Goal: Task Accomplishment & Management: Manage account settings

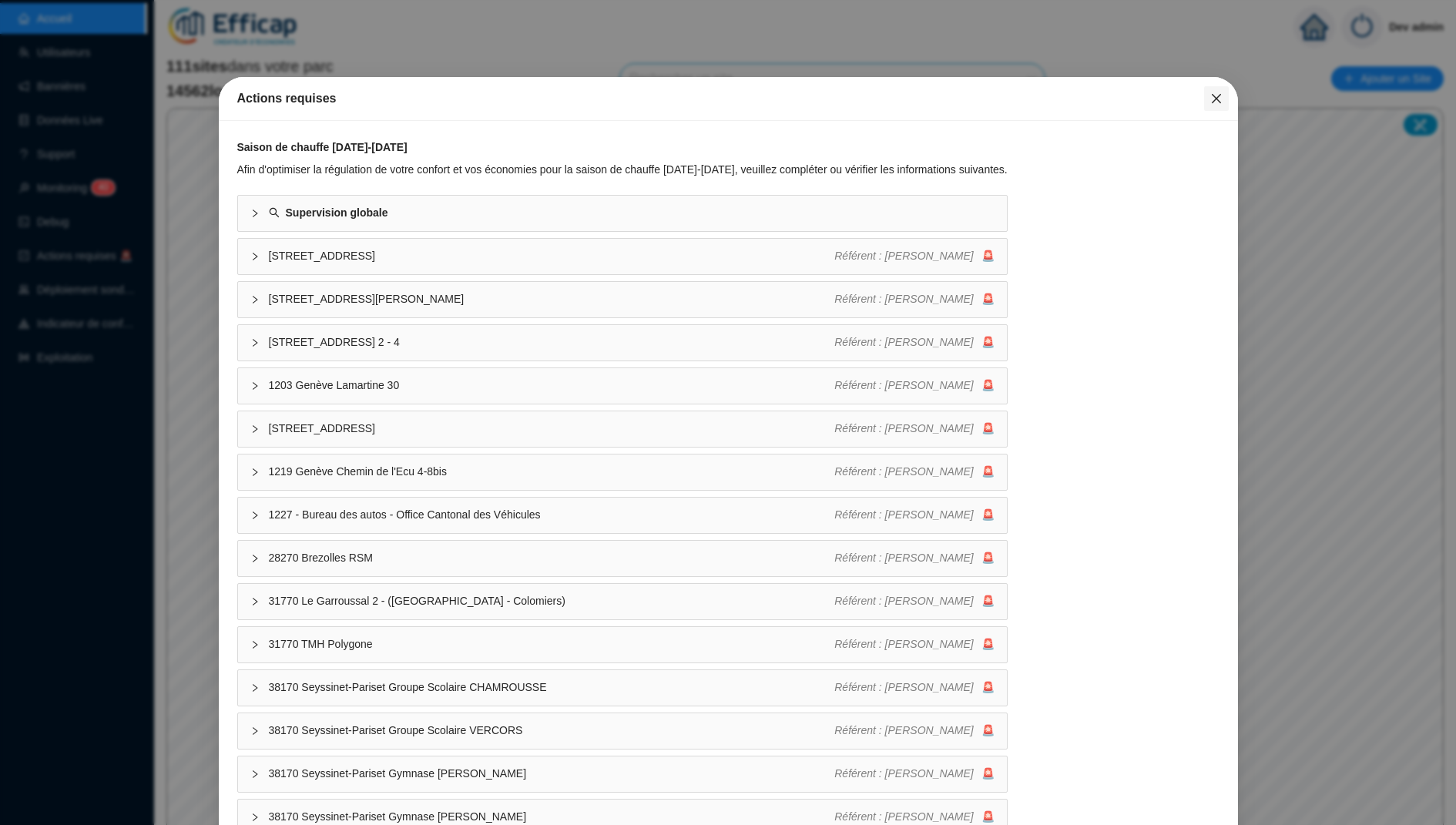
click at [670, 99] on span "Fermer" at bounding box center [1217, 98] width 25 height 12
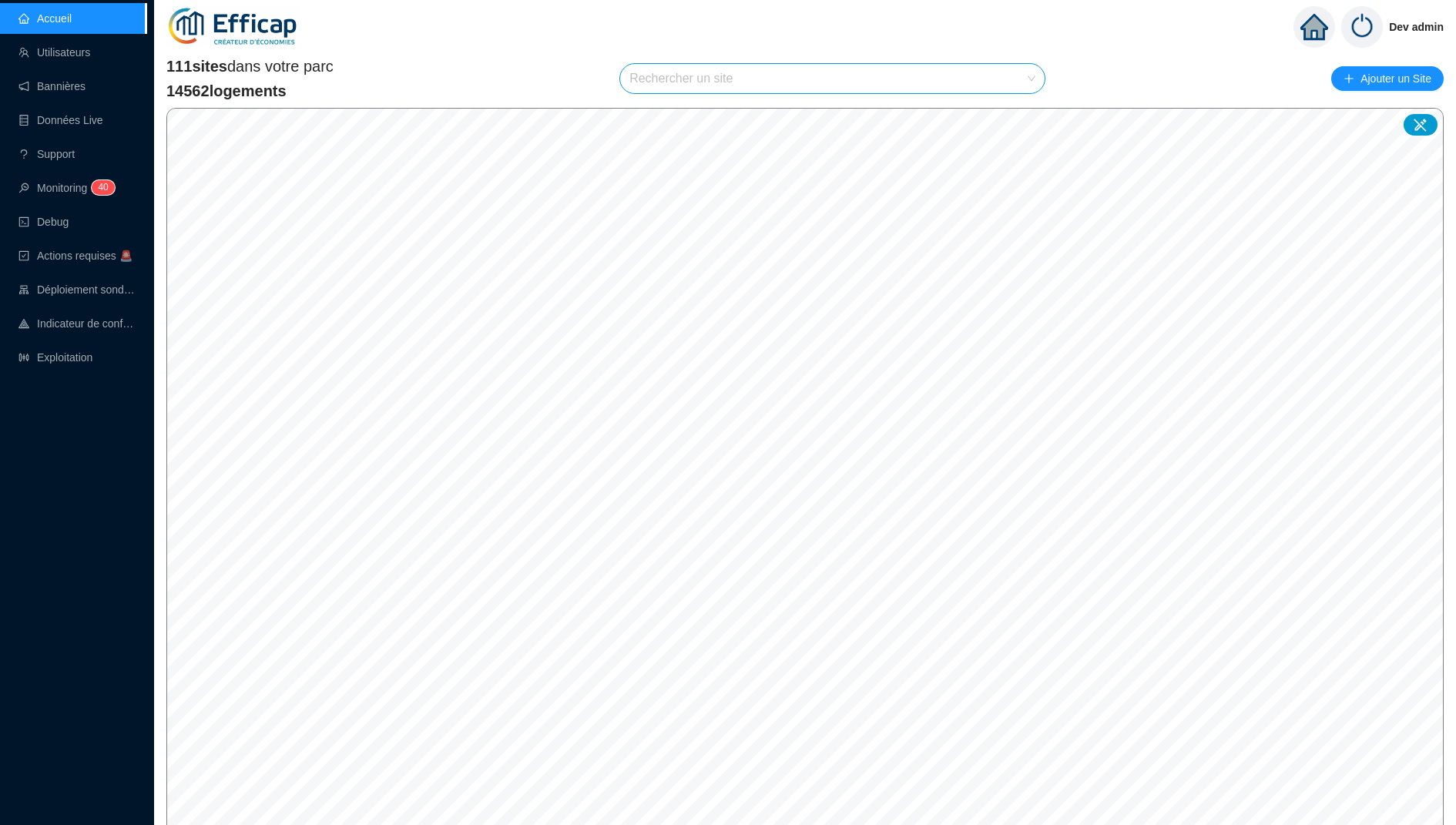
click at [670, 78] on input "search" at bounding box center [825, 78] width 392 height 29
type input "oran"
click at [670, 121] on div at bounding box center [1014, 115] width 35 height 23
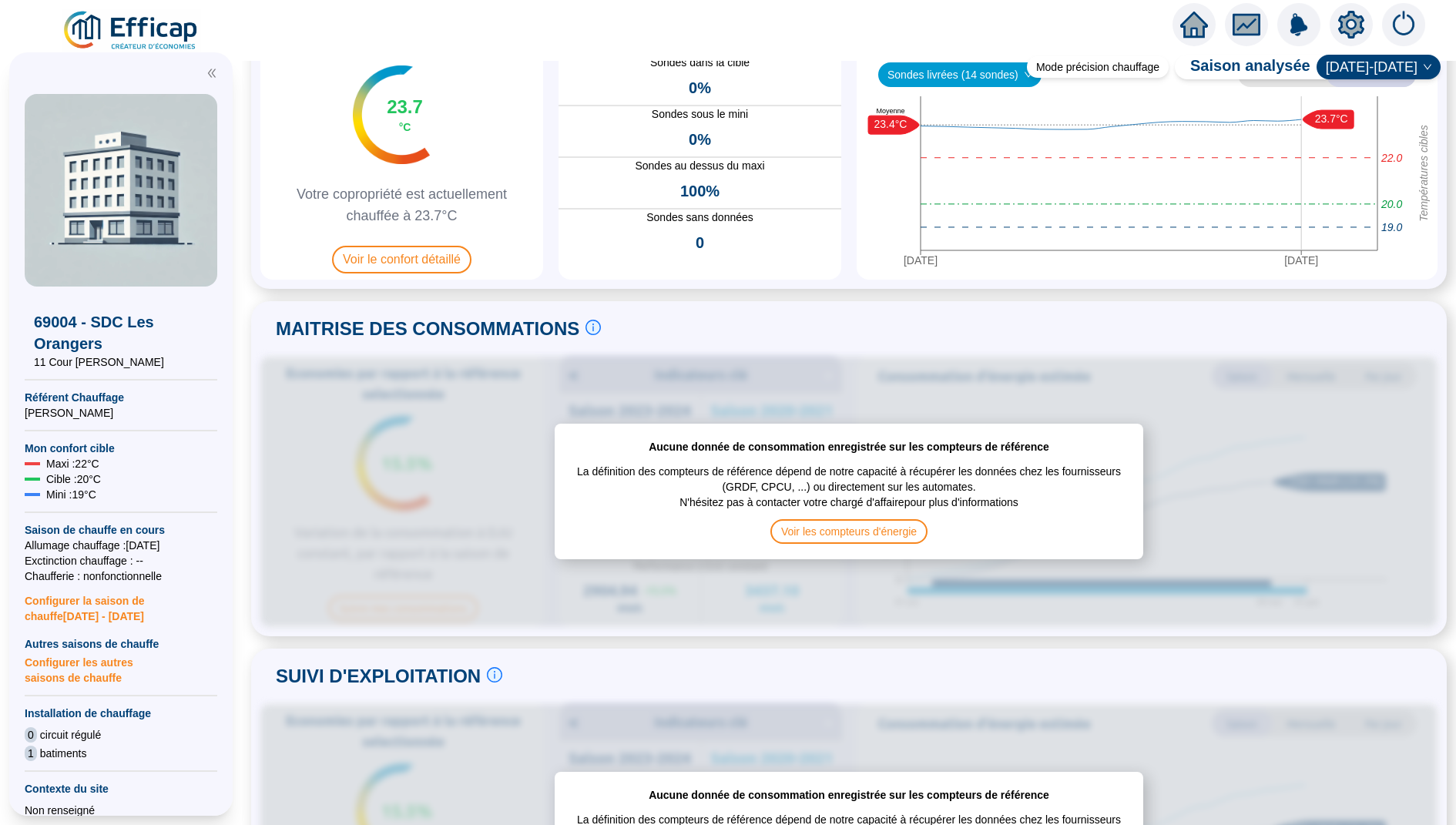
scroll to position [31, 0]
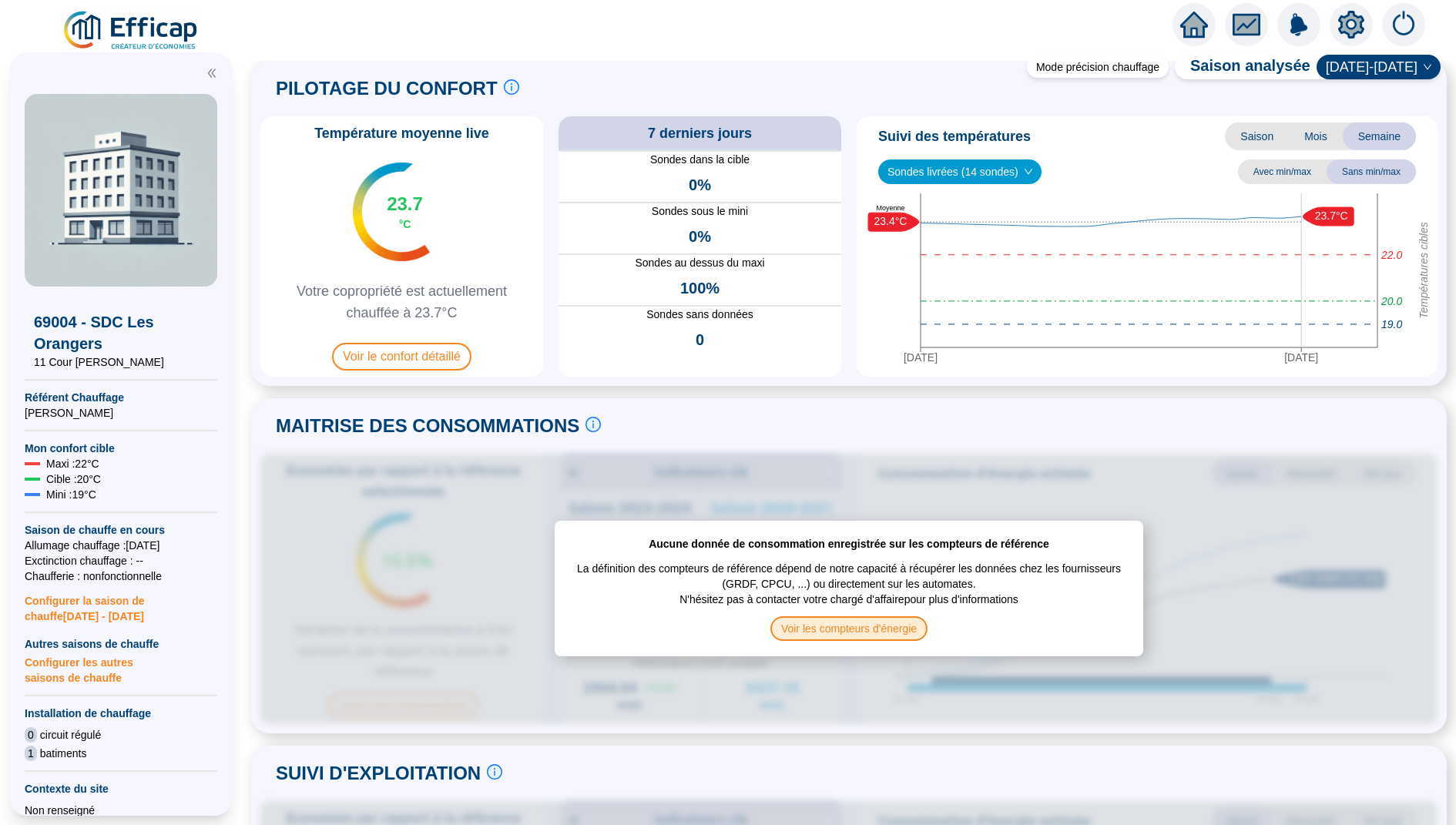
click at [670, 636] on span "Voir les compteurs d'énergie" at bounding box center [849, 629] width 158 height 25
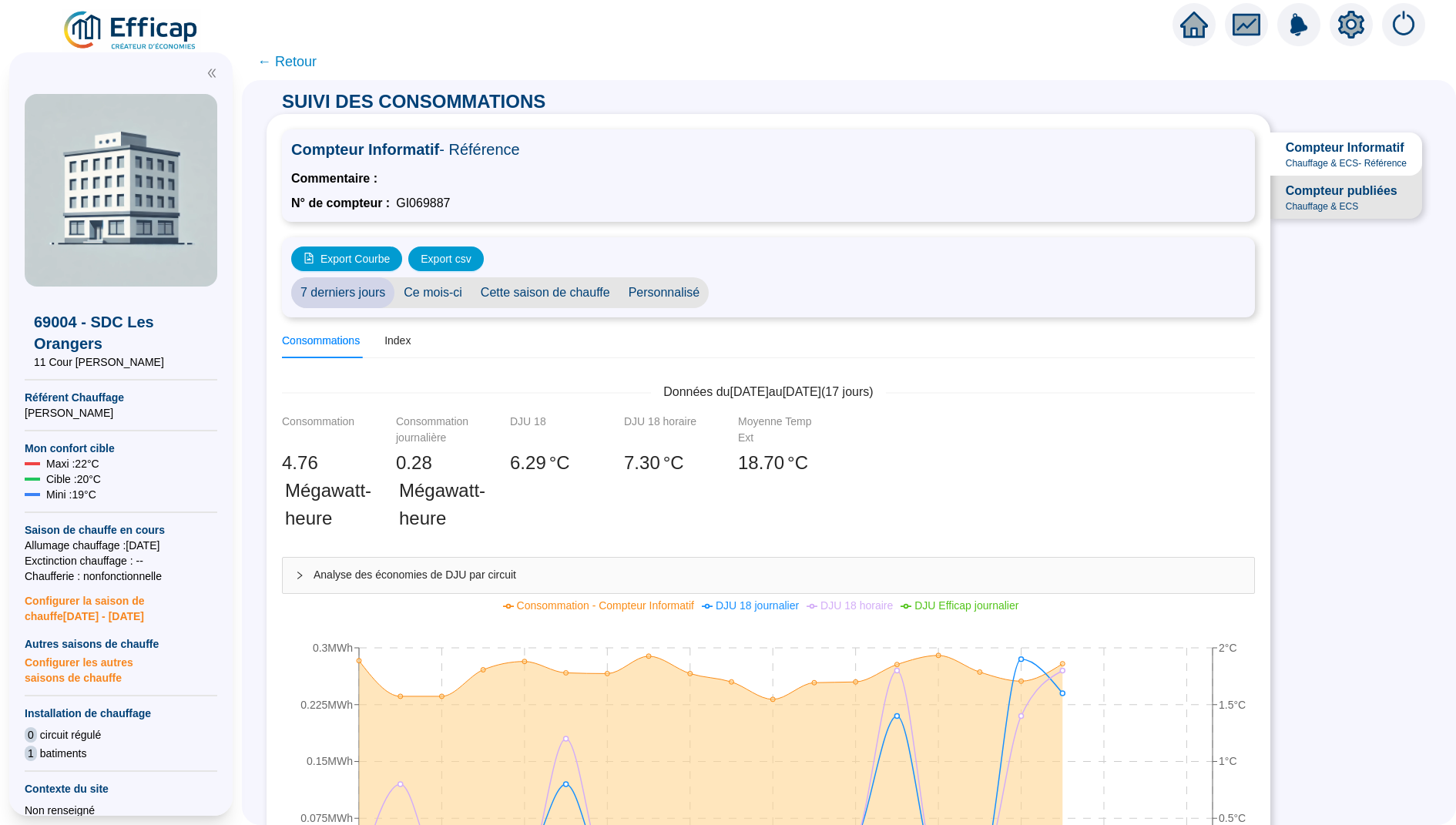
click at [670, 197] on span "Compteur publiées" at bounding box center [1341, 190] width 112 height 18
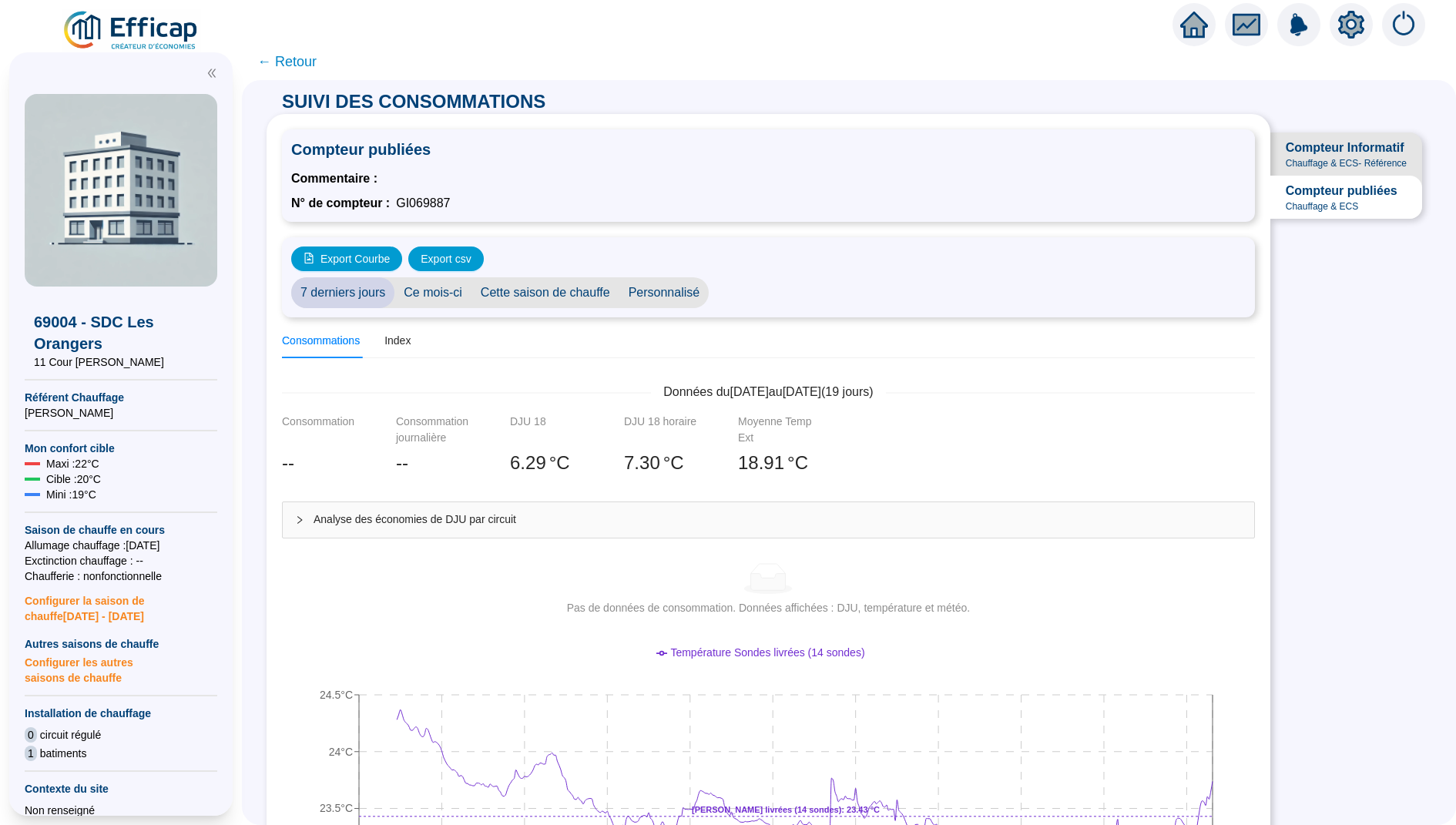
click at [670, 150] on span "Compteur Informatif" at bounding box center [1345, 147] width 119 height 18
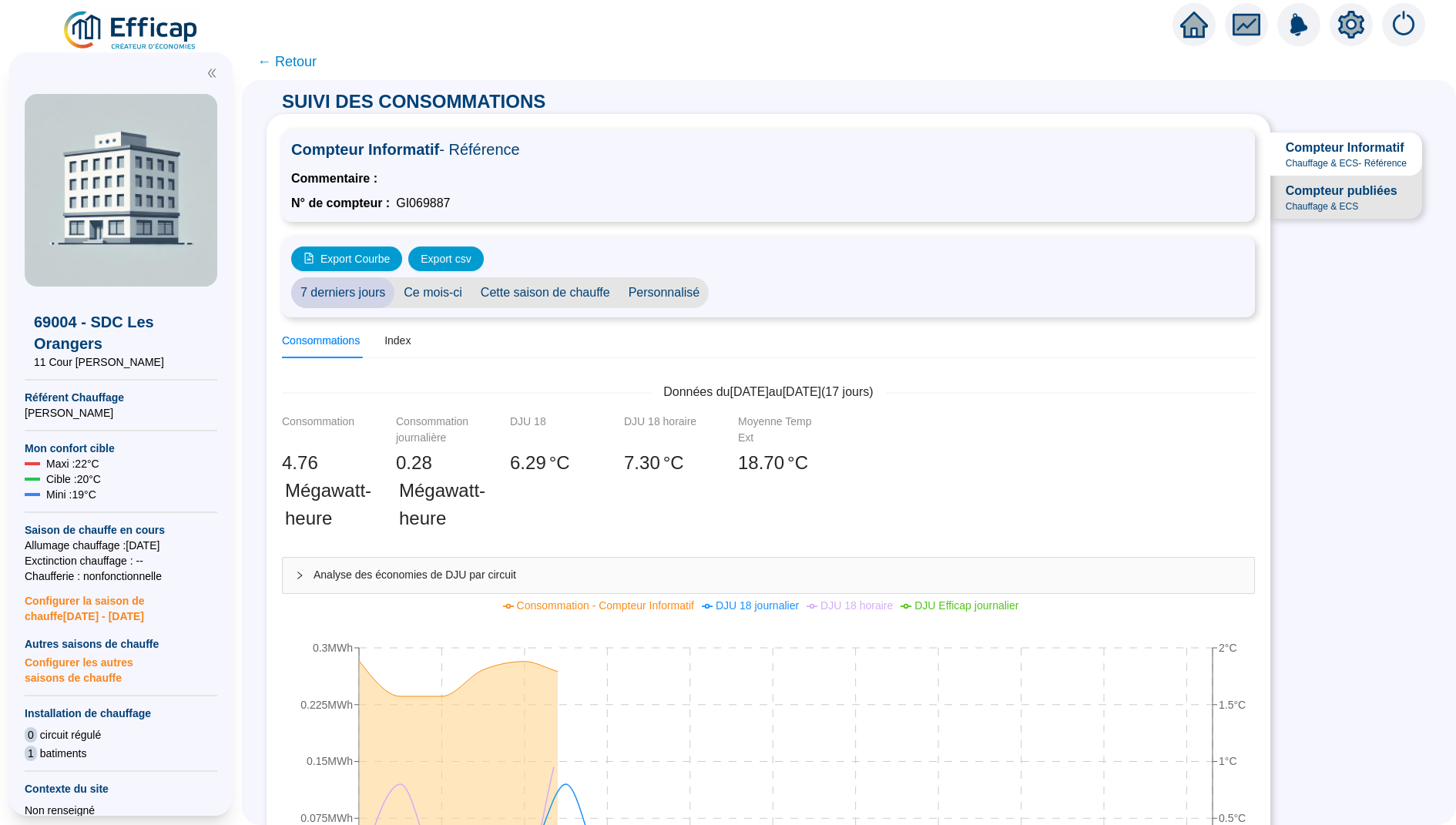
click at [670, 22] on icon "setting" at bounding box center [1351, 25] width 26 height 28
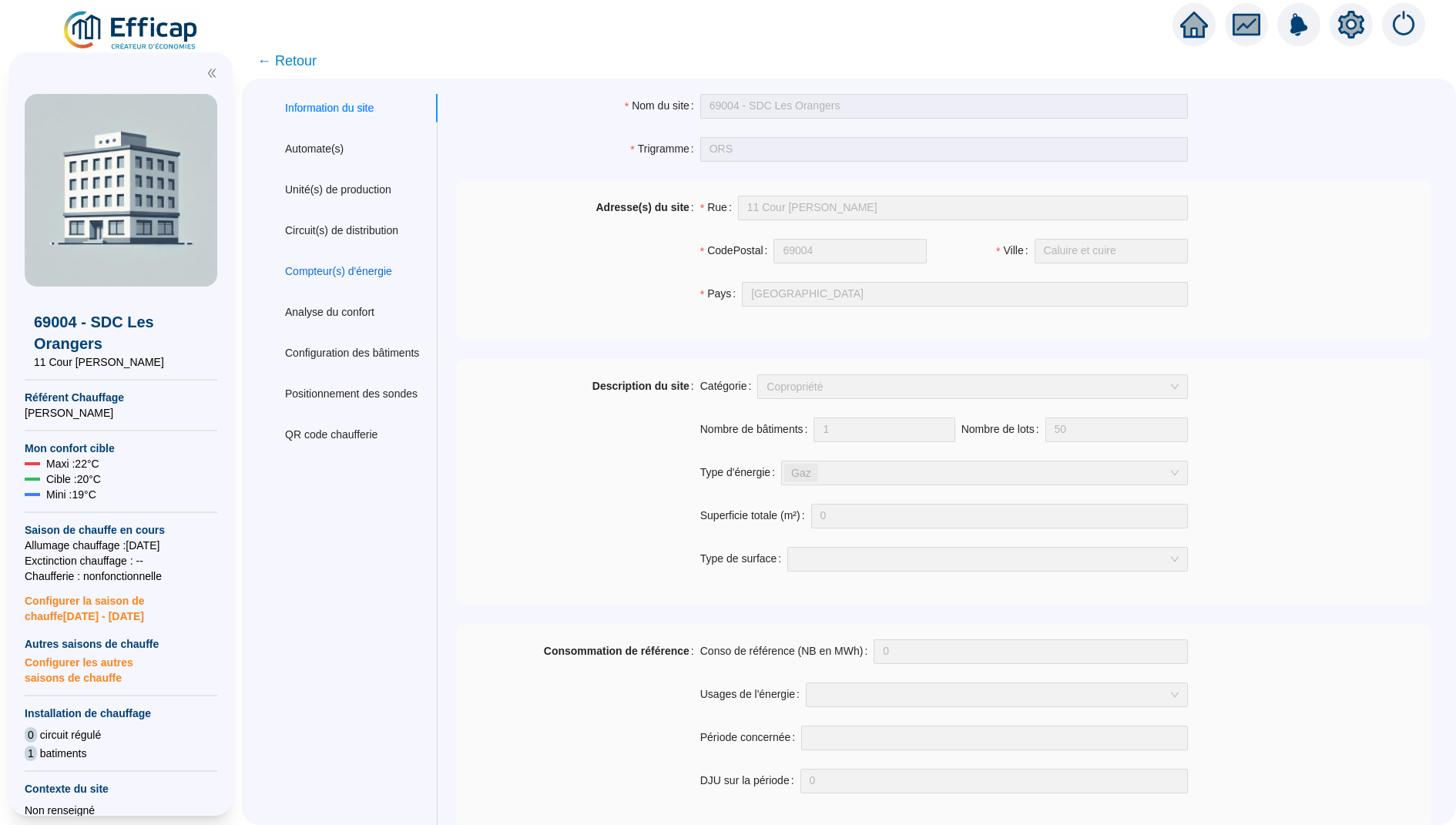
click at [376, 265] on div "Compteur(s) d'énergie" at bounding box center [338, 271] width 107 height 16
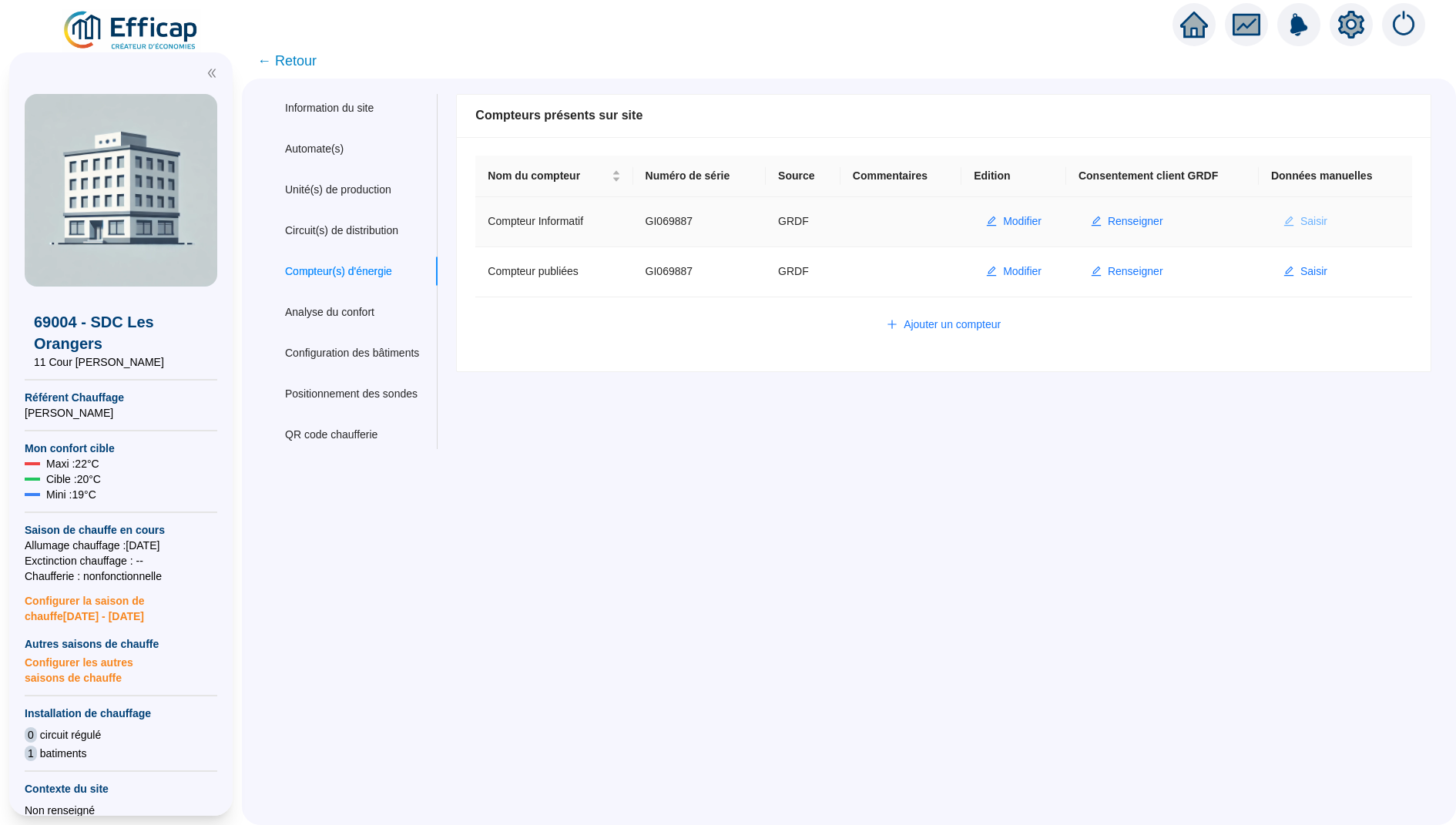
click at [670, 220] on span "Saisir" at bounding box center [1313, 221] width 27 height 16
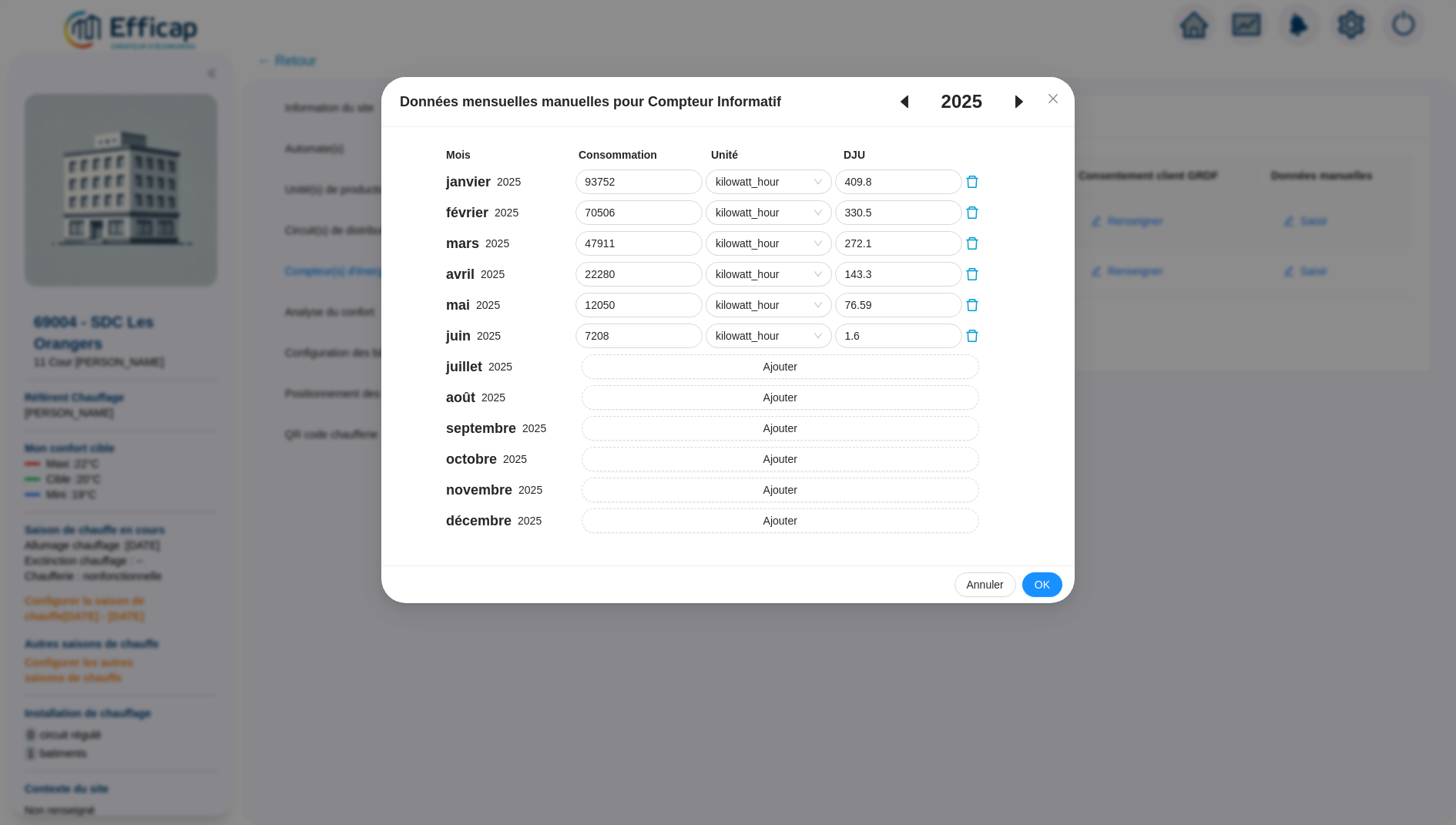
click at [670, 98] on icon "caret-left" at bounding box center [904, 101] width 18 height 18
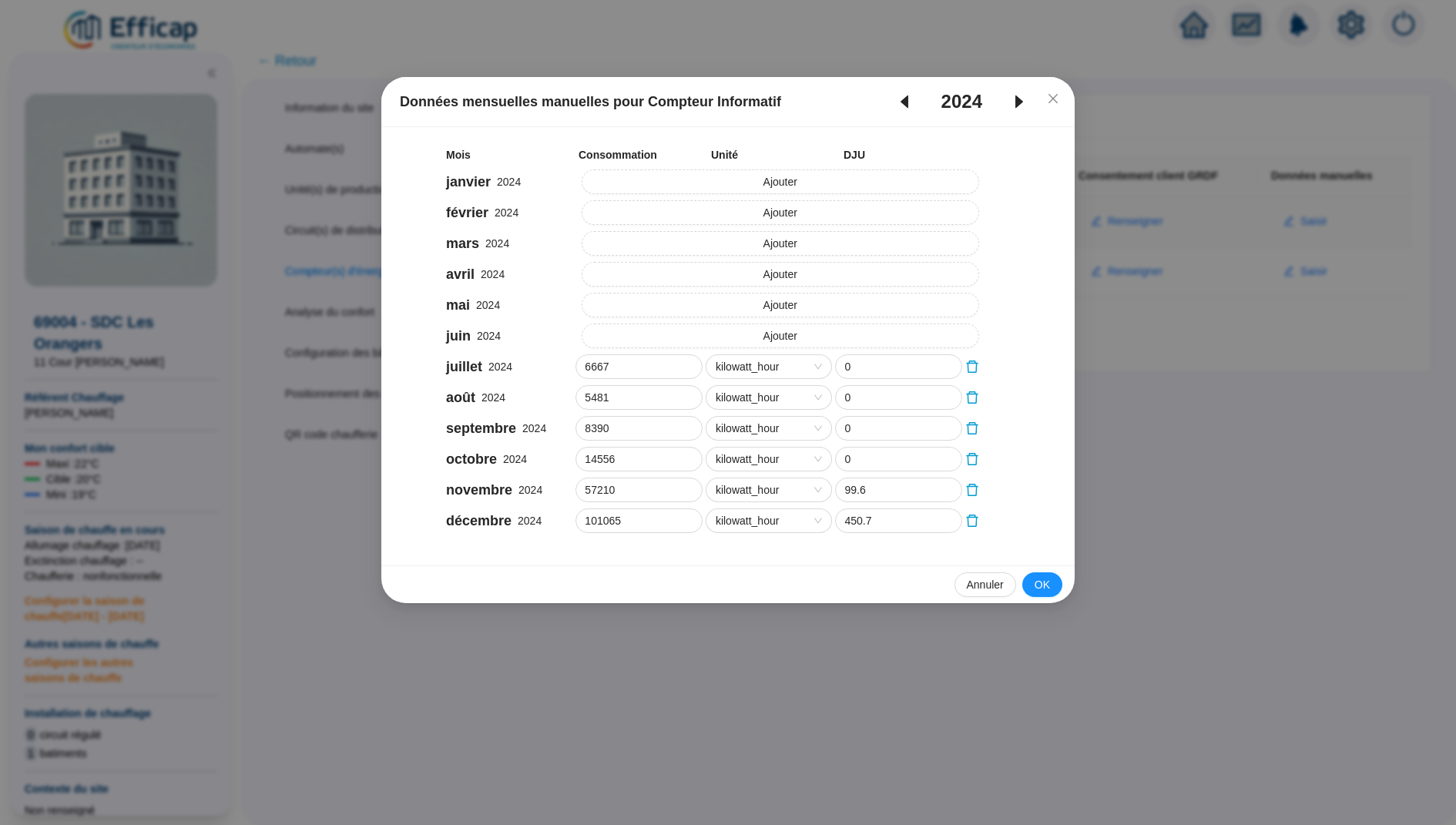
click at [670, 94] on icon "caret-right" at bounding box center [1019, 101] width 18 height 18
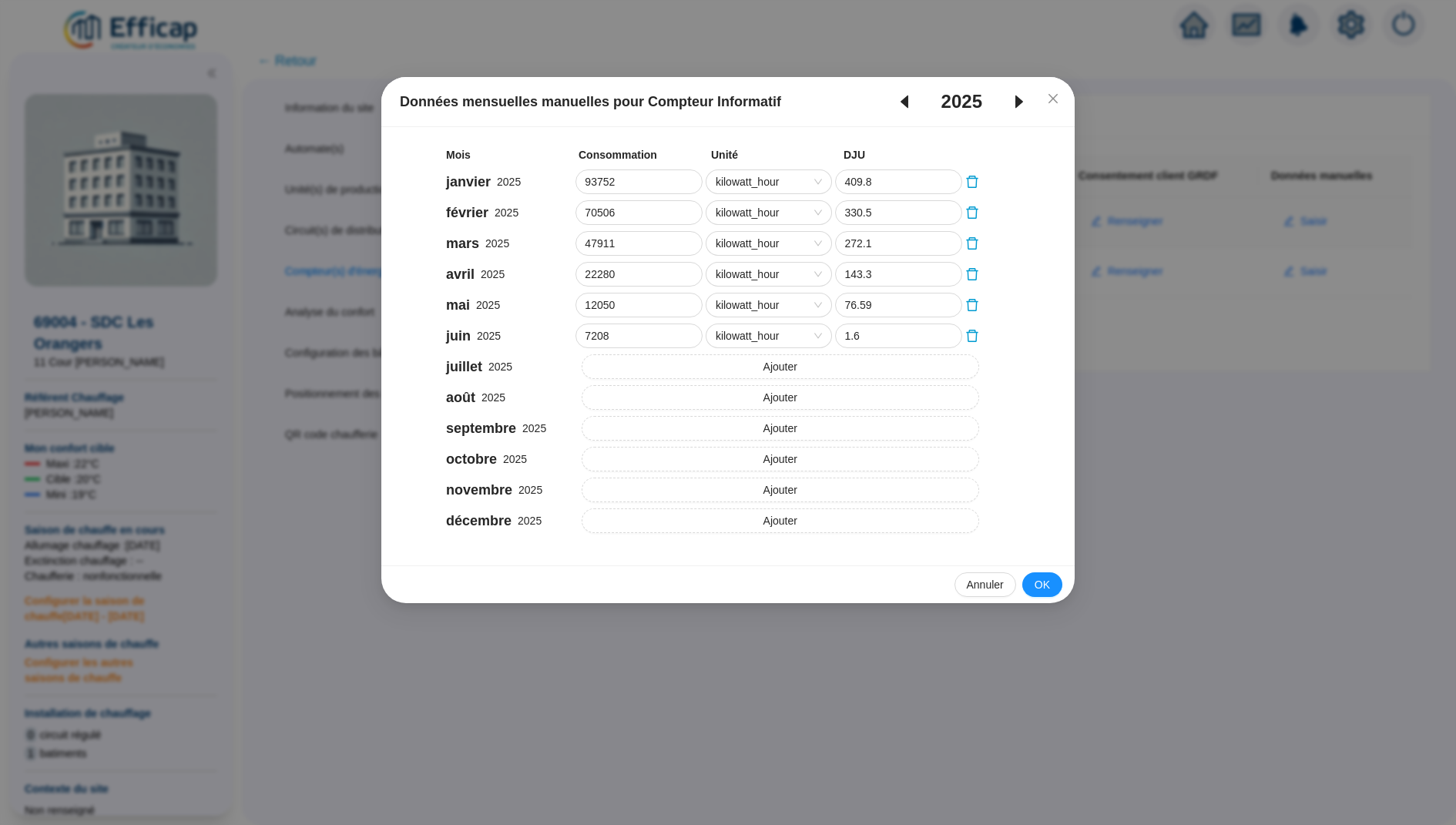
click at [670, 99] on icon "caret-left" at bounding box center [904, 102] width 8 height 13
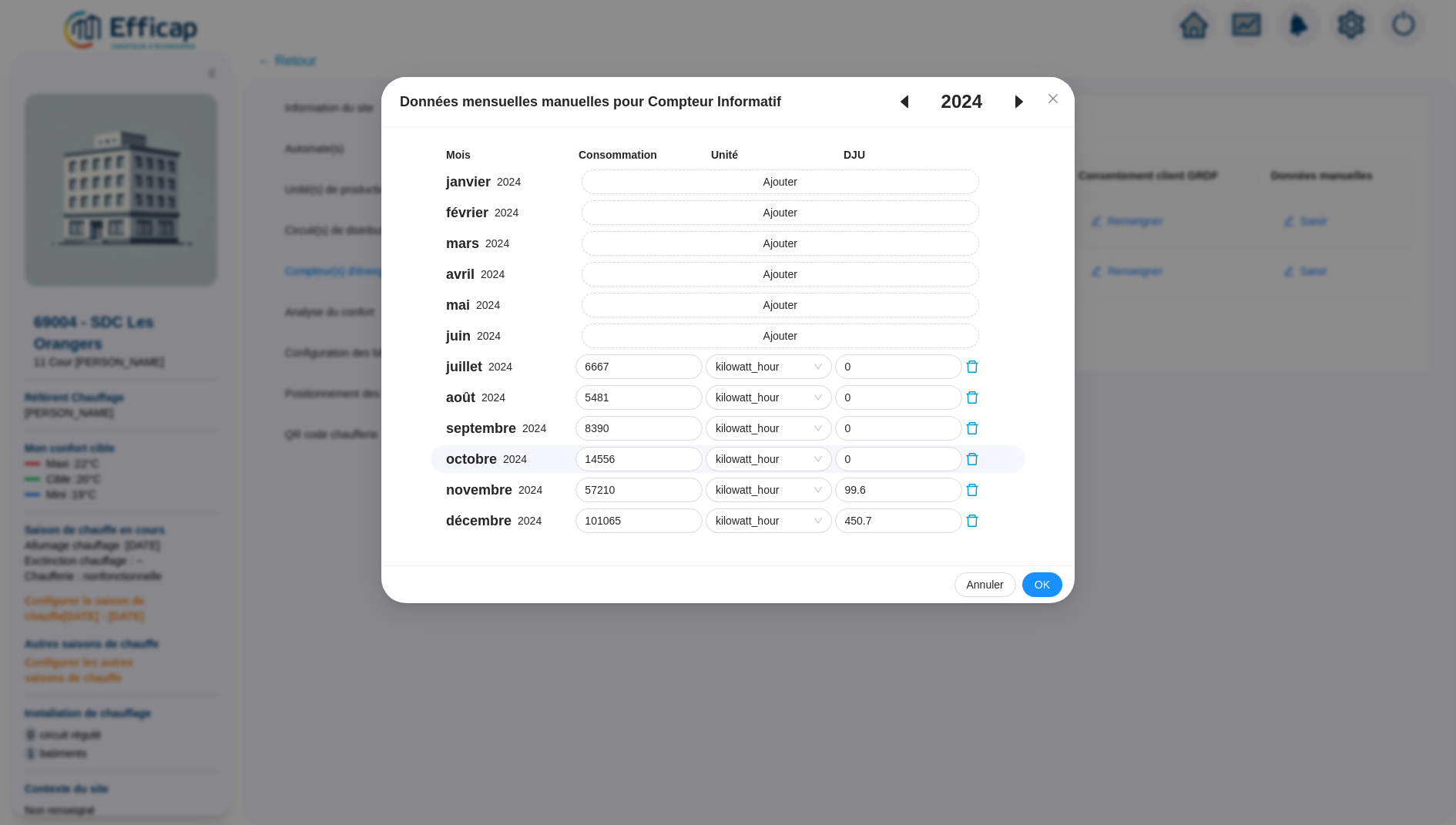
click at [670, 460] on span "kilowatt_hour" at bounding box center [769, 459] width 107 height 23
click at [670, 267] on div "Mois Consommation Unité DJU janvier 2024 Ajouter février 2024 Ajouter mars 2024…" at bounding box center [728, 340] width 656 height 389
click at [670, 96] on icon "caret-right" at bounding box center [1019, 101] width 18 height 18
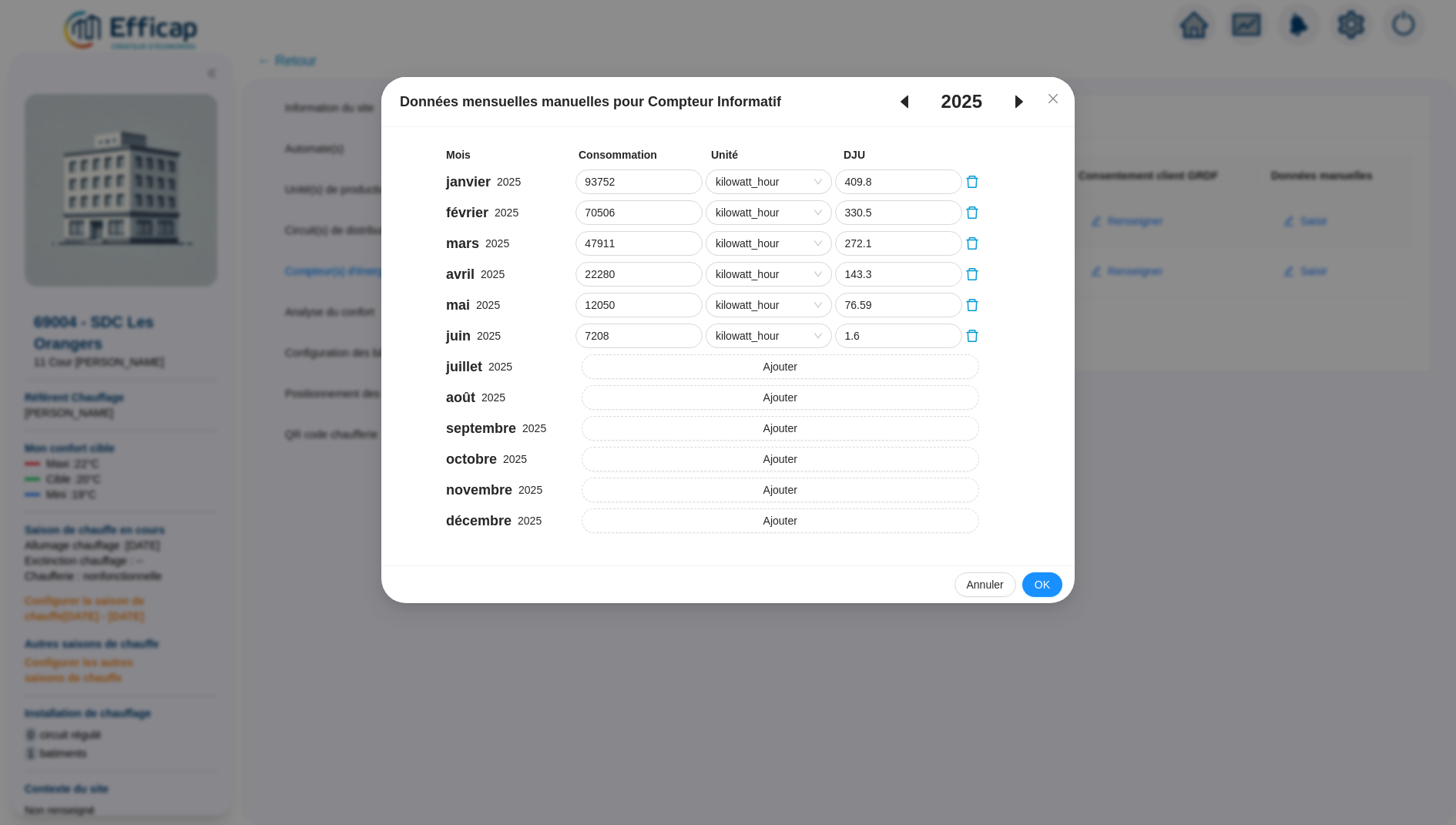
click at [670, 107] on icon "caret-left" at bounding box center [904, 101] width 18 height 18
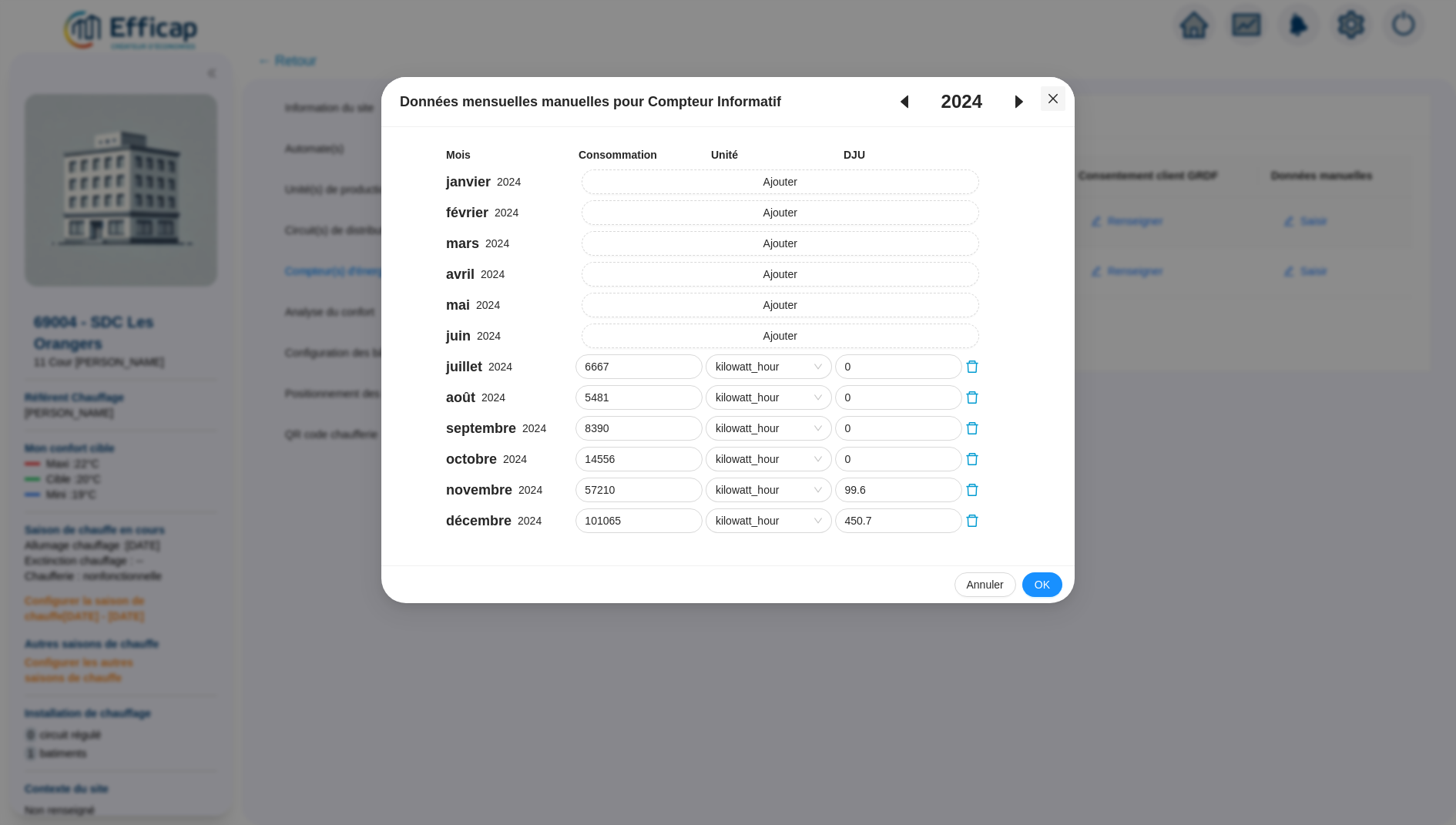
click at [670, 102] on icon "close" at bounding box center [1053, 98] width 12 height 12
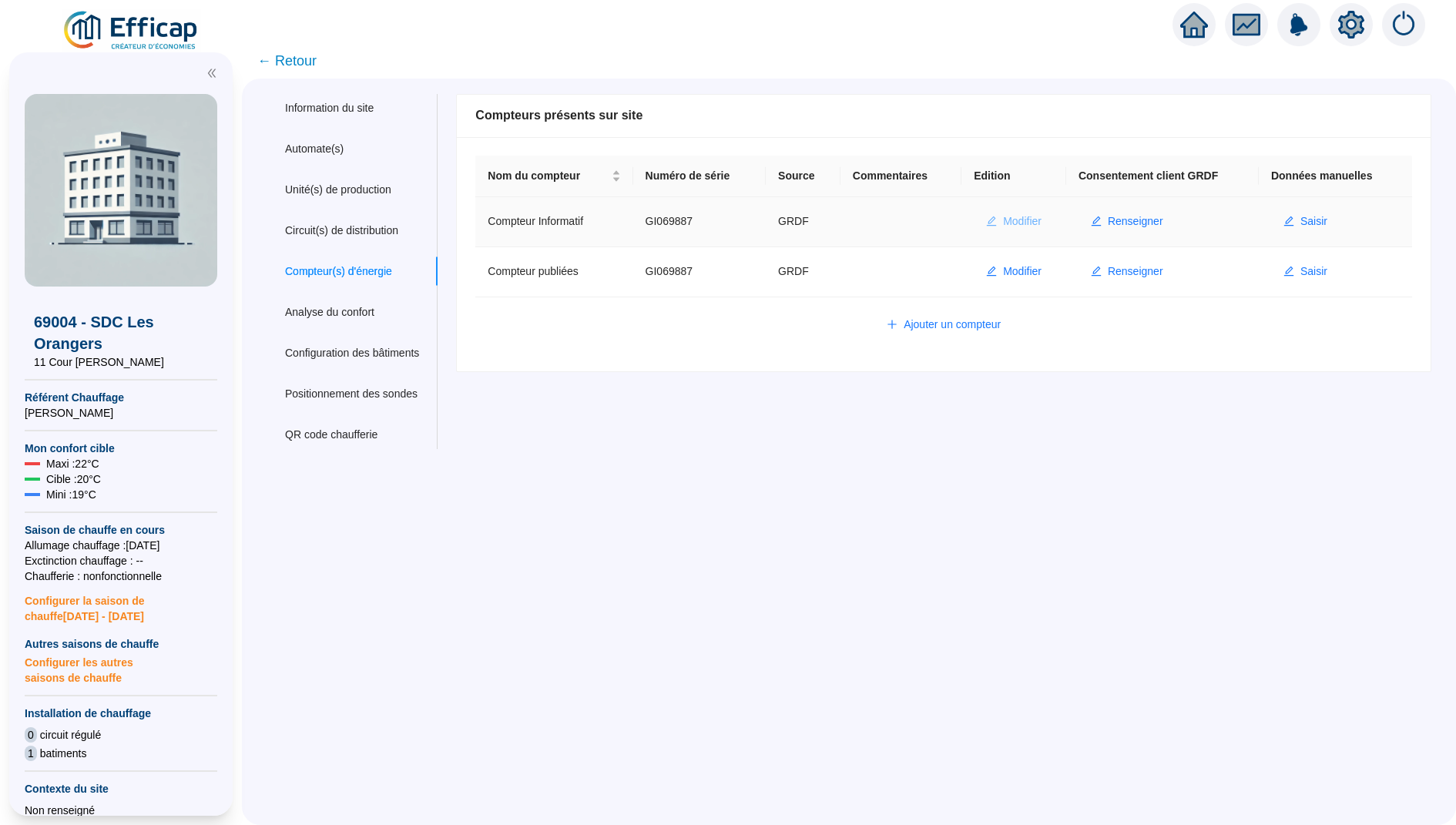
click at [670, 223] on button "Modifier" at bounding box center [1013, 221] width 80 height 25
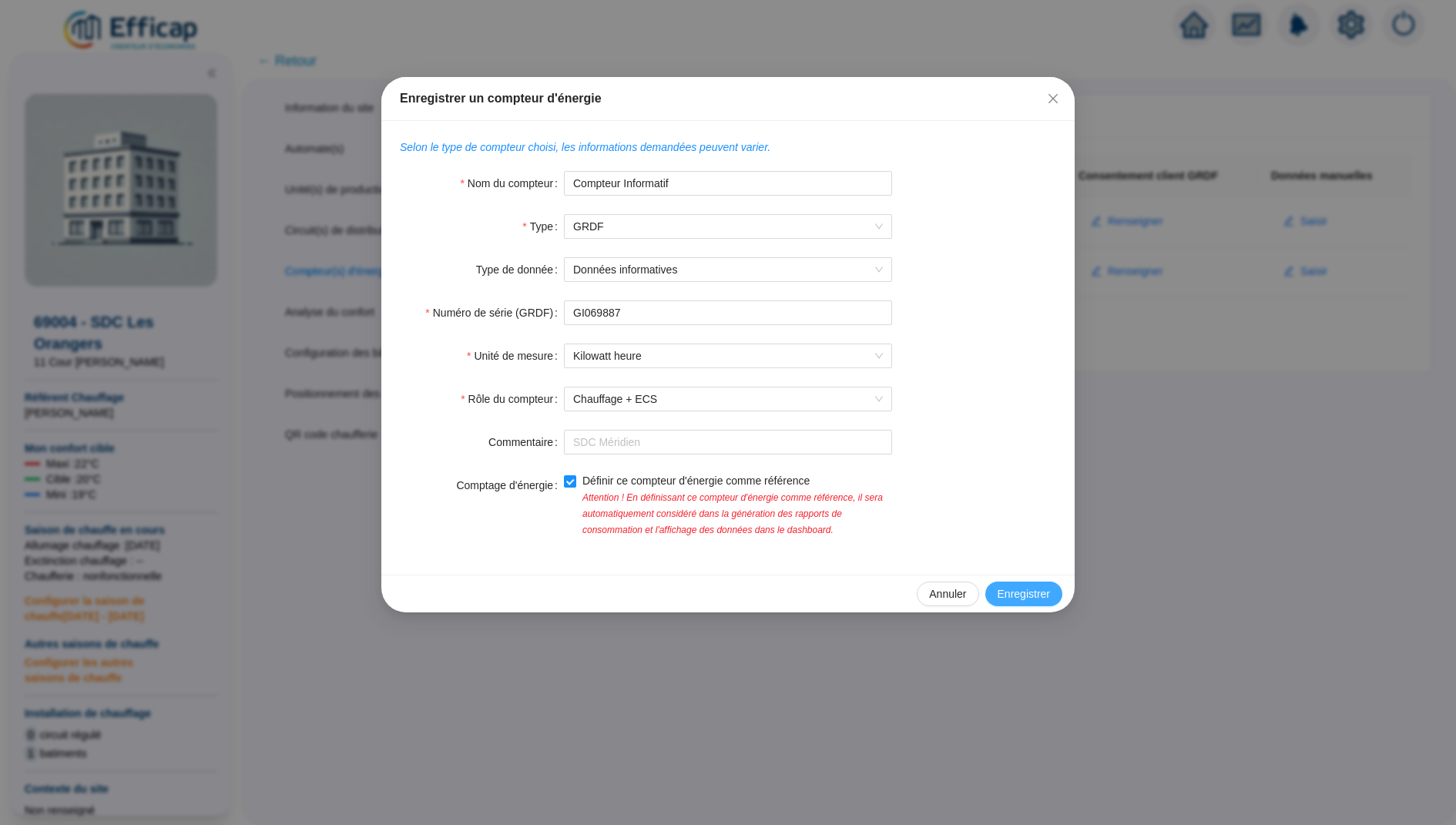
click at [670, 595] on span "Enregistrer" at bounding box center [1024, 594] width 53 height 16
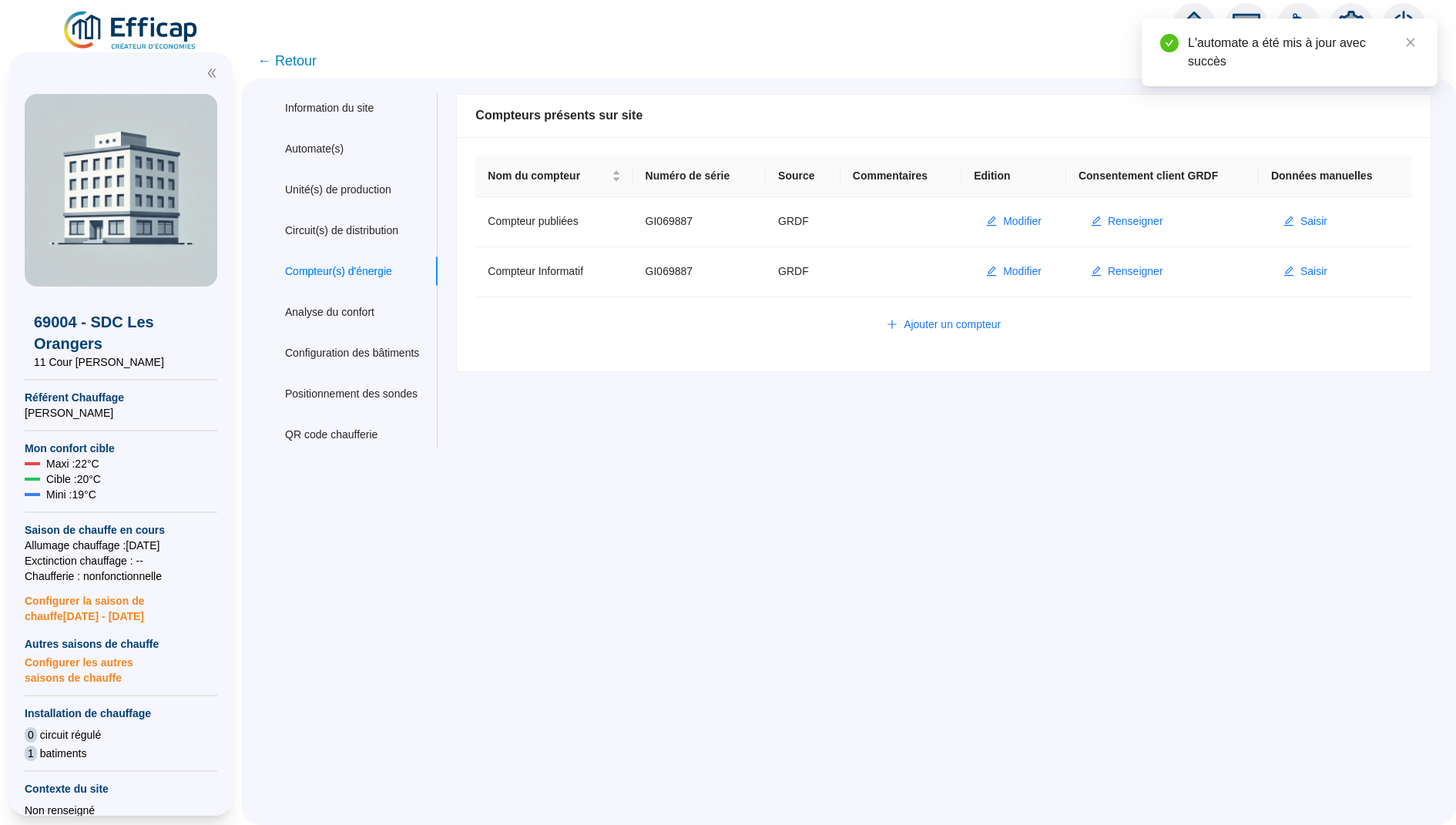
click at [296, 77] on span "← Retour" at bounding box center [849, 60] width 1214 height 35
click at [296, 66] on span "← Retour" at bounding box center [287, 60] width 59 height 22
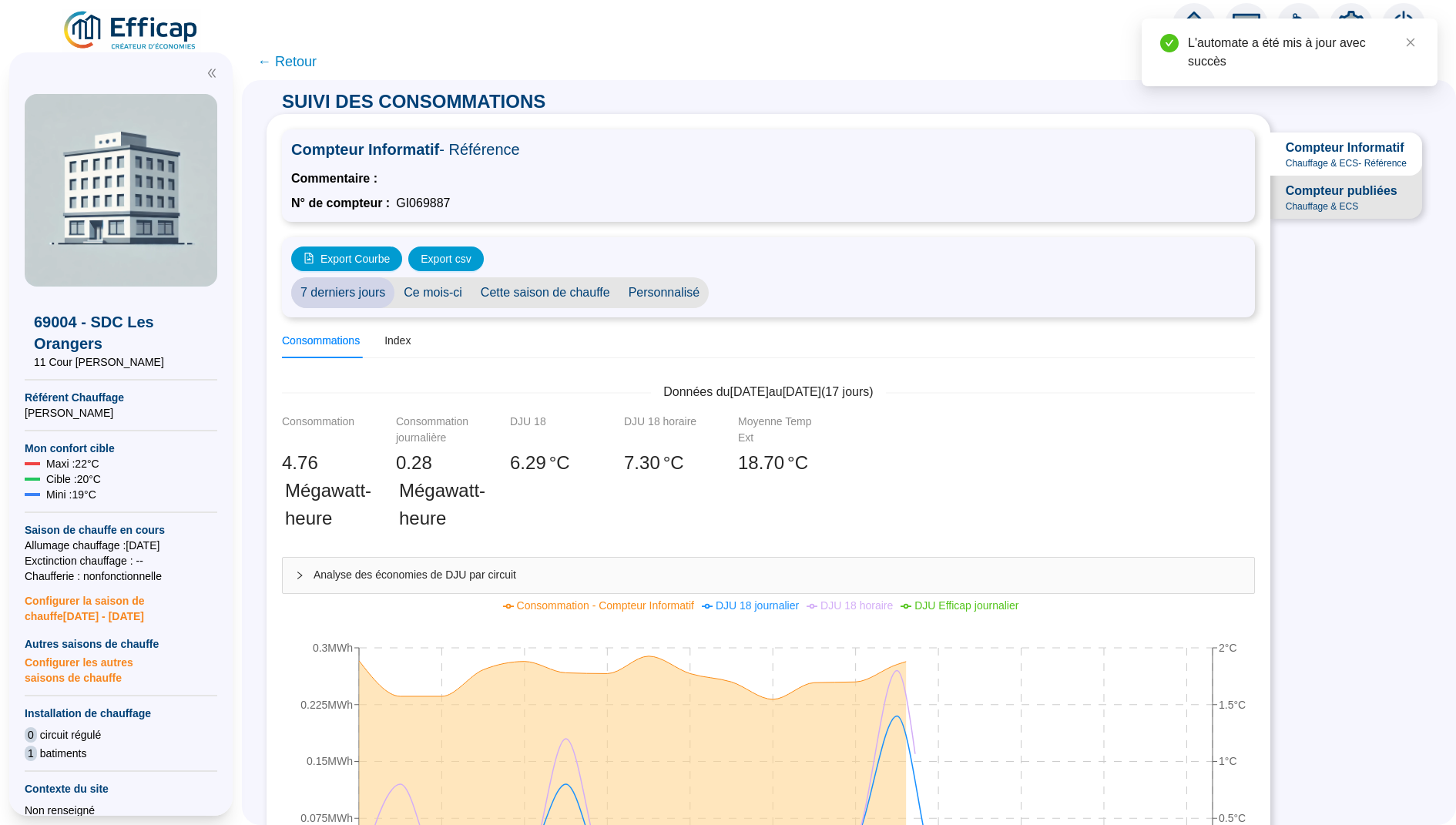
click at [296, 61] on span "← Retour" at bounding box center [287, 61] width 59 height 22
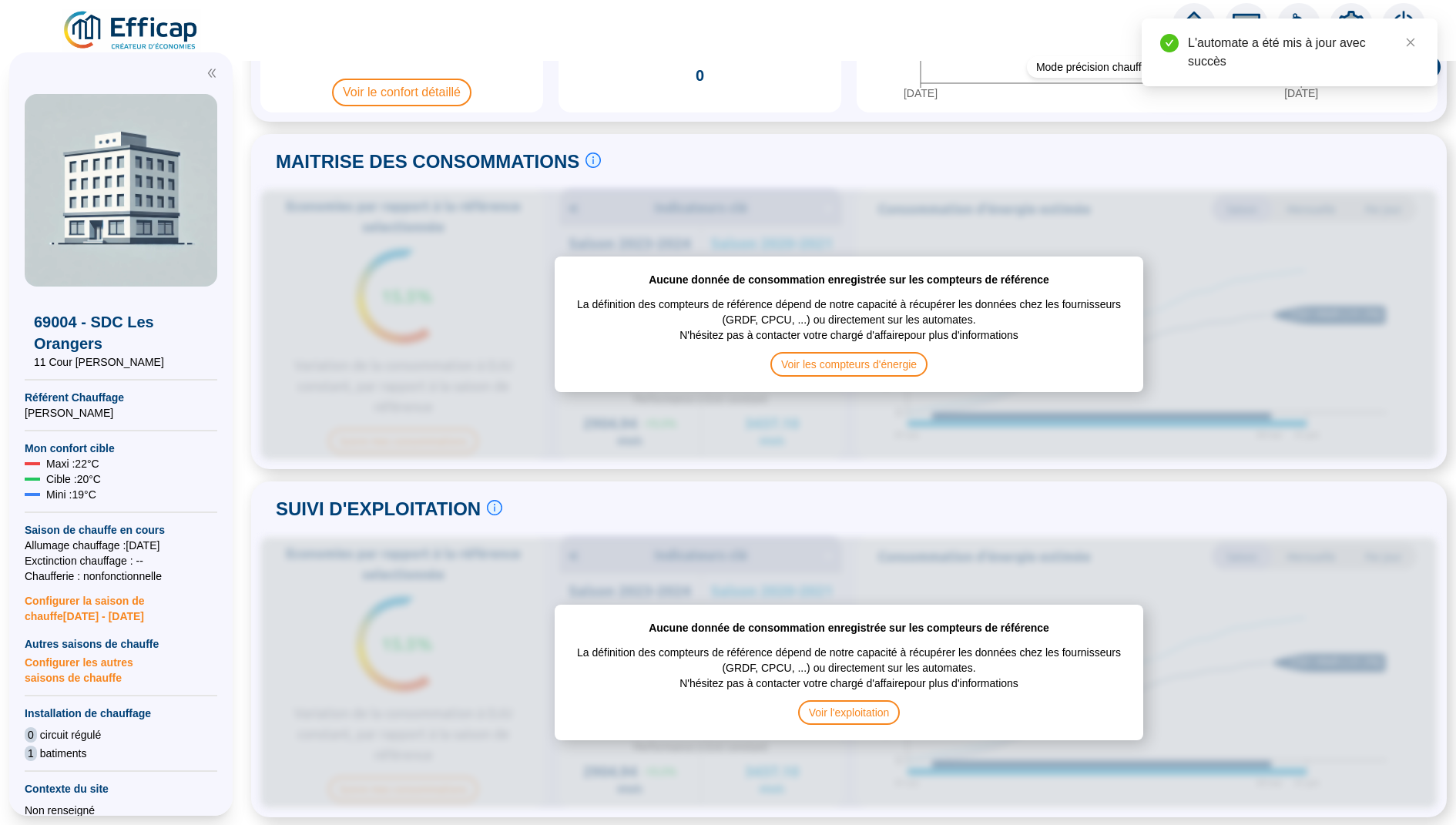
scroll to position [296, 0]
drag, startPoint x: 789, startPoint y: 275, endPoint x: 932, endPoint y: 275, distance: 143.0
click at [670, 275] on span "Aucune donnée de consommation enregistrée sur les compteurs de référence" at bounding box center [848, 278] width 400 height 16
click at [670, 367] on span "Voir les compteurs d'énergie" at bounding box center [849, 363] width 158 height 25
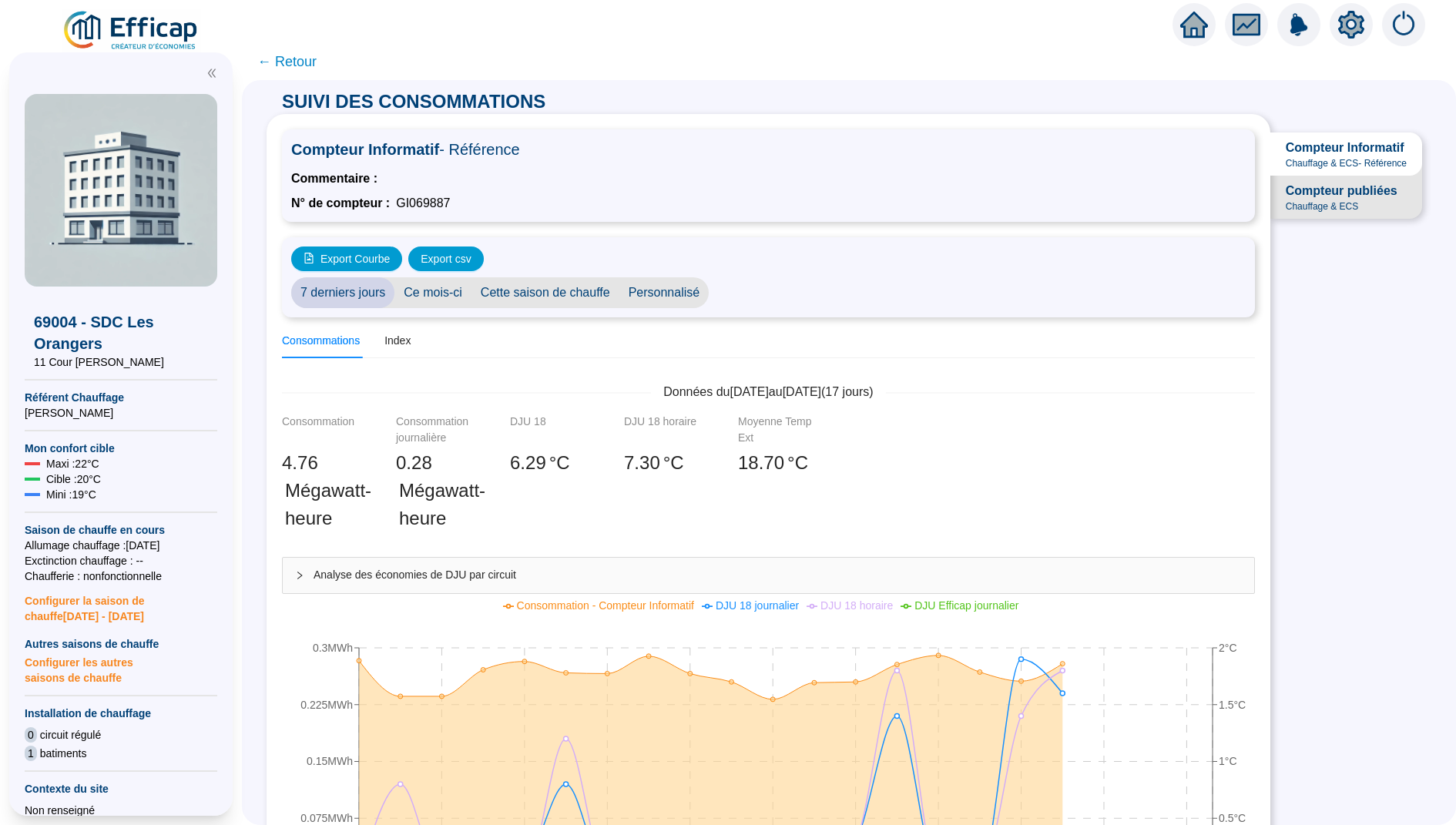
click at [670, 30] on icon "setting" at bounding box center [1351, 23] width 26 height 25
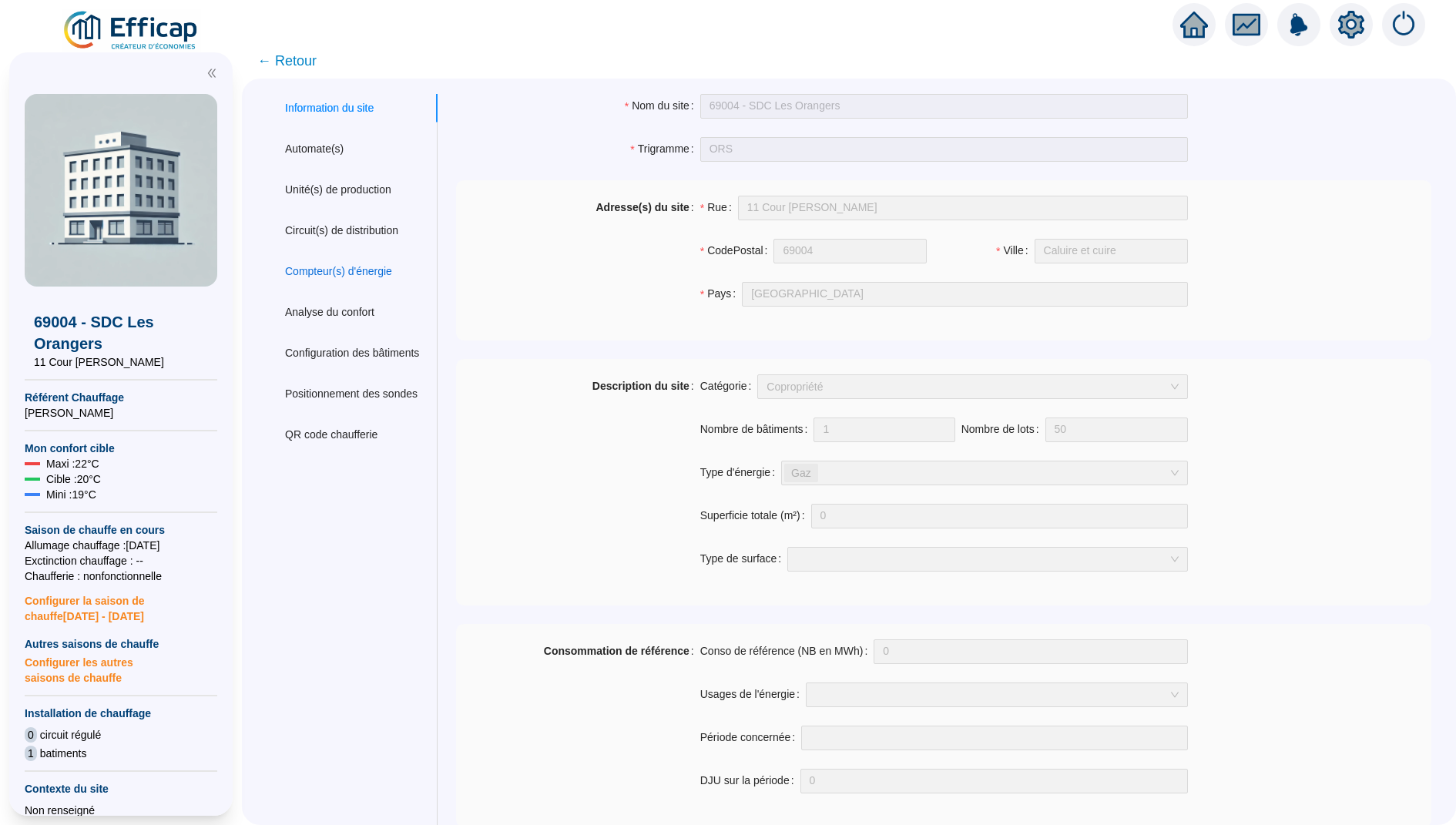
click at [350, 275] on div "Compteur(s) d'énergie" at bounding box center [338, 271] width 107 height 16
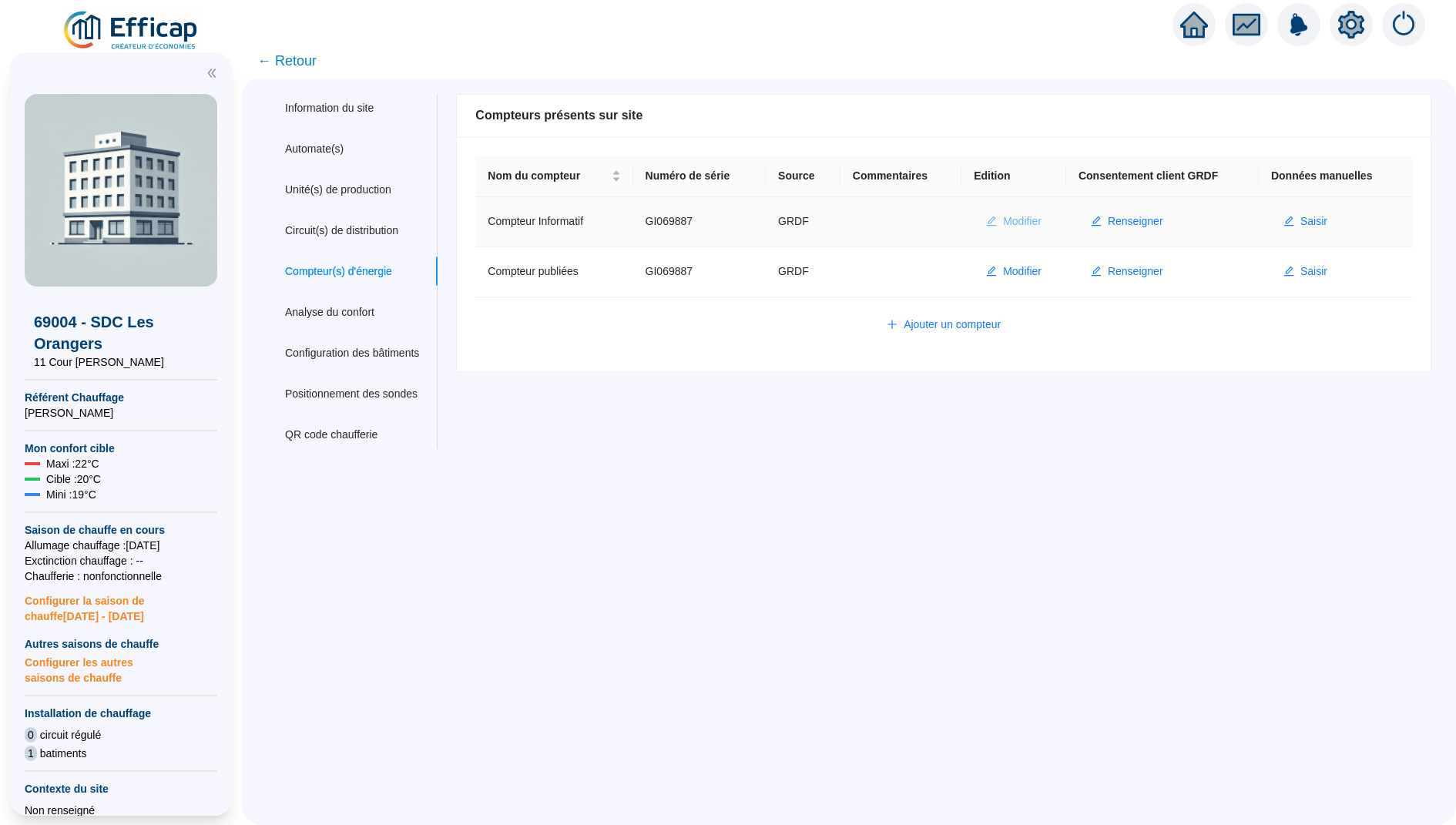
click at [670, 222] on span "Modifier" at bounding box center [1022, 221] width 39 height 16
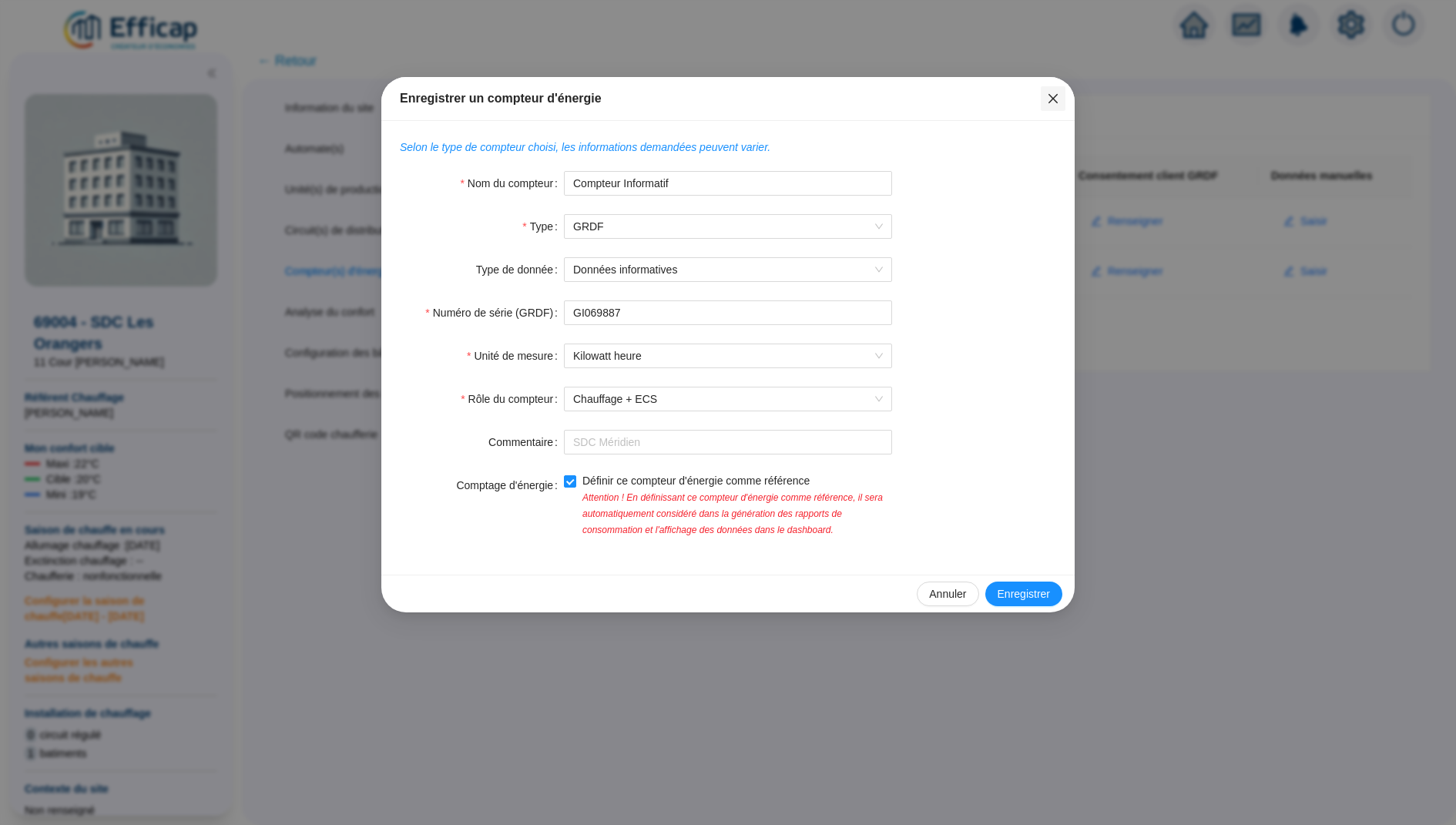
click at [670, 100] on icon "close" at bounding box center [1053, 98] width 12 height 12
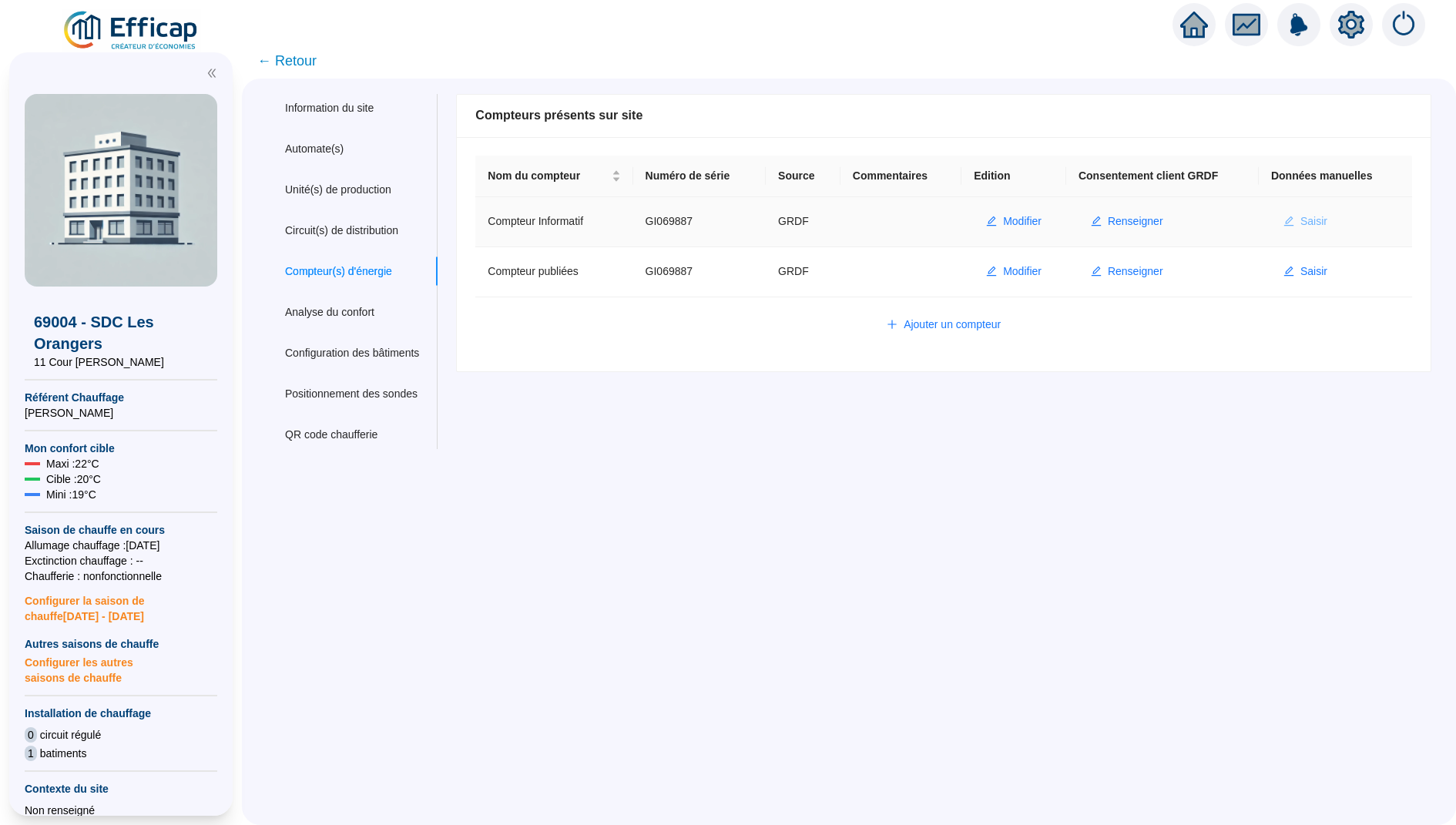
click at [670, 220] on span "Saisir" at bounding box center [1313, 221] width 27 height 16
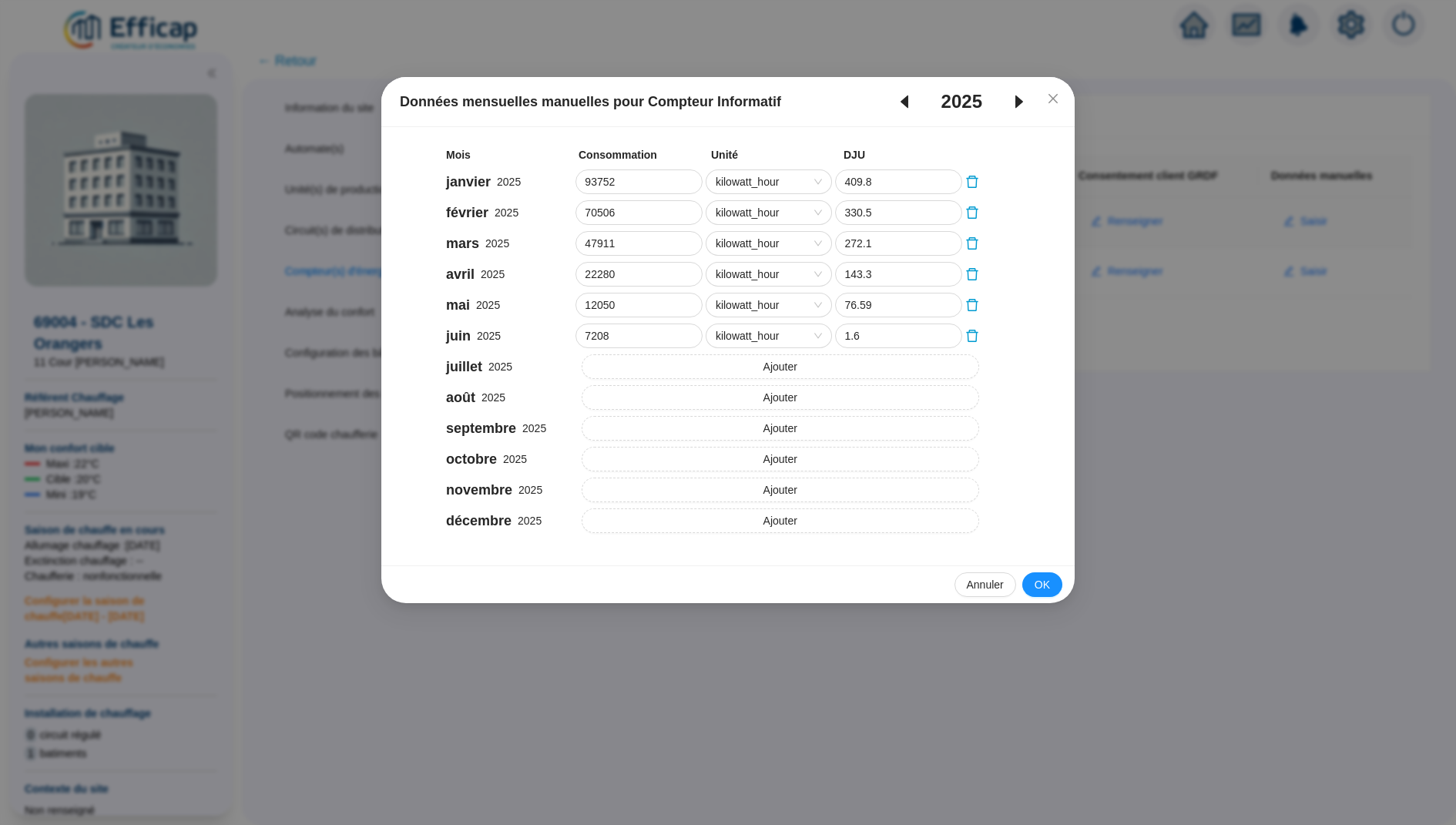
click at [670, 99] on icon "caret-left" at bounding box center [904, 101] width 18 height 18
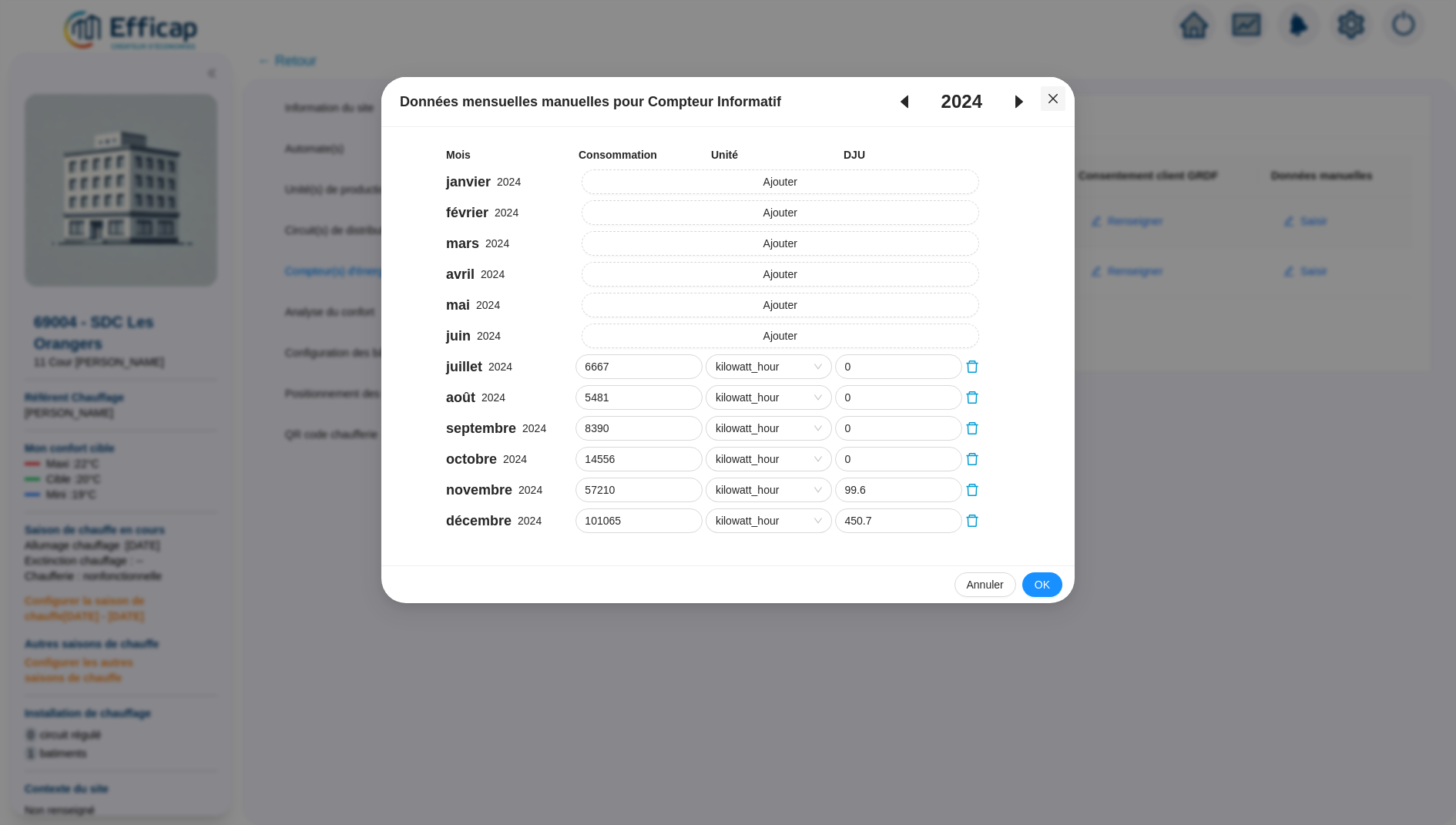
click at [670, 103] on icon "close" at bounding box center [1053, 98] width 12 height 12
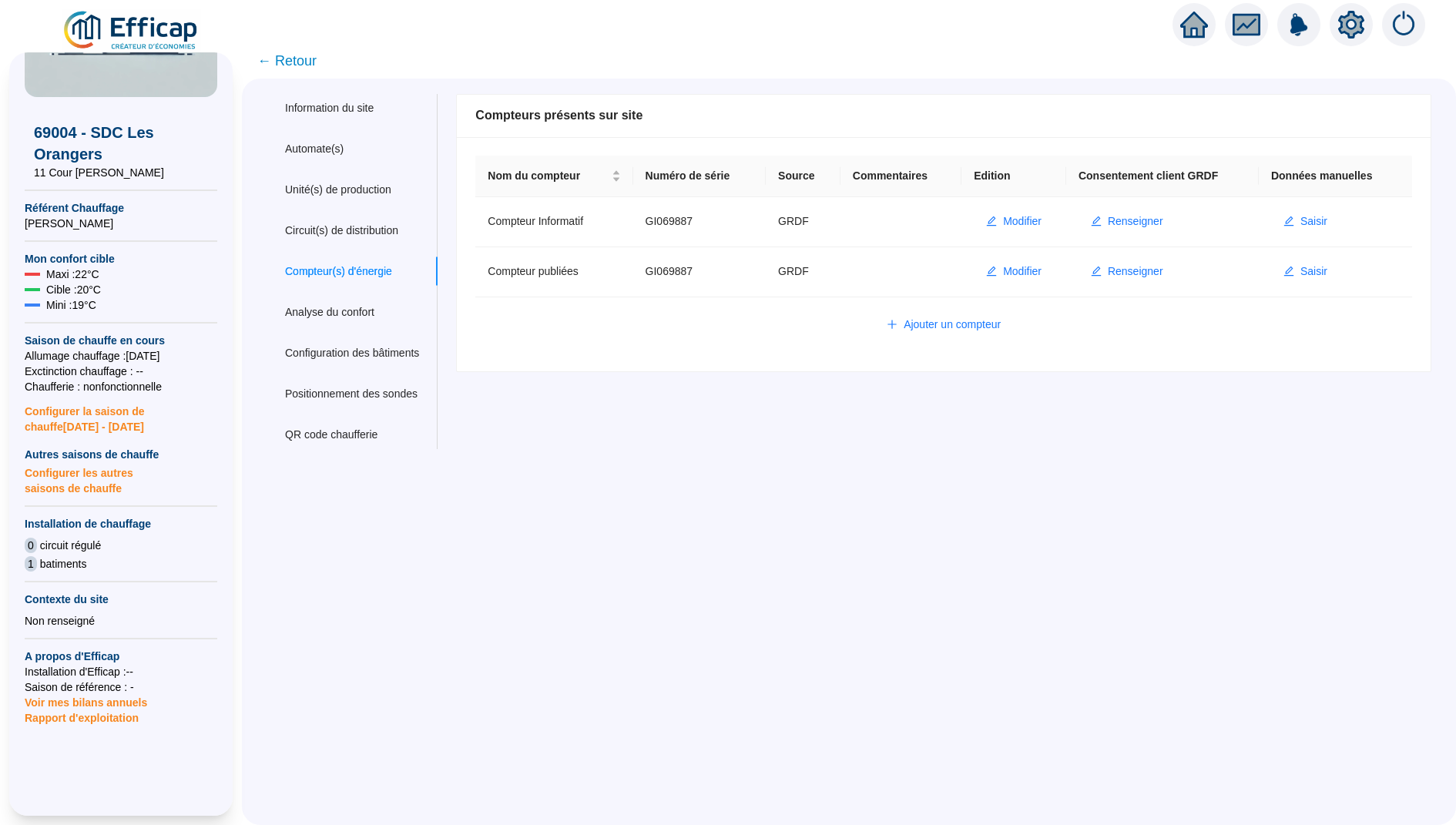
scroll to position [296, 0]
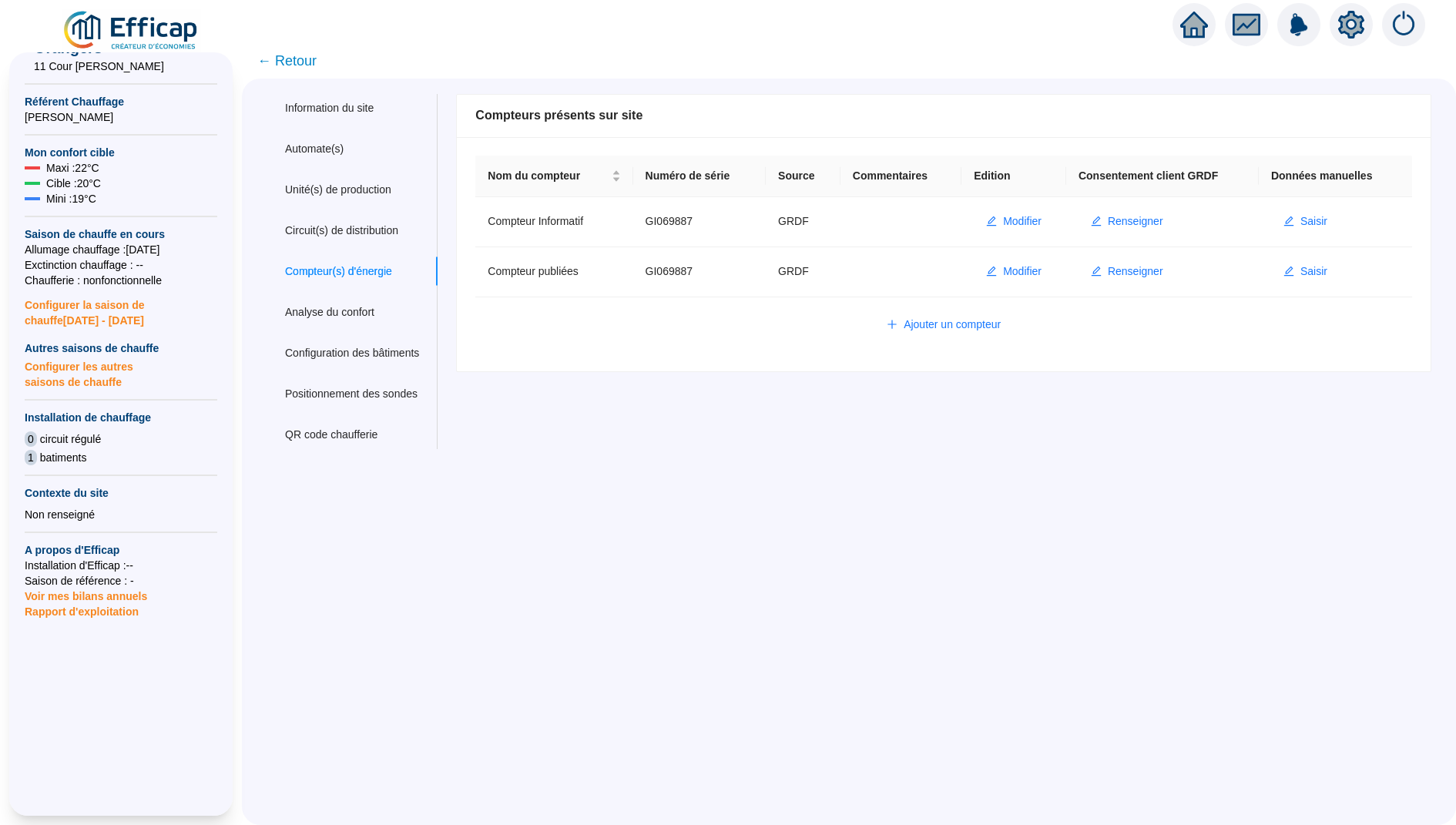
click at [670, 41] on div at bounding box center [1194, 25] width 43 height 43
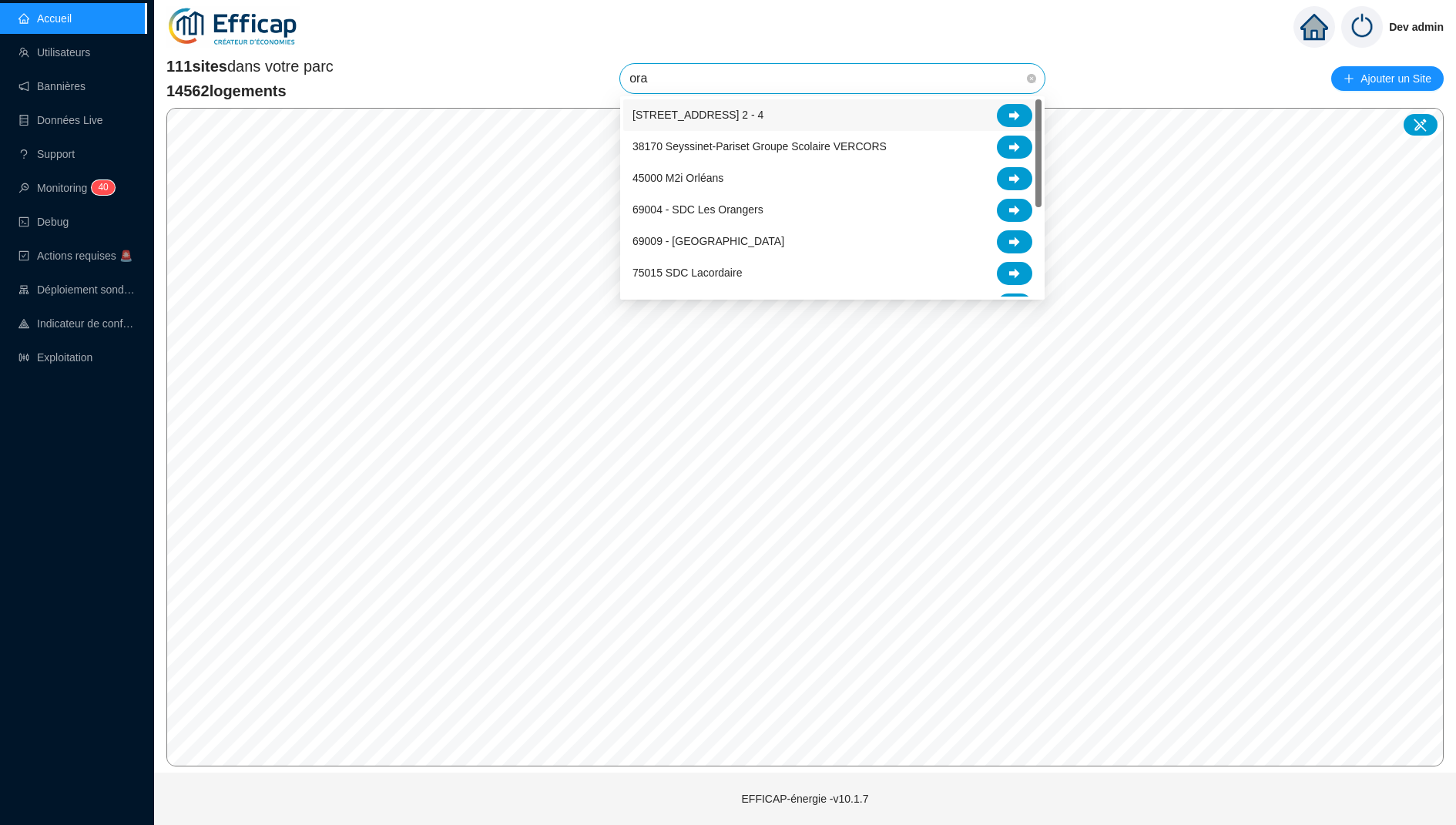
type input "oran"
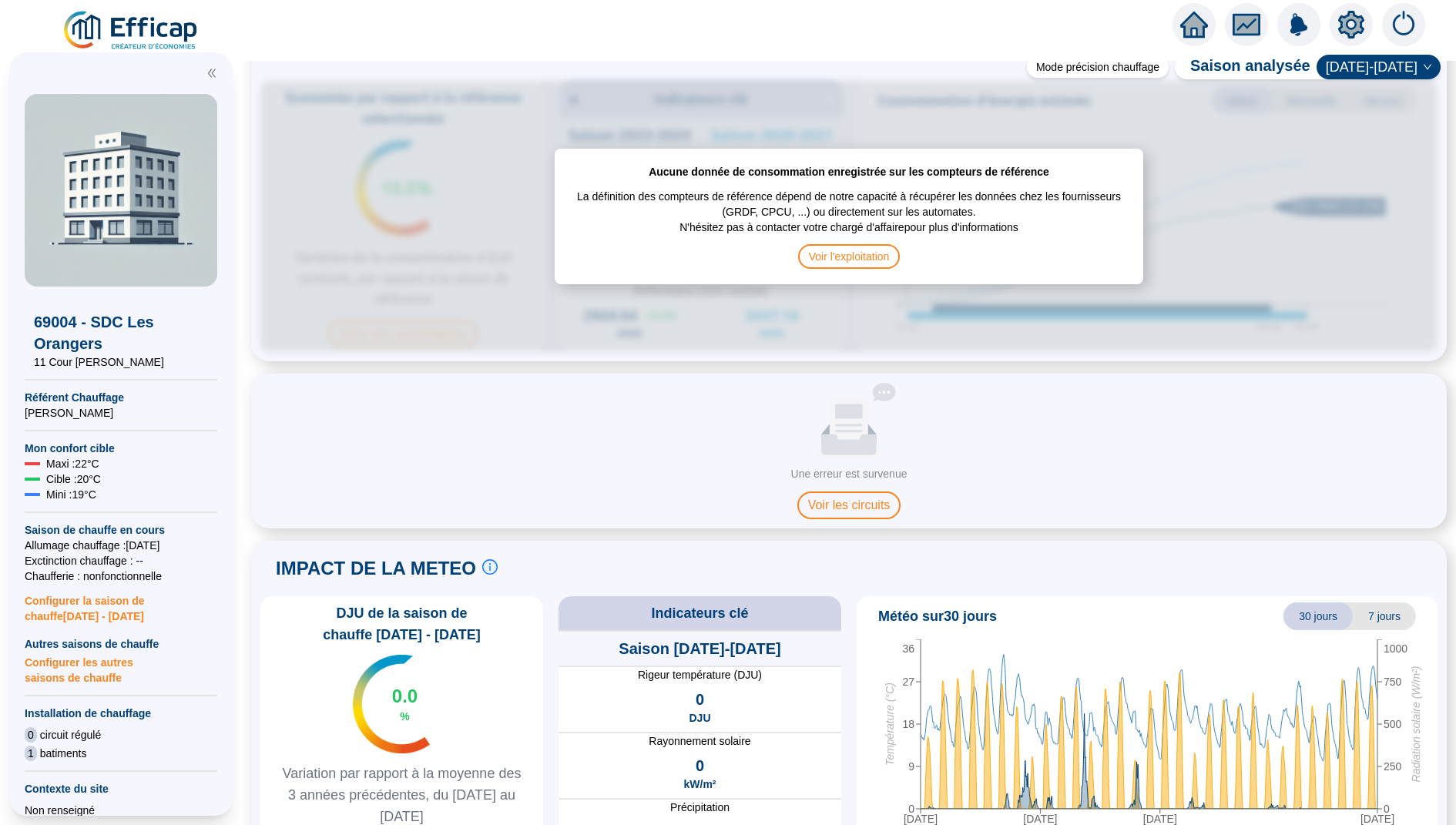
scroll to position [811, 0]
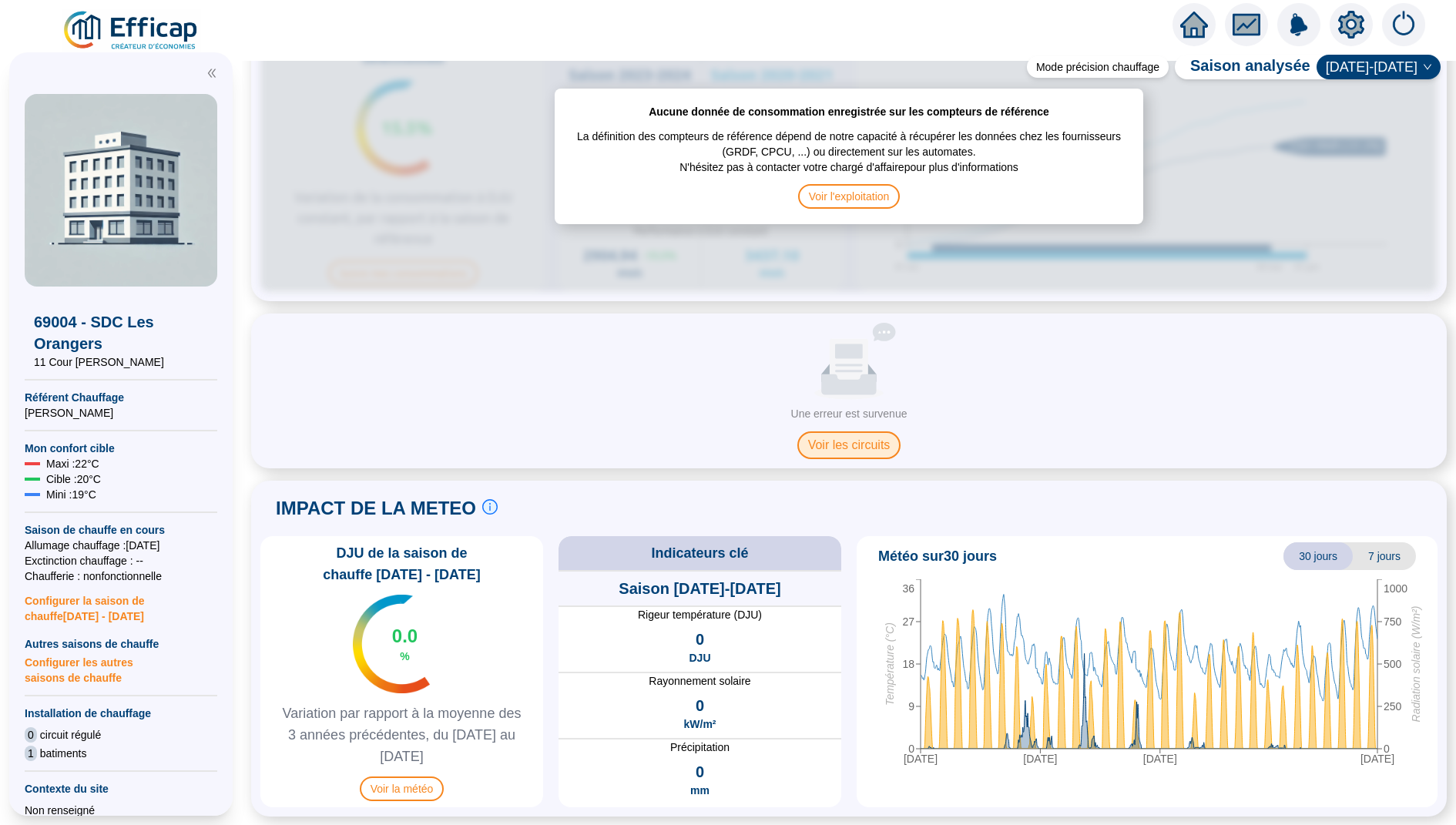
click at [670, 446] on span "Voir les circuits" at bounding box center [849, 445] width 104 height 28
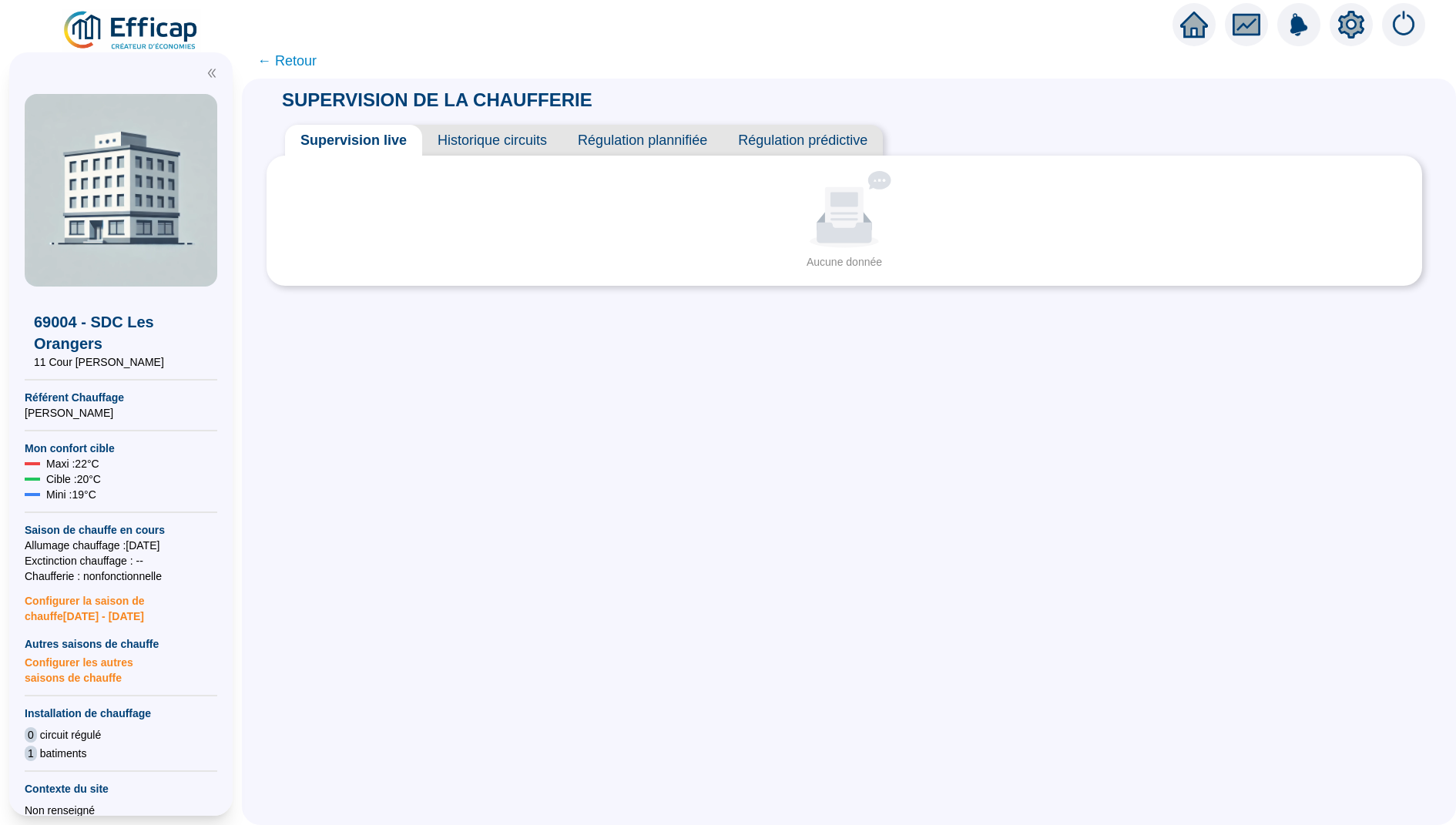
click at [285, 52] on span "← Retour" at bounding box center [287, 60] width 59 height 22
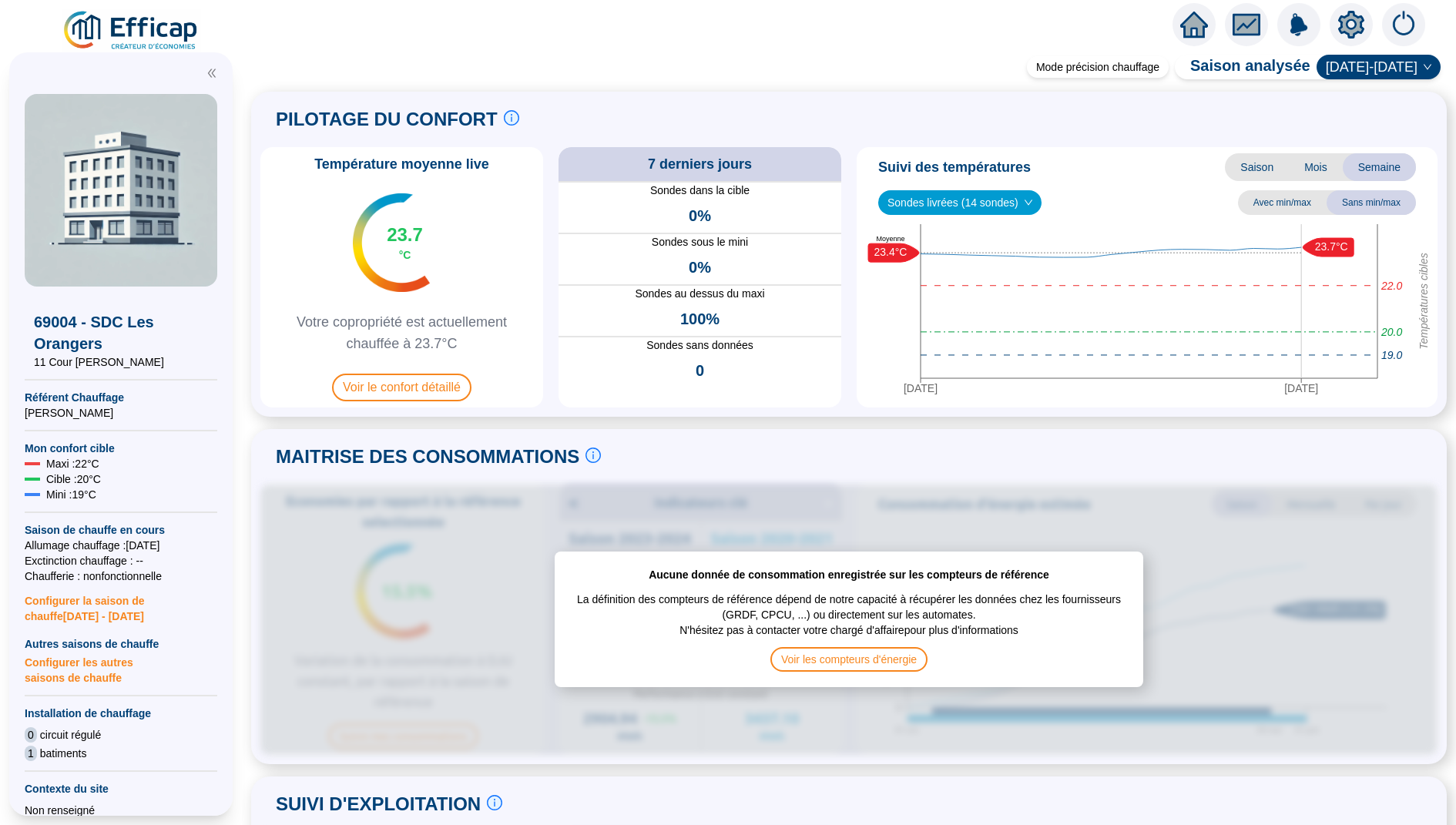
scroll to position [296, 0]
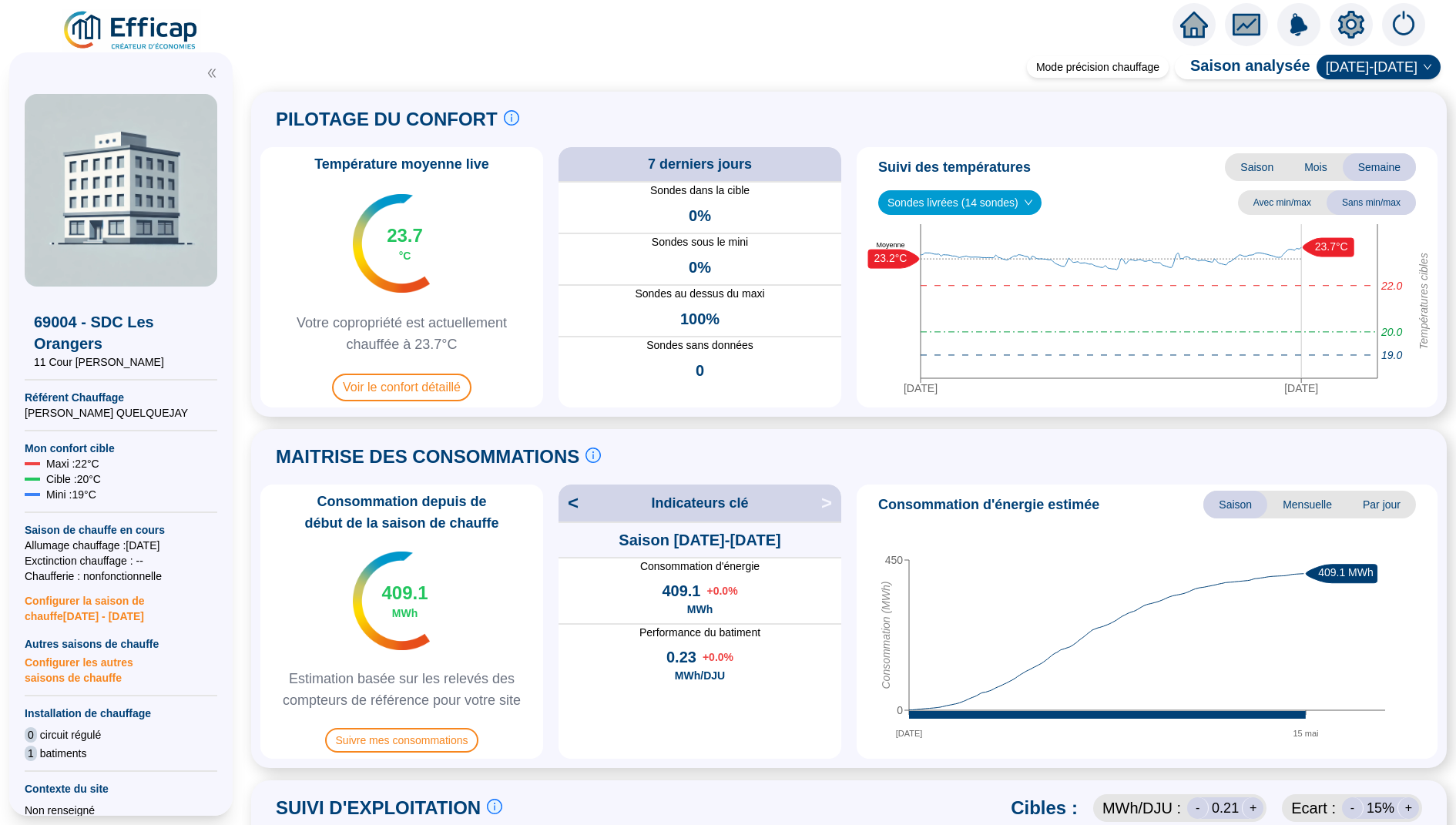
click at [1317, 40] on img at bounding box center [1299, 25] width 43 height 43
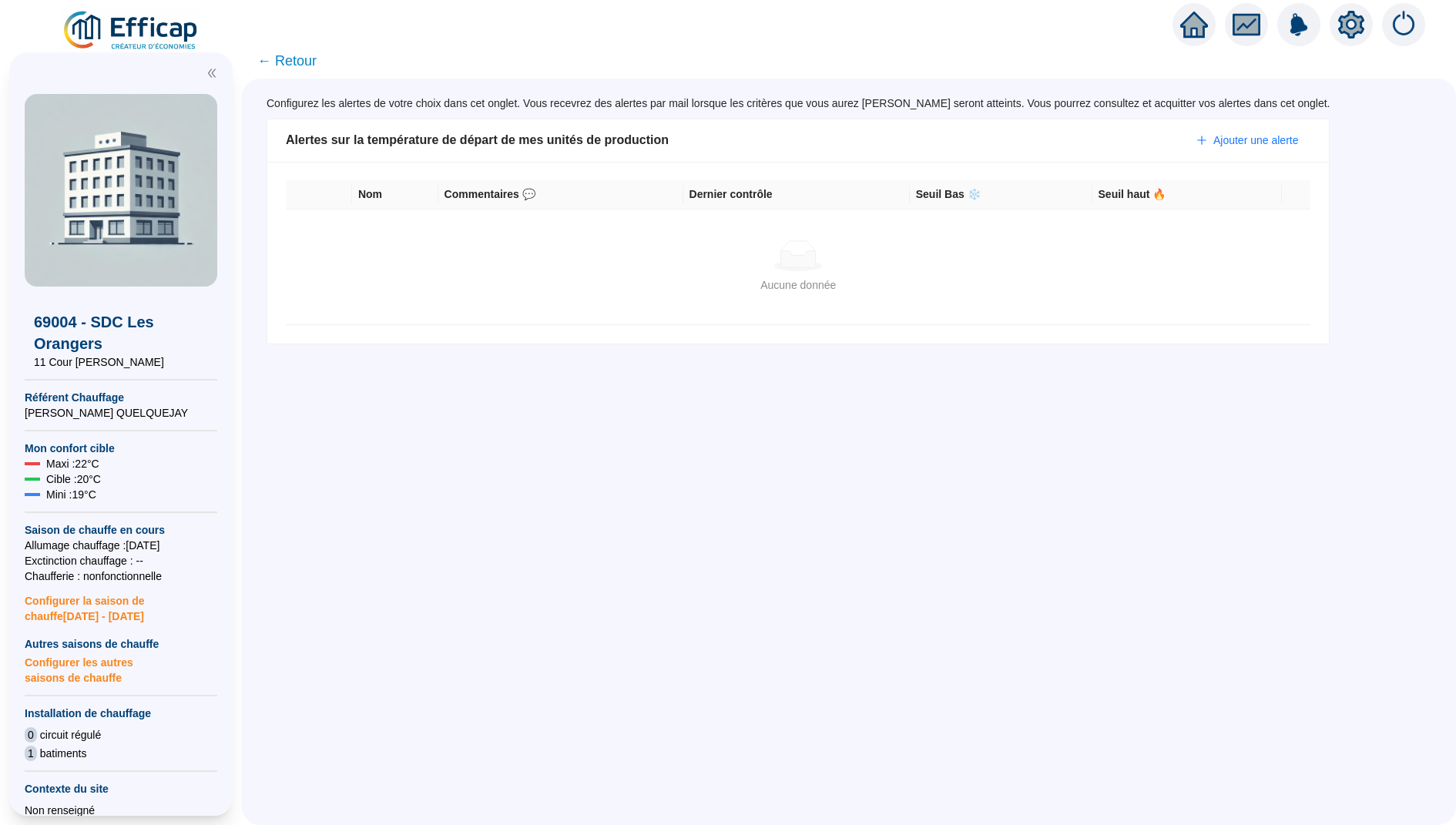
click at [1337, 31] on icon "setting" at bounding box center [1351, 25] width 28 height 28
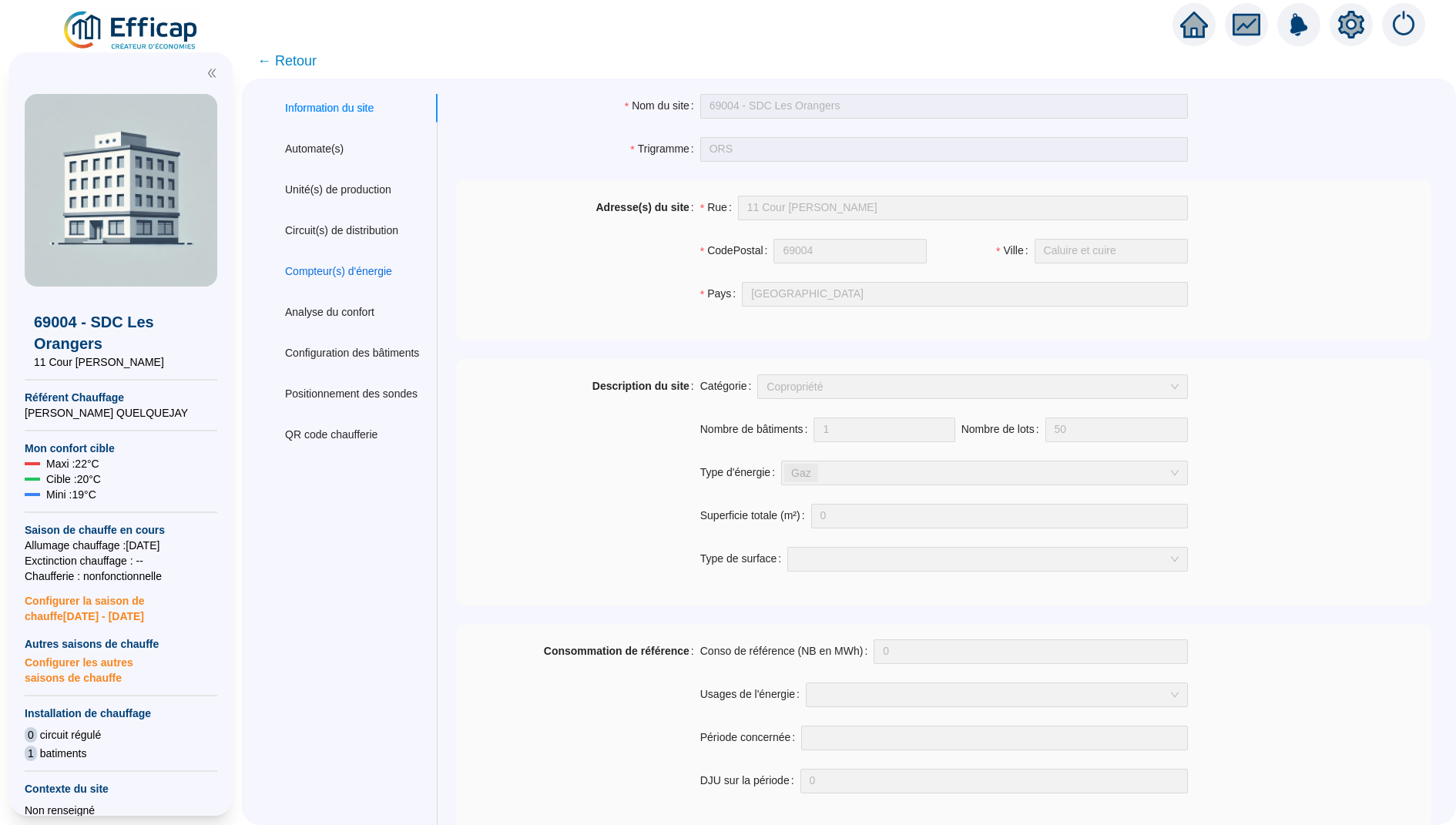
click at [367, 276] on div "Compteur(s) d'énergie" at bounding box center [338, 271] width 107 height 16
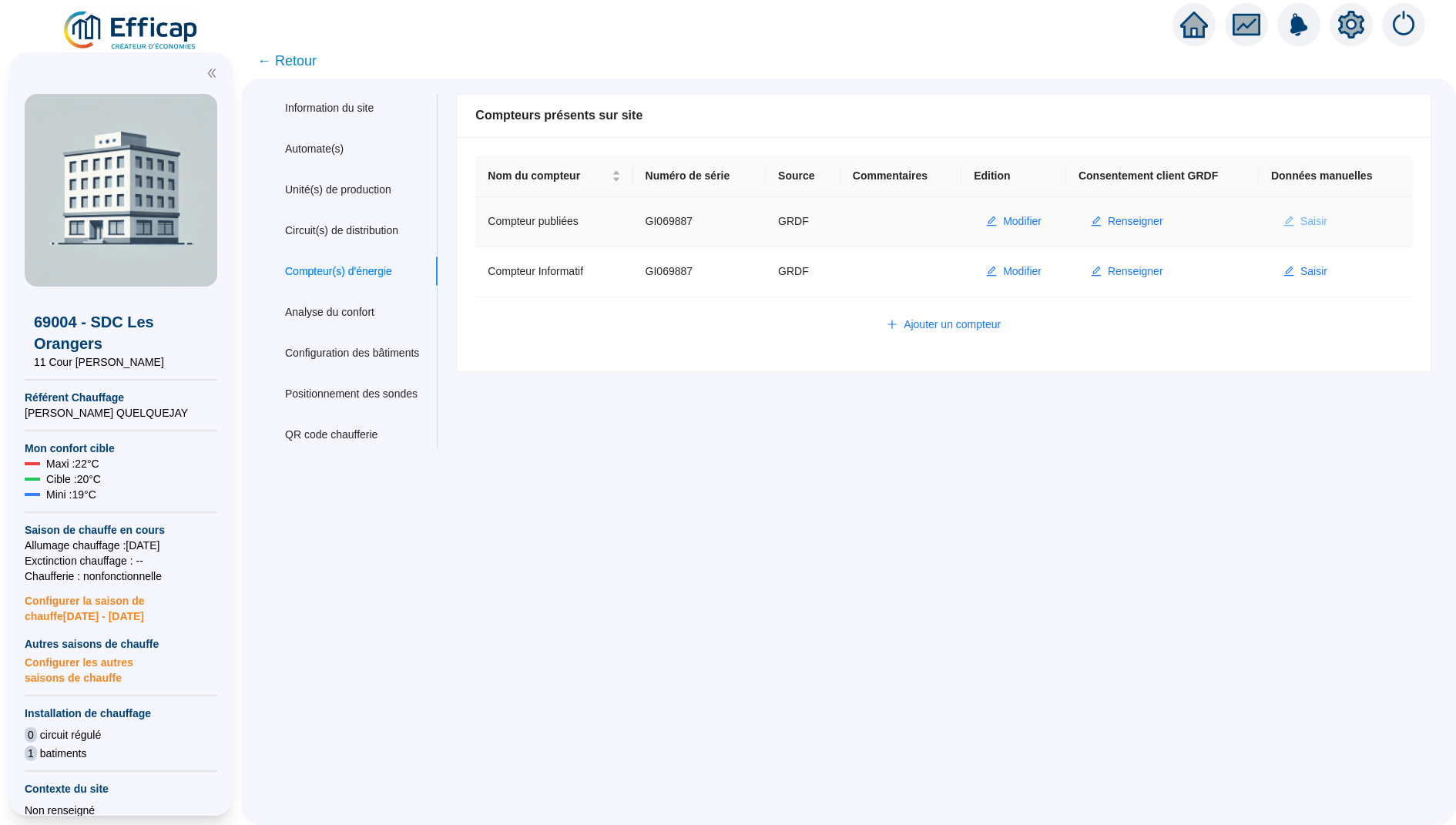
click at [1317, 220] on span "Saisir" at bounding box center [1313, 221] width 27 height 16
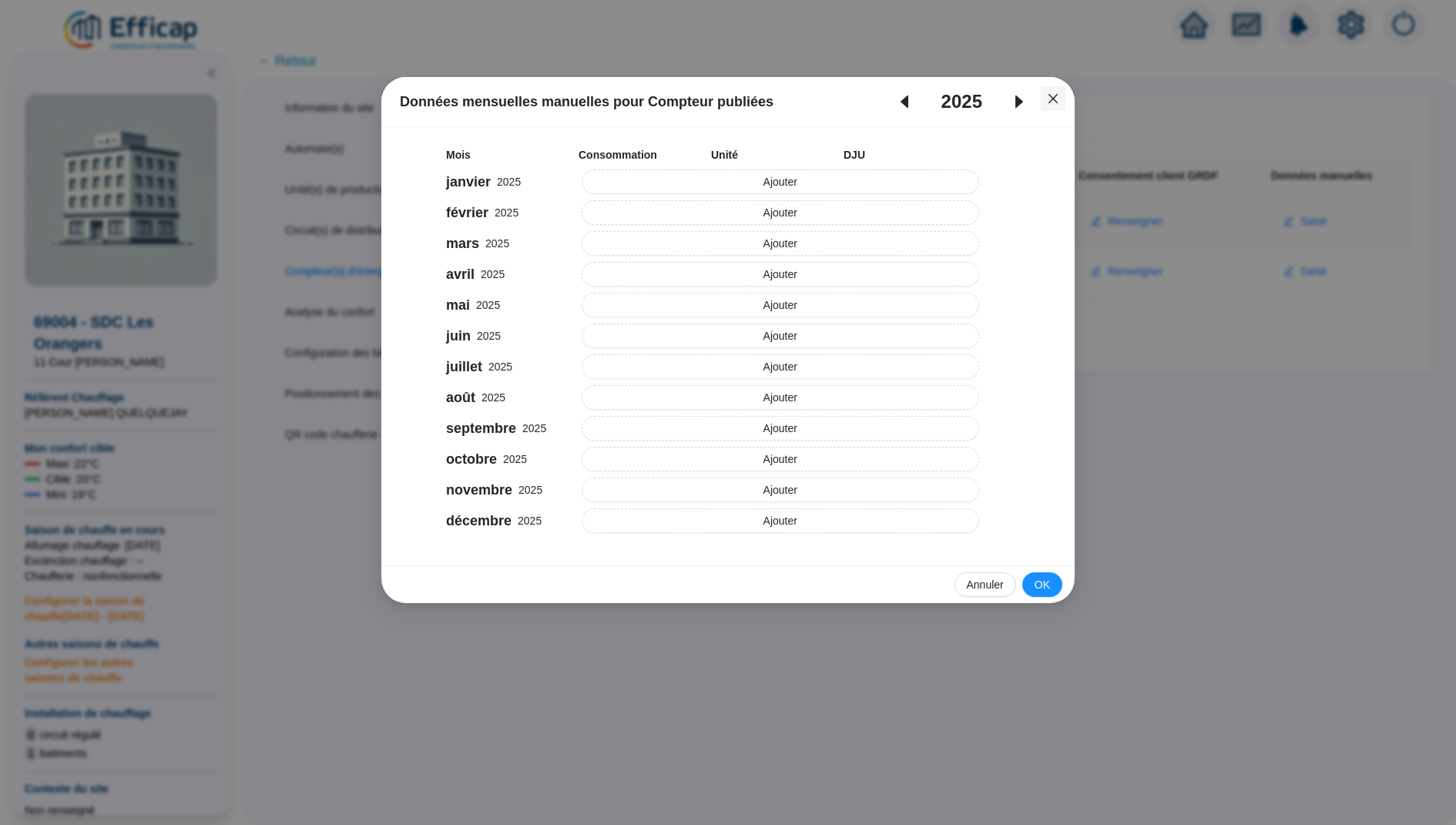
click at [1056, 97] on icon "close" at bounding box center [1053, 98] width 12 height 12
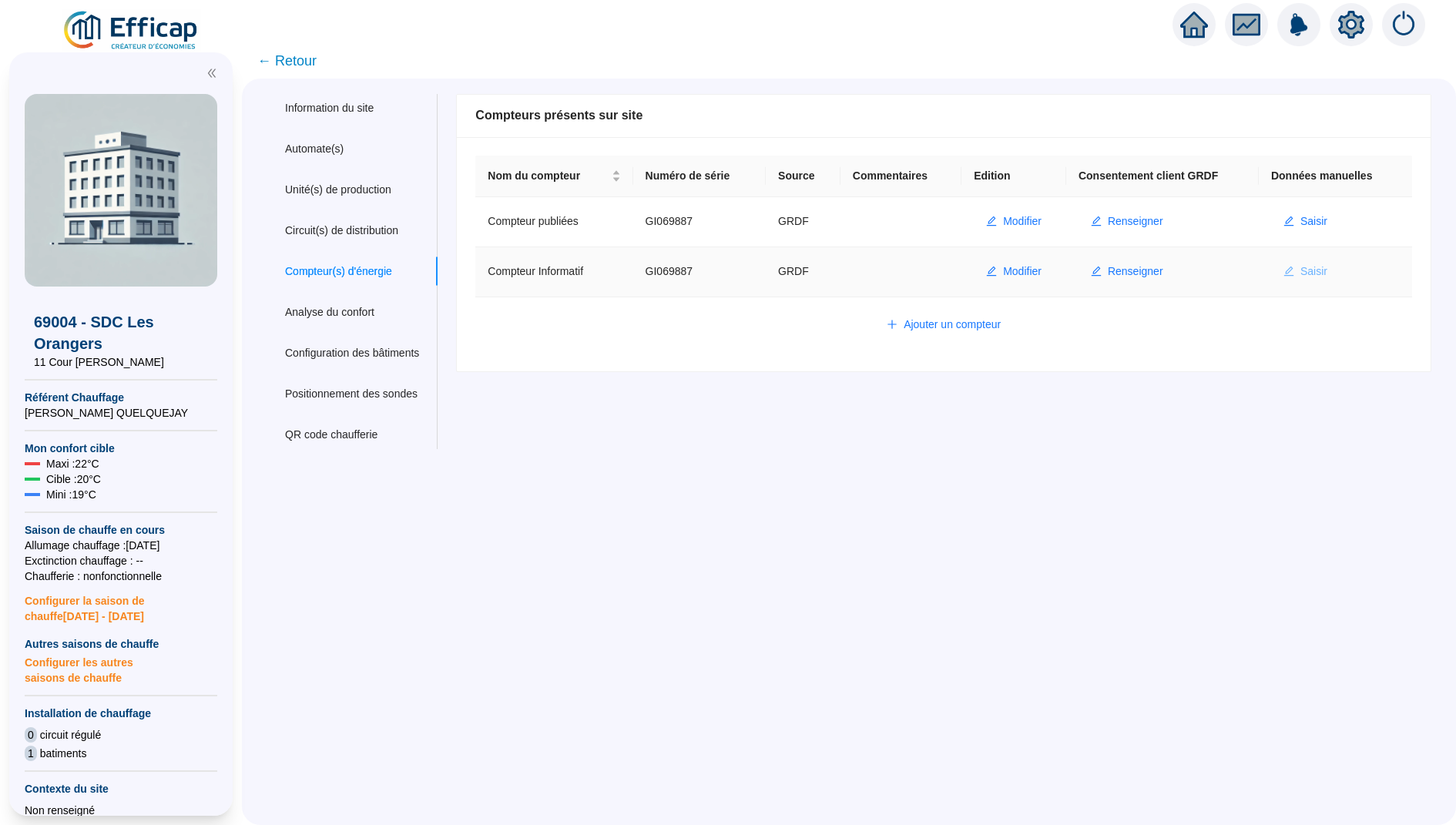
click at [1327, 265] on span "Saisir" at bounding box center [1313, 271] width 27 height 16
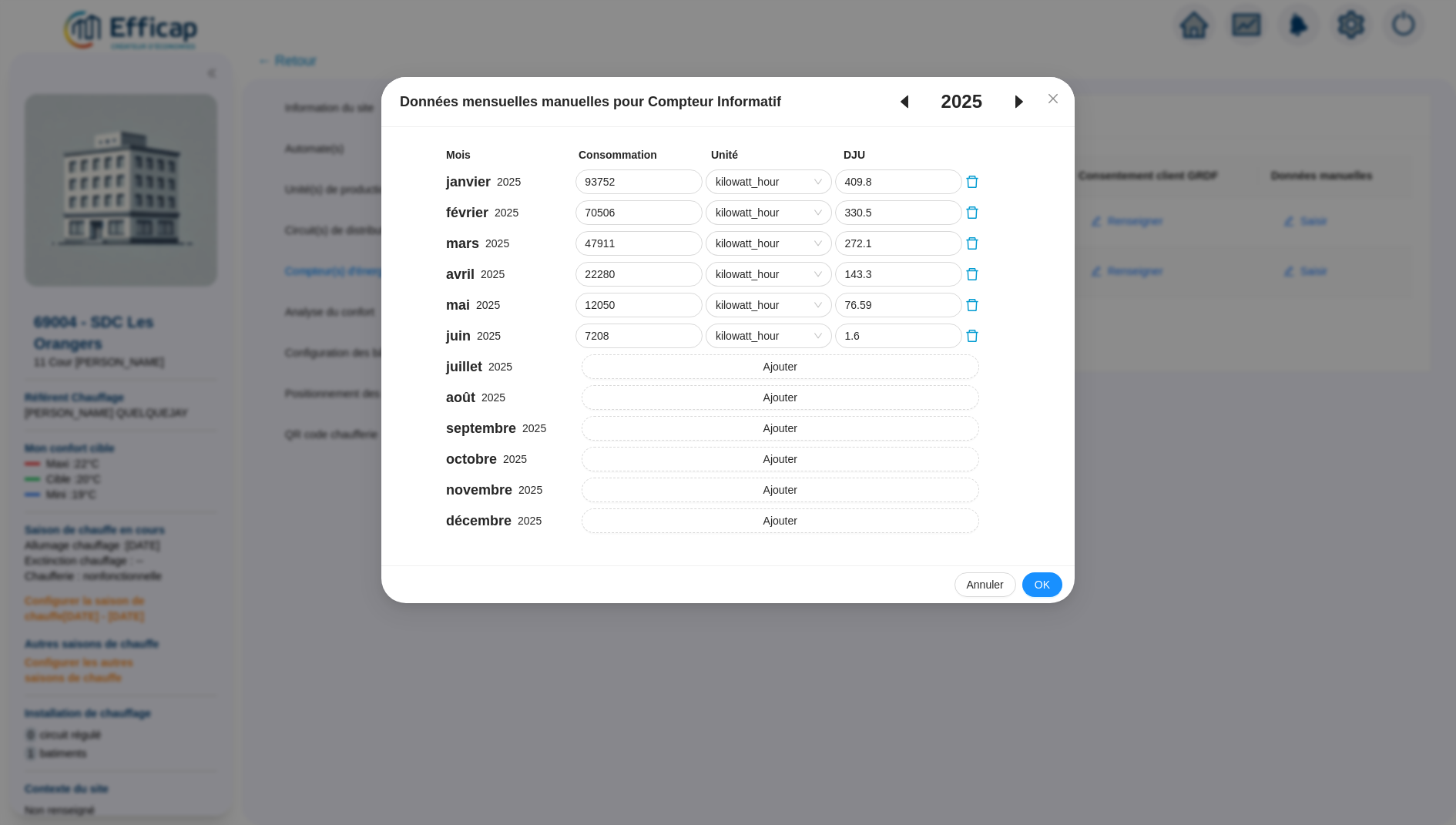
click at [901, 93] on icon "caret-left" at bounding box center [904, 101] width 18 height 18
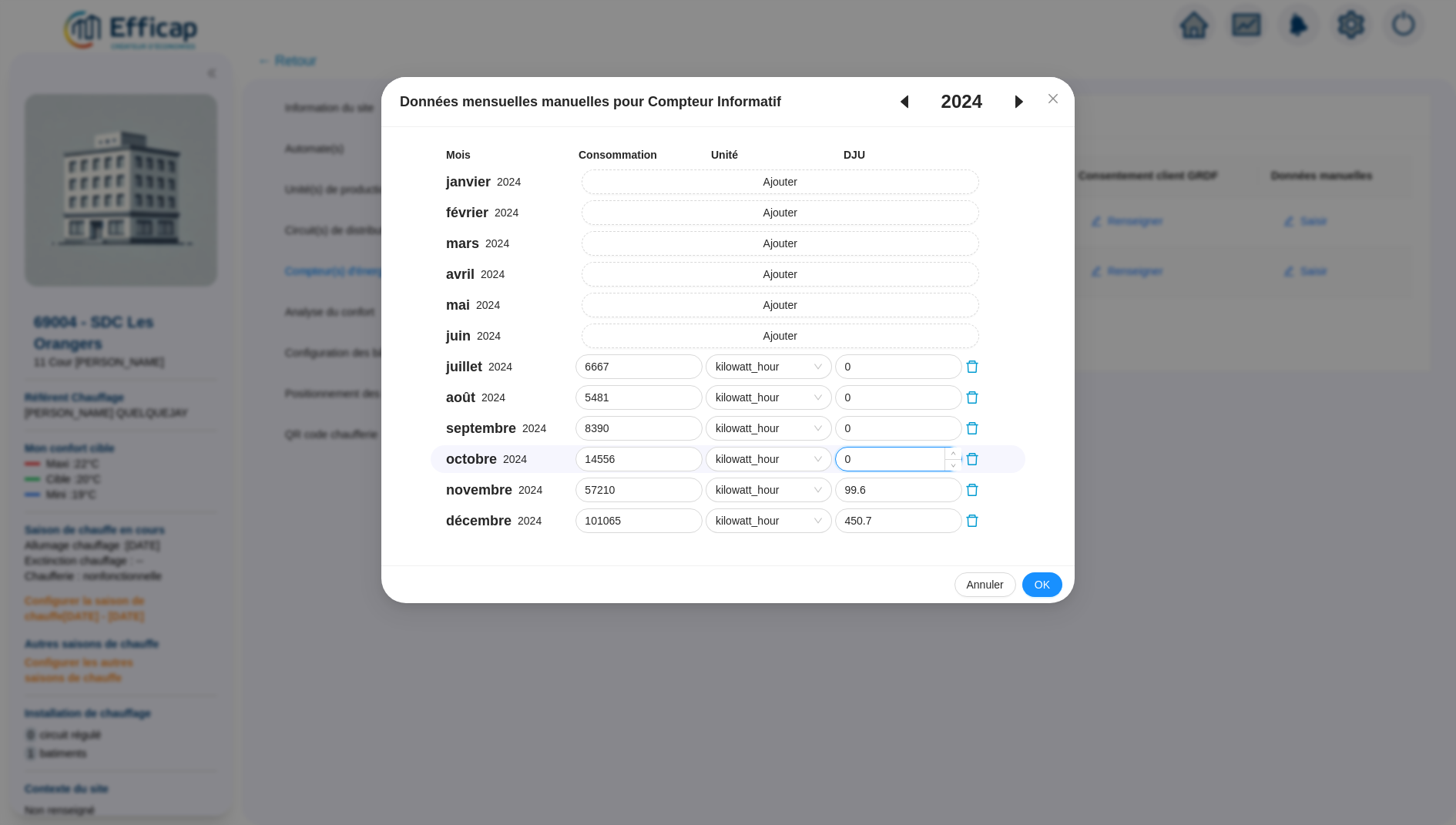
click at [864, 462] on input "0" at bounding box center [899, 459] width 126 height 23
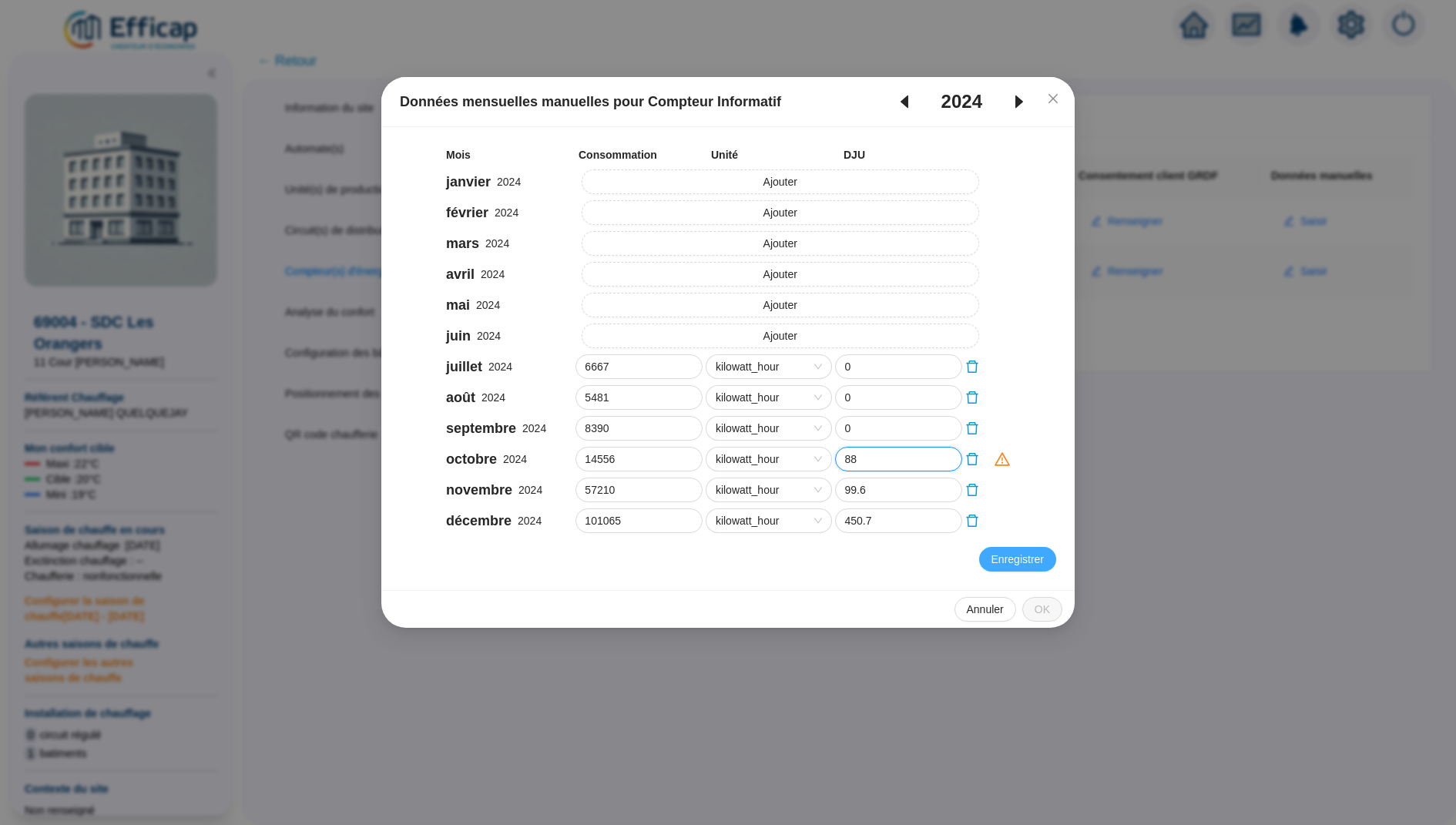
type input "88"
click at [1007, 563] on span "Enregistrer" at bounding box center [1018, 560] width 53 height 16
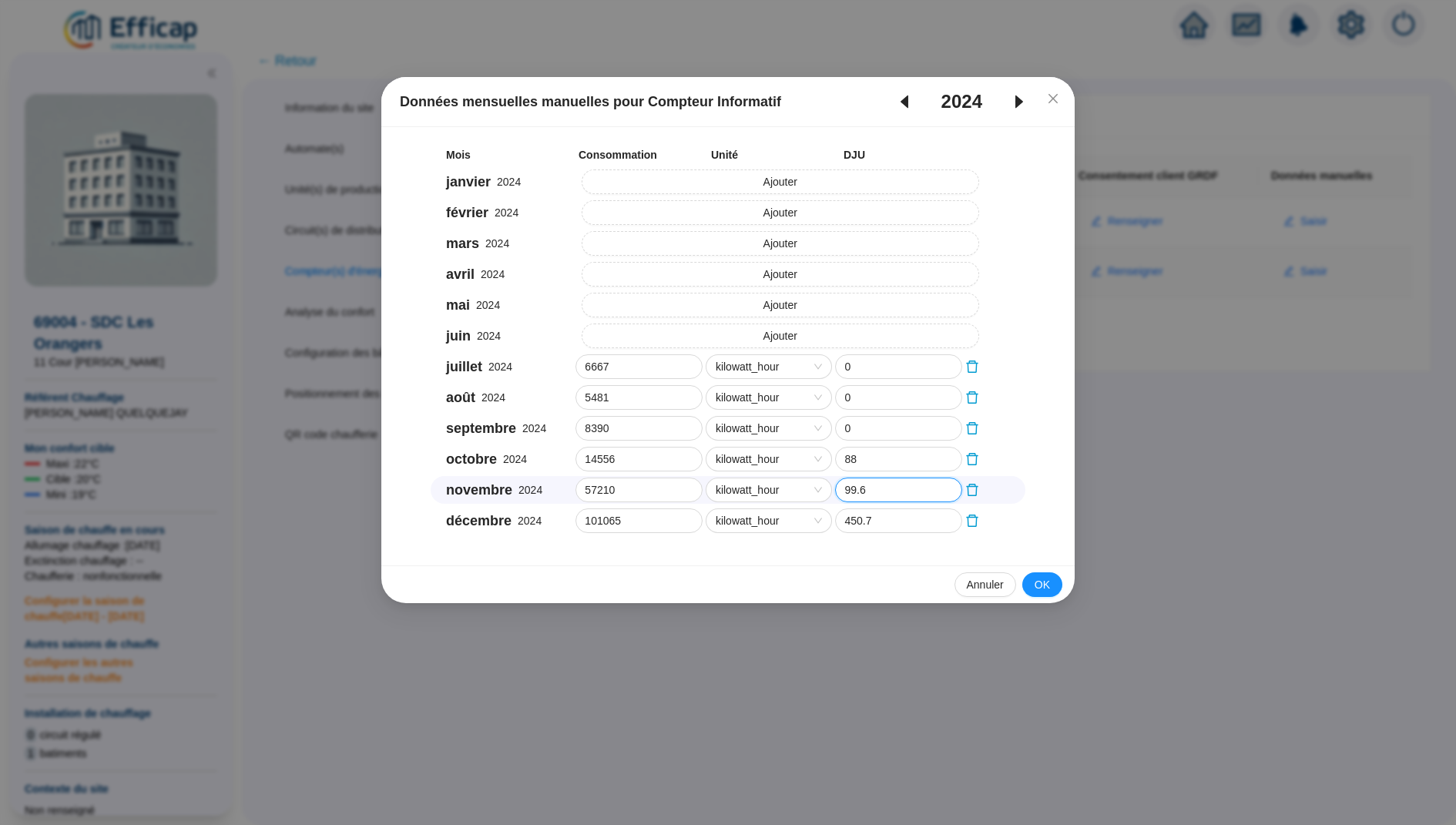
drag, startPoint x: 877, startPoint y: 487, endPoint x: 821, endPoint y: 487, distance: 56.0
click at [821, 487] on div "novembre 2024 57210 kilowatt_hour 99.6" at bounding box center [728, 490] width 595 height 28
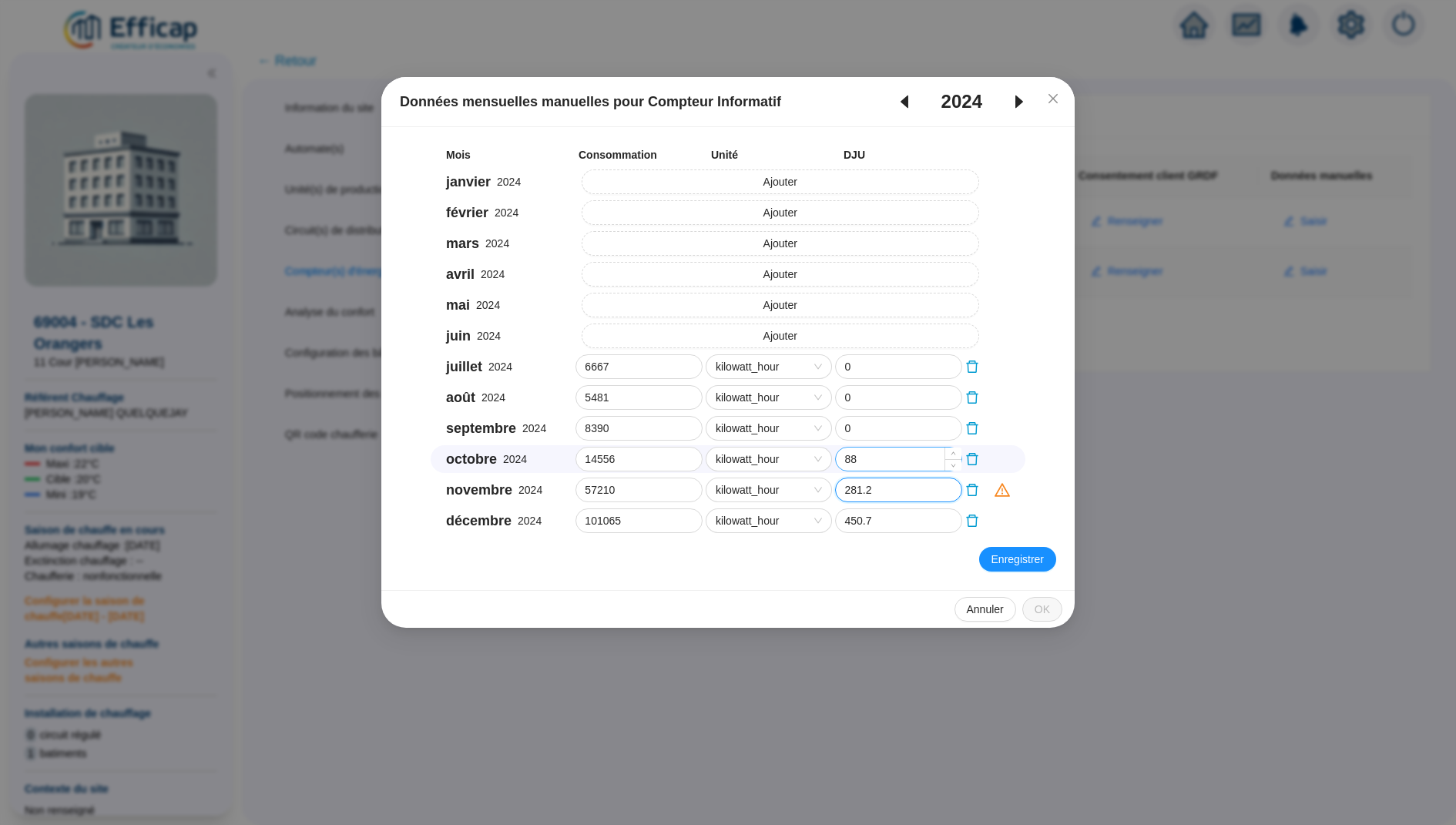
type input "281.2"
click at [895, 462] on input "88" at bounding box center [899, 459] width 126 height 23
type input "88.3"
click at [1050, 557] on button "Enregistrer" at bounding box center [1017, 559] width 77 height 25
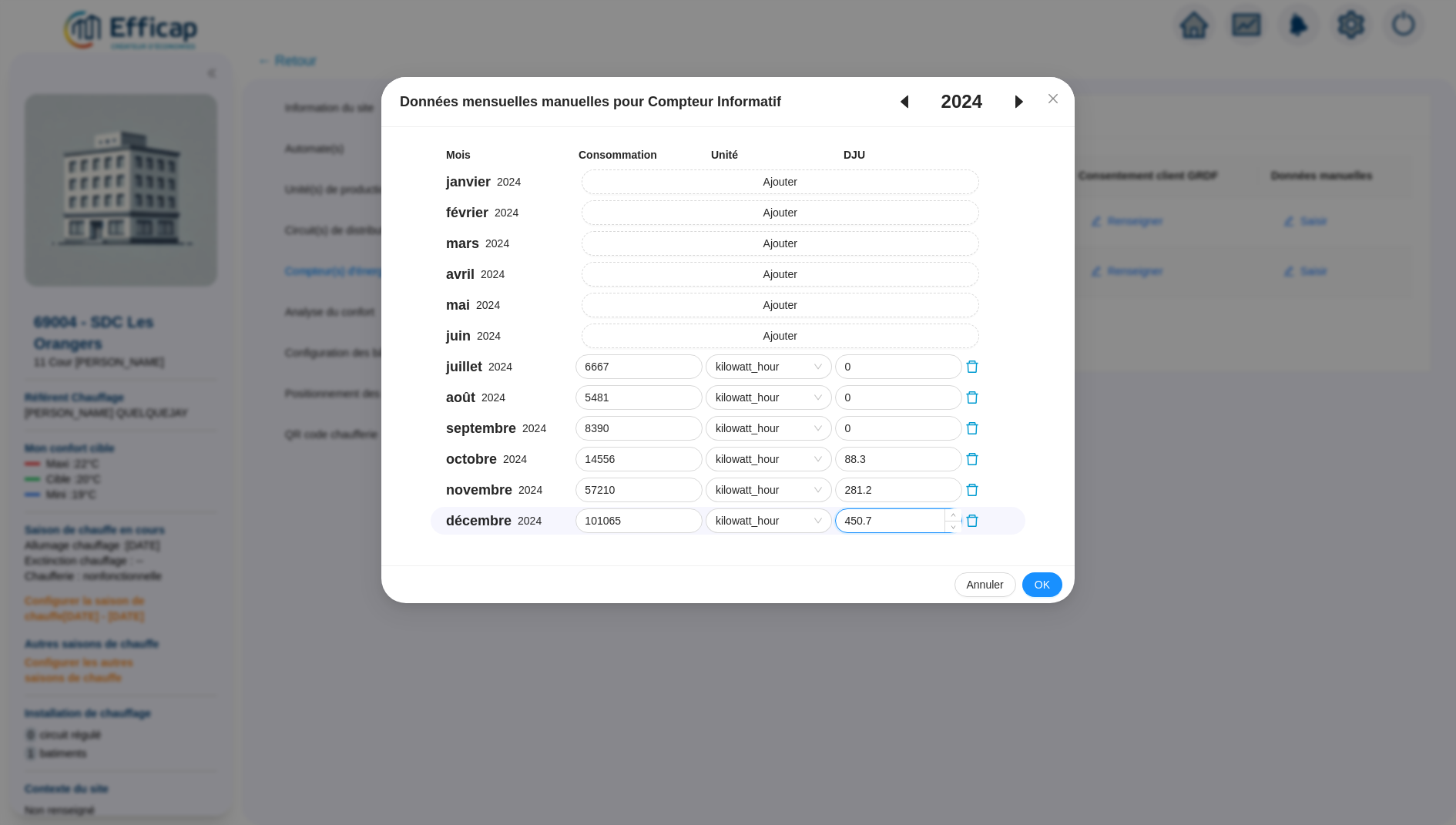
drag, startPoint x: 877, startPoint y: 520, endPoint x: 853, endPoint y: 522, distance: 24.1
click at [853, 522] on input "450.7" at bounding box center [899, 520] width 126 height 23
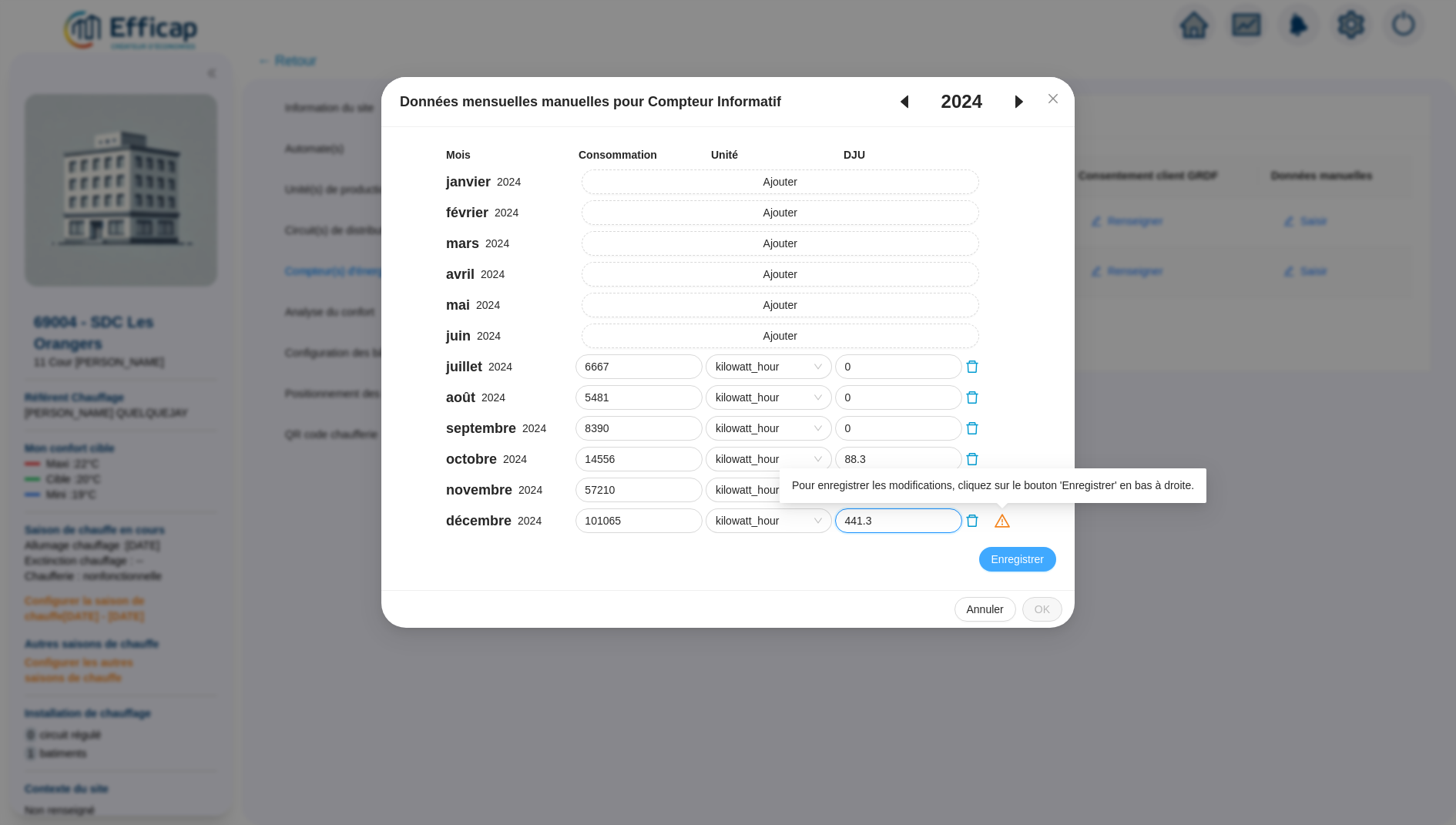
type input "441.3"
click at [1008, 553] on span "Enregistrer" at bounding box center [1018, 560] width 53 height 16
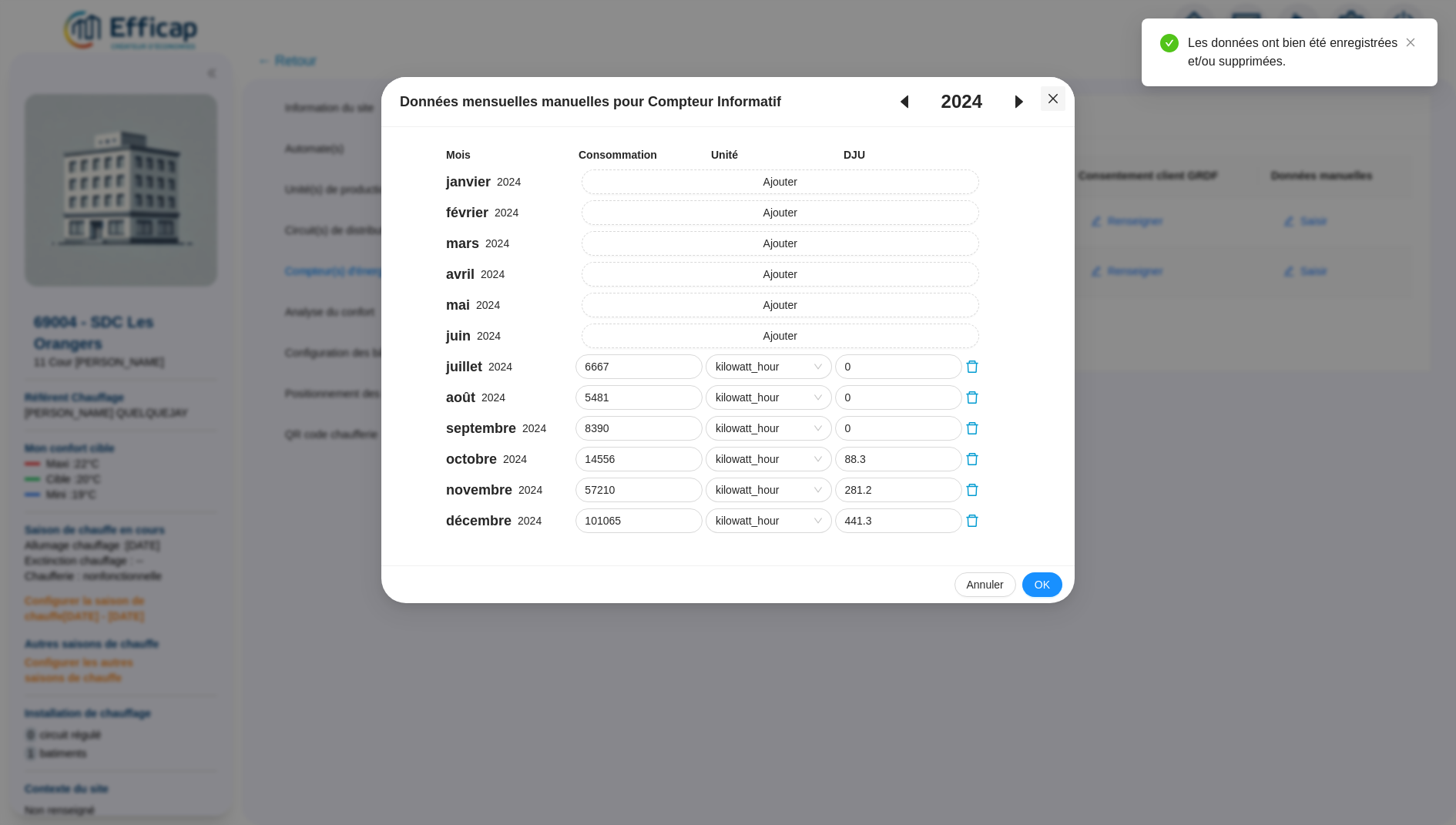
click at [1061, 103] on span "Fermer" at bounding box center [1053, 98] width 25 height 12
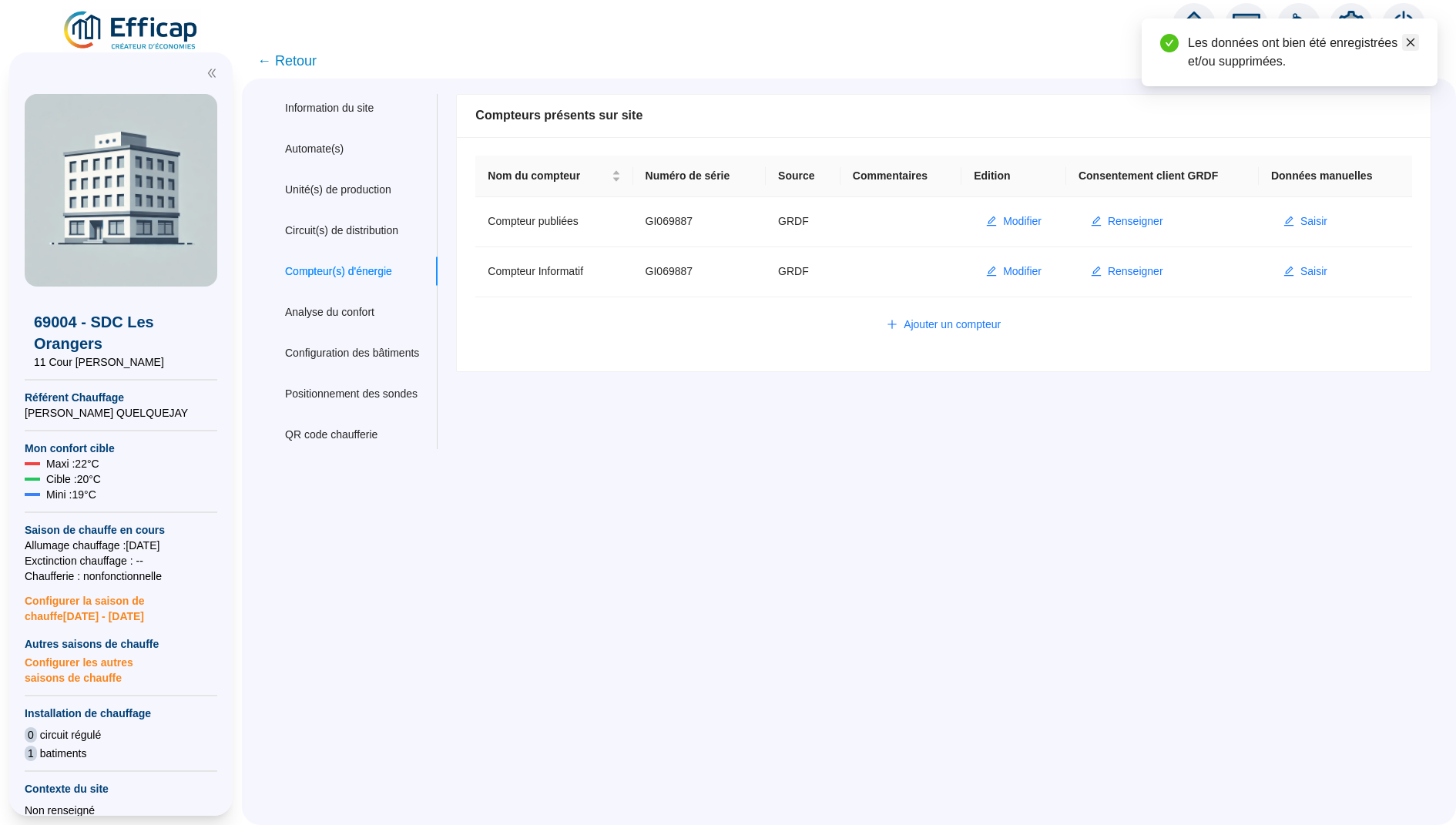
click at [1410, 40] on icon "close" at bounding box center [1411, 43] width 9 height 9
click at [290, 69] on span "← Retour" at bounding box center [287, 60] width 59 height 22
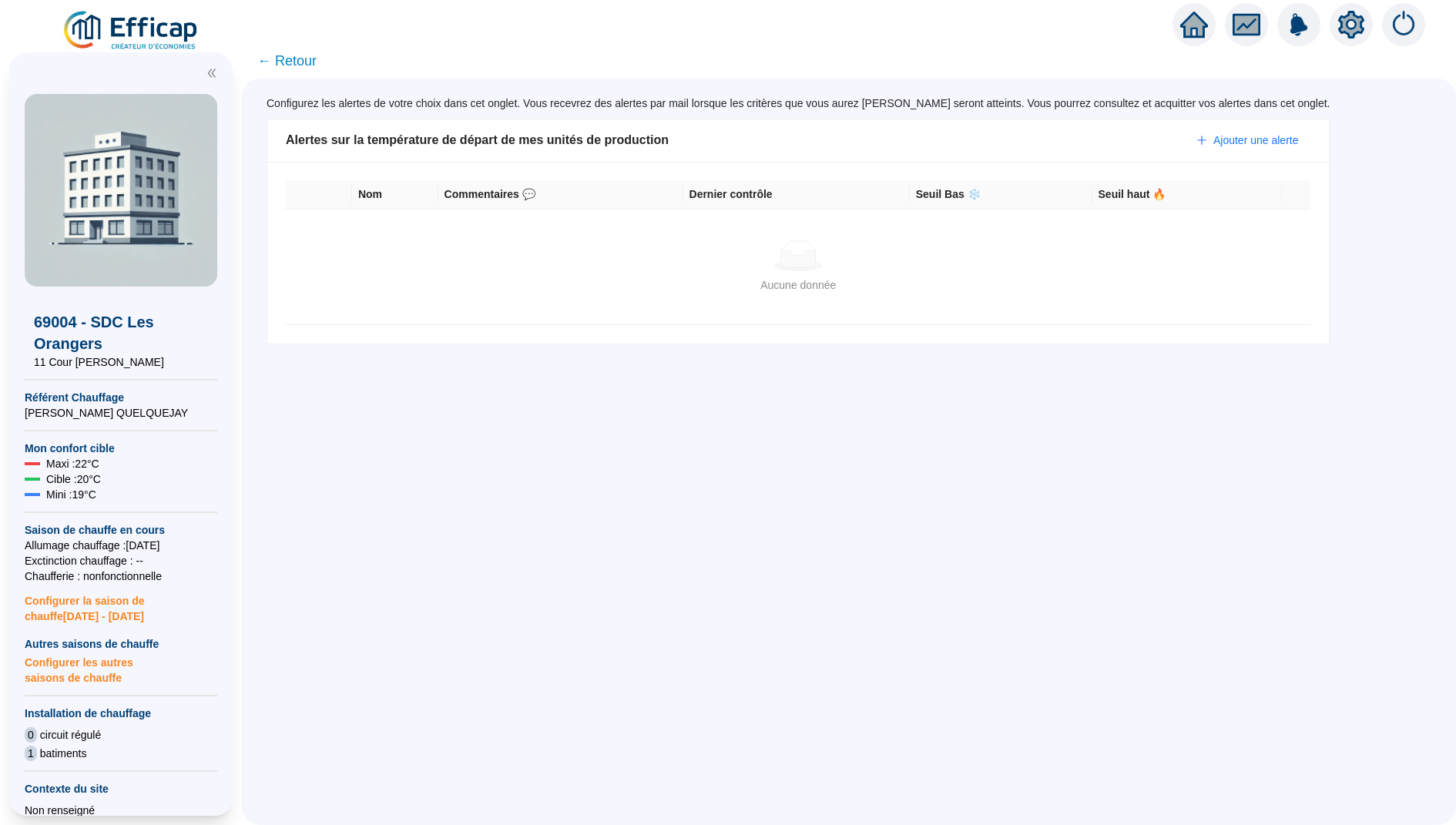
click at [292, 47] on span "← Retour" at bounding box center [849, 60] width 1214 height 35
click at [292, 62] on span "← Retour" at bounding box center [287, 60] width 59 height 22
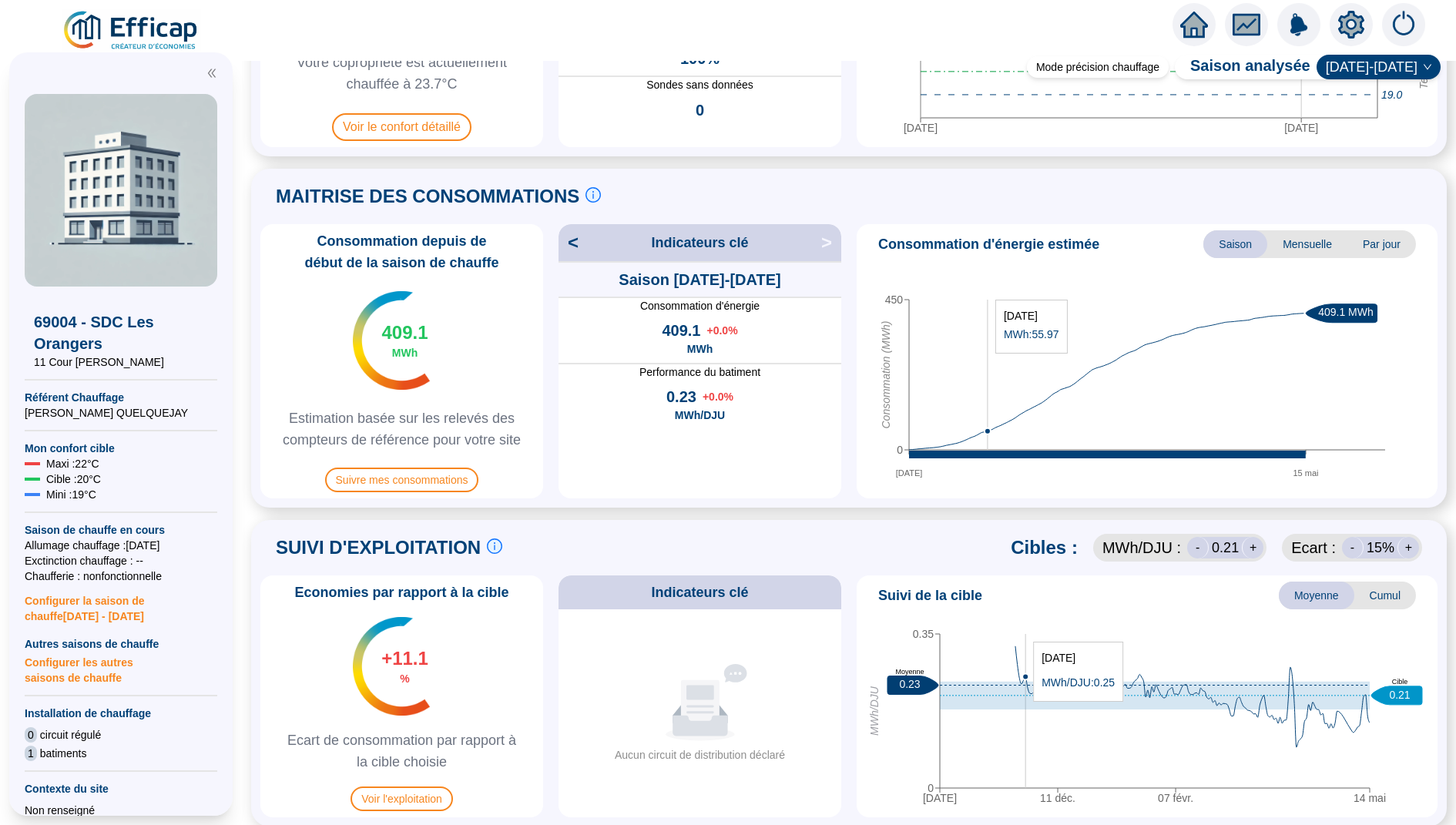
scroll to position [286, 0]
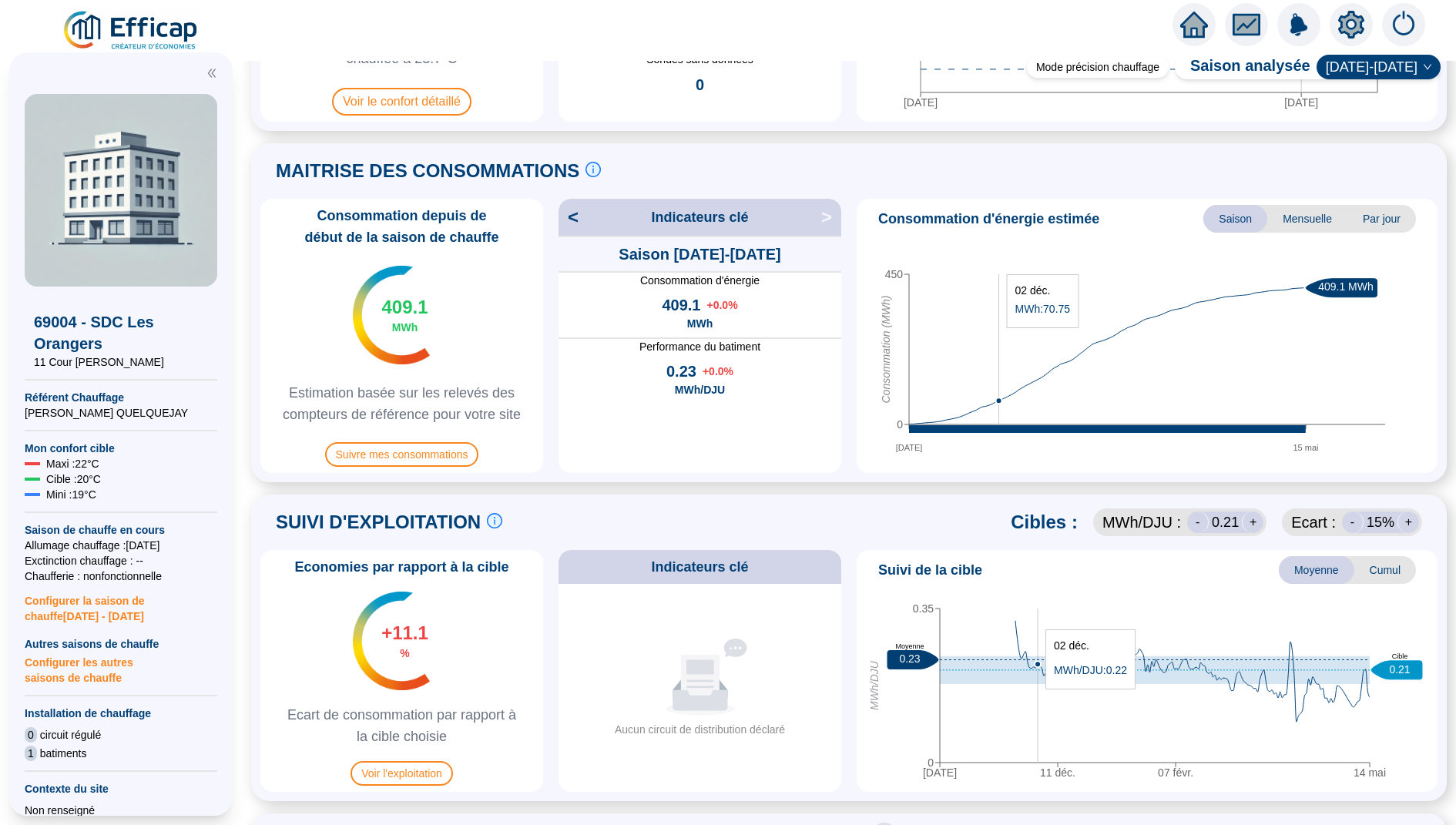
click at [1037, 622] on icon "15 oct. 11 déc. 07 févr. 14 mai 0 0.35 MWh/DJU 0.23 Moyenne 0.21 Cible" at bounding box center [1147, 690] width 568 height 193
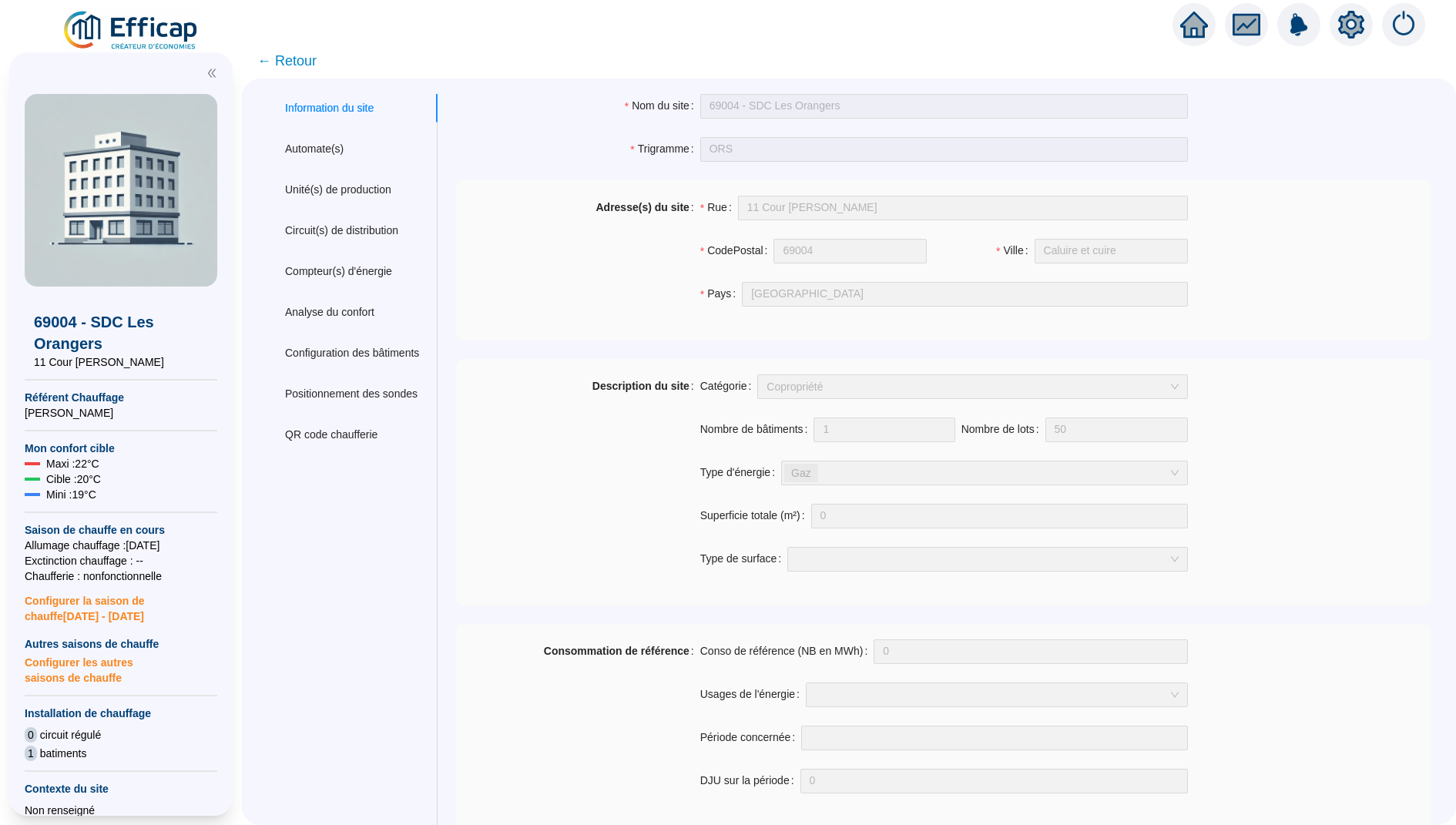
click at [1187, 22] on icon "home" at bounding box center [1194, 24] width 28 height 22
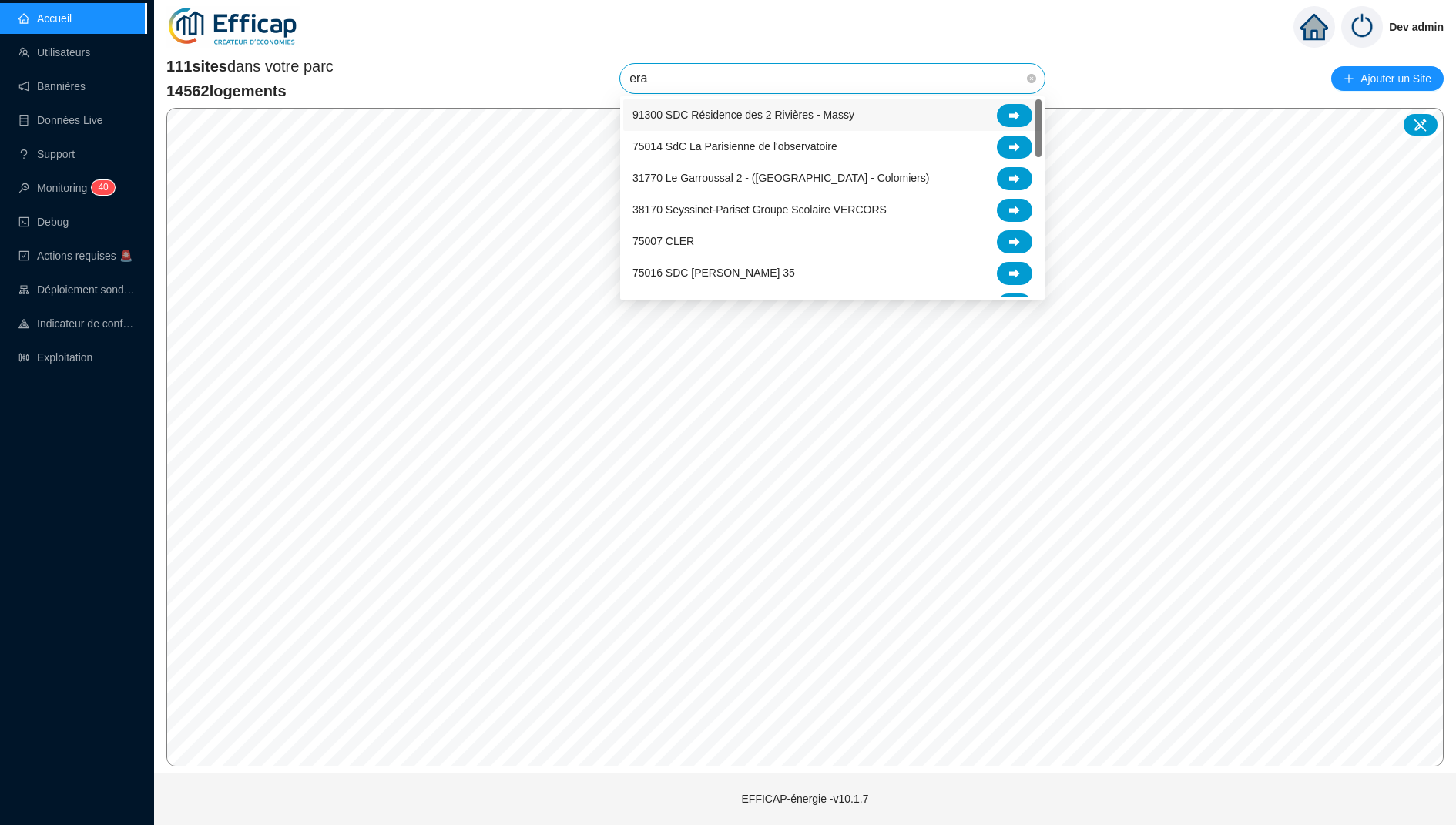
type input "erab"
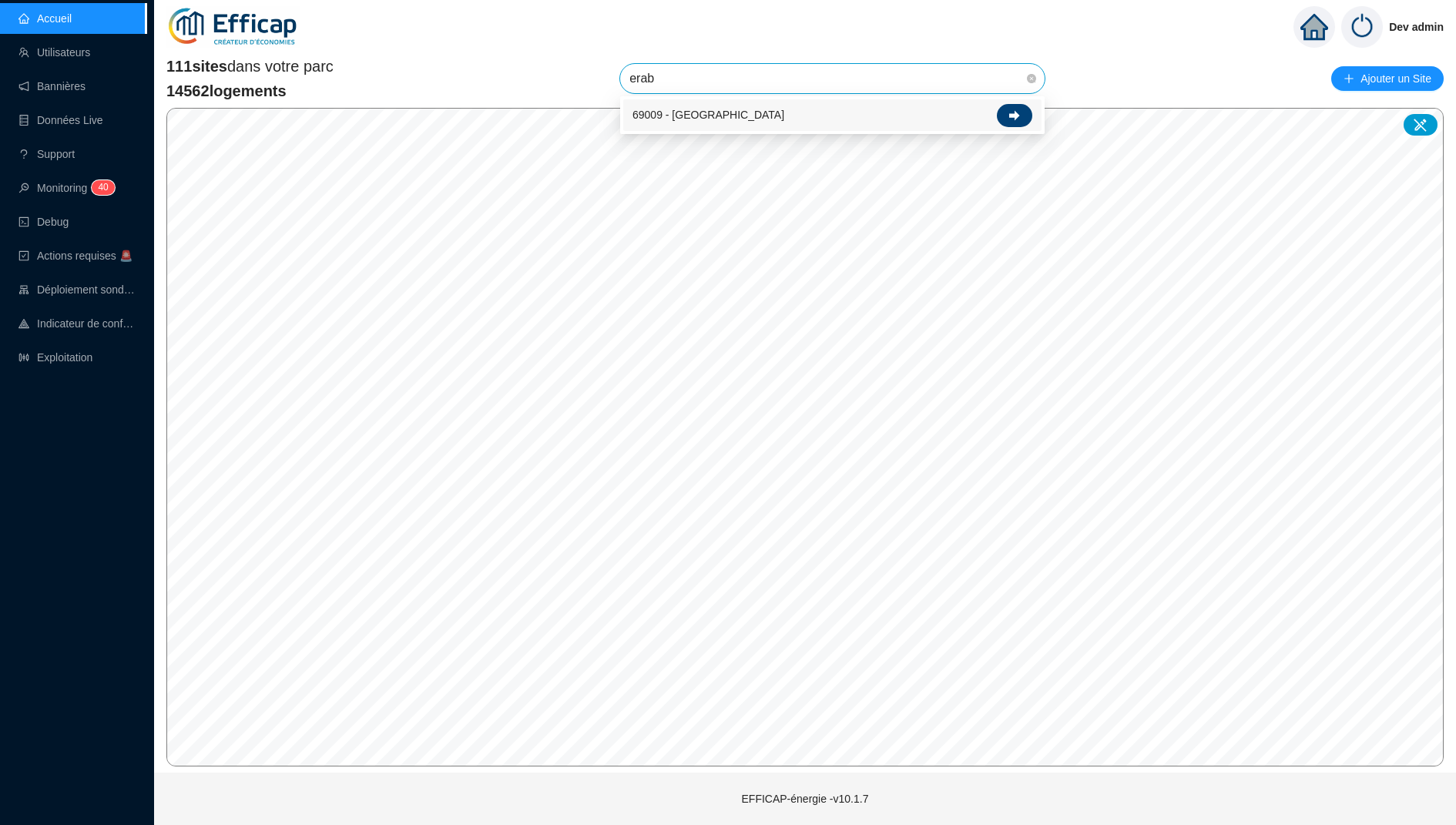
click at [1019, 119] on icon at bounding box center [1014, 115] width 11 height 11
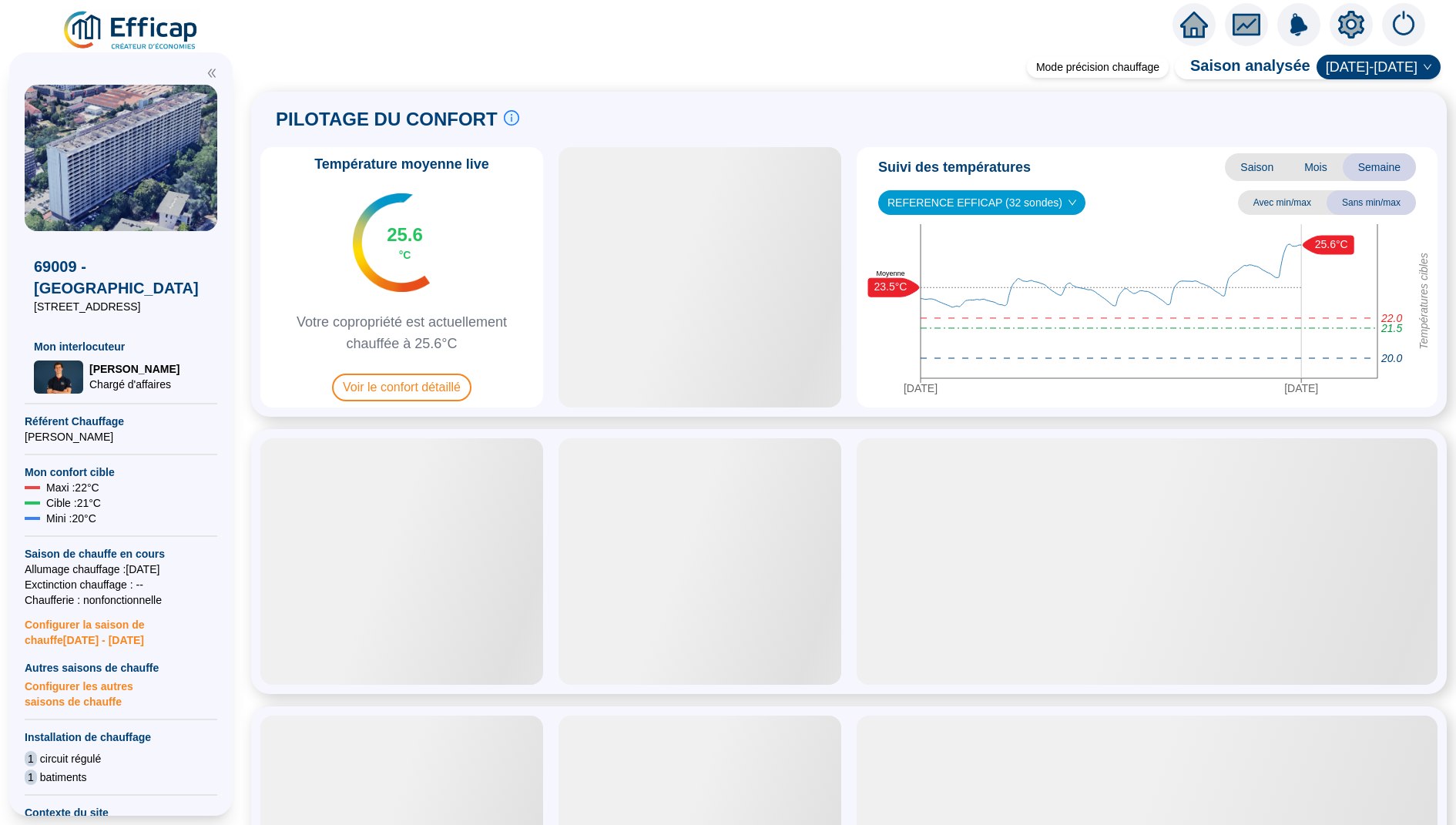
scroll to position [21, 0]
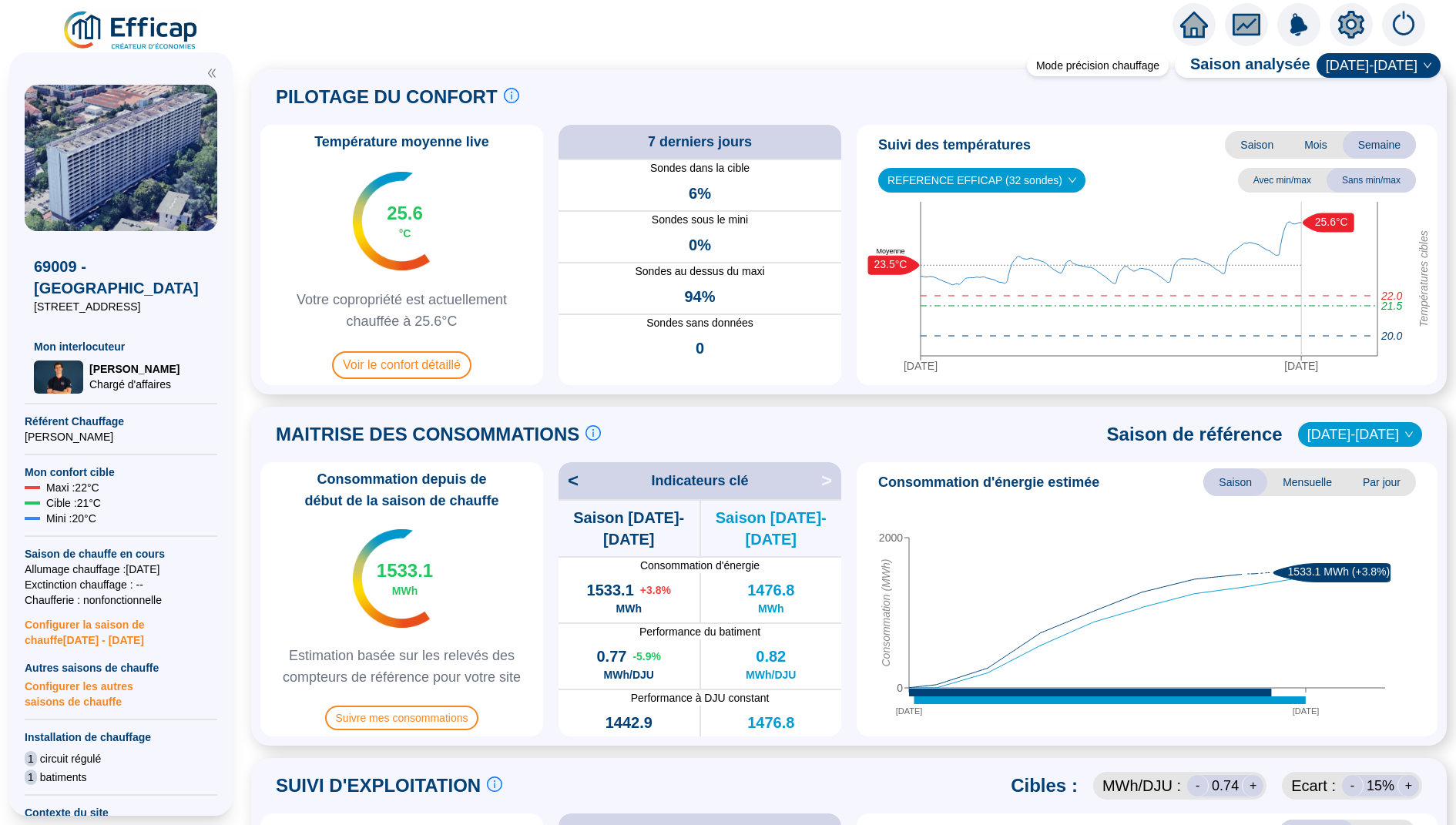
click at [572, 478] on span "<" at bounding box center [568, 481] width 20 height 25
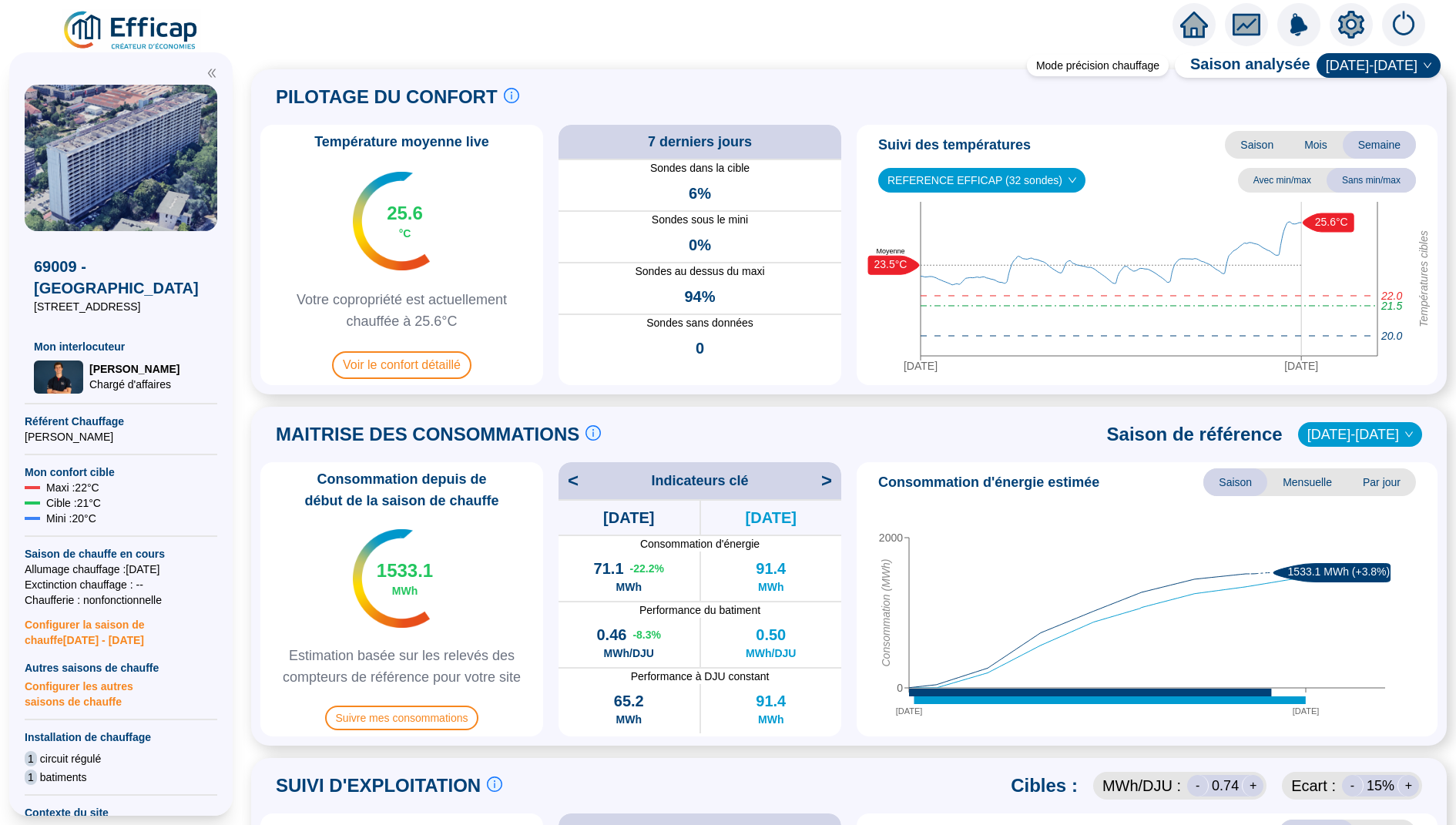
click at [572, 478] on span "<" at bounding box center [568, 481] width 20 height 25
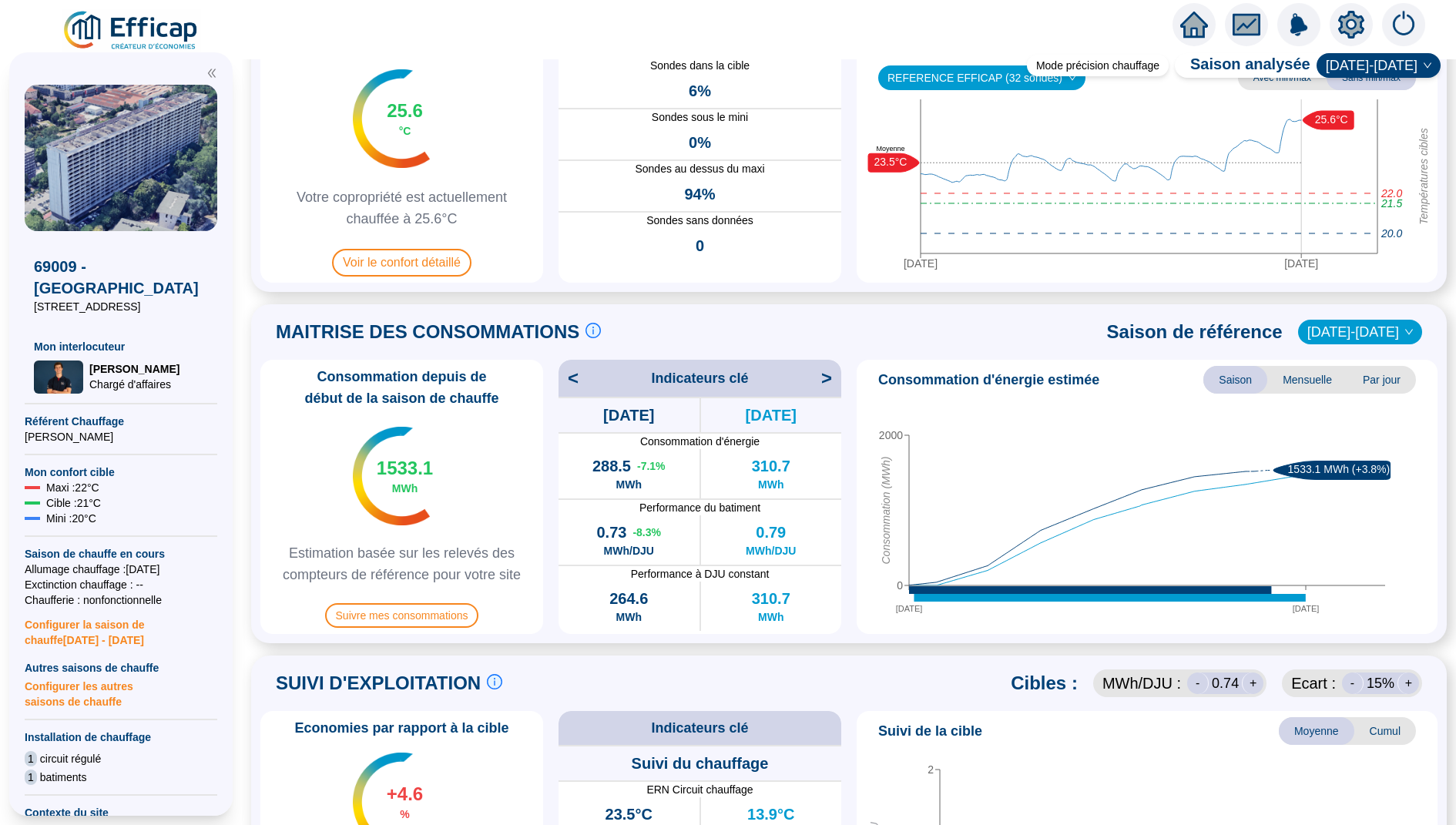
scroll to position [124, 0]
click at [576, 382] on span "<" at bounding box center [568, 377] width 20 height 25
click at [567, 369] on span "<" at bounding box center [568, 377] width 20 height 25
click at [573, 375] on span "<" at bounding box center [568, 377] width 20 height 25
click at [824, 378] on span ">" at bounding box center [831, 377] width 20 height 25
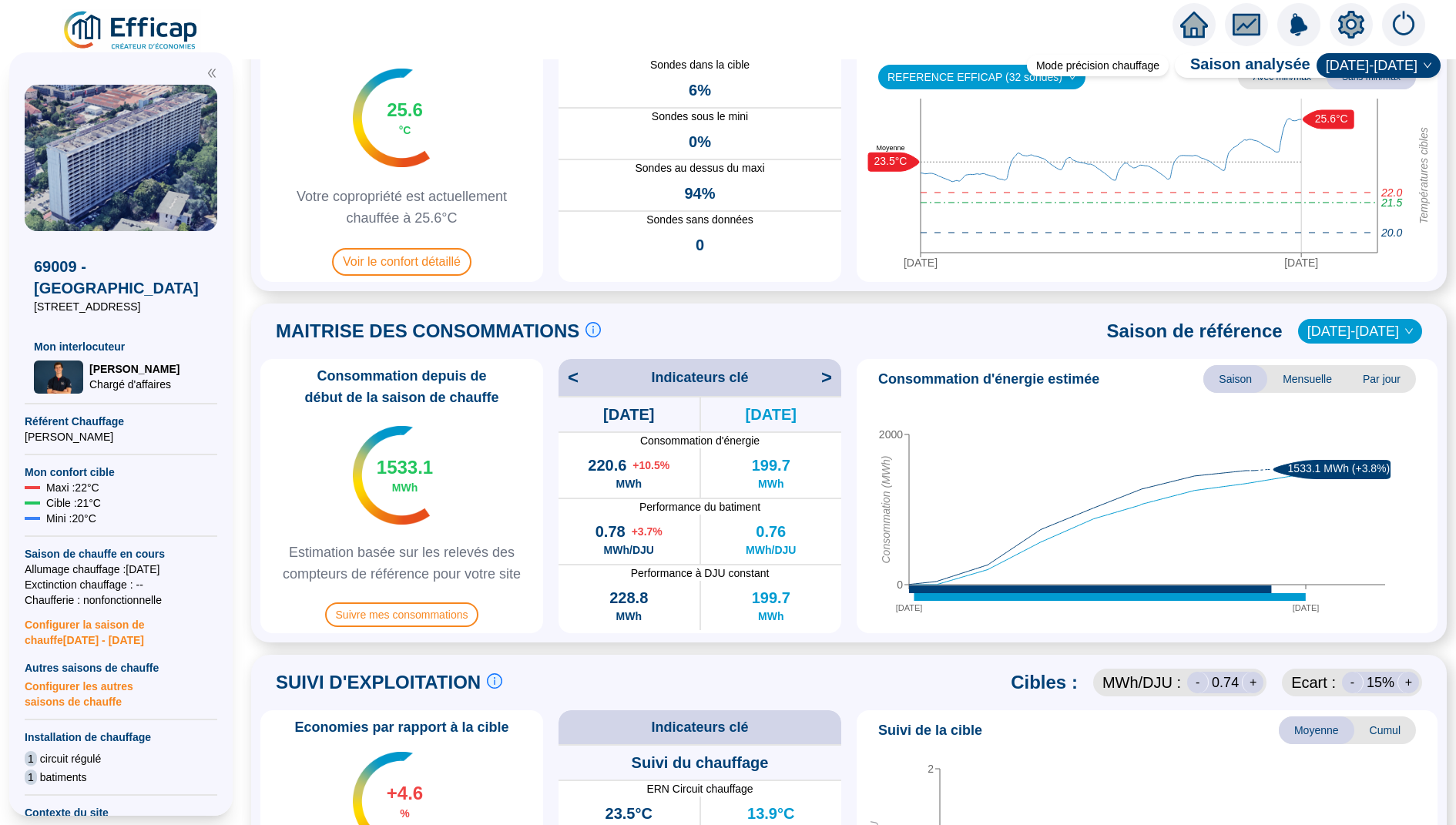
click at [824, 378] on span ">" at bounding box center [831, 377] width 20 height 25
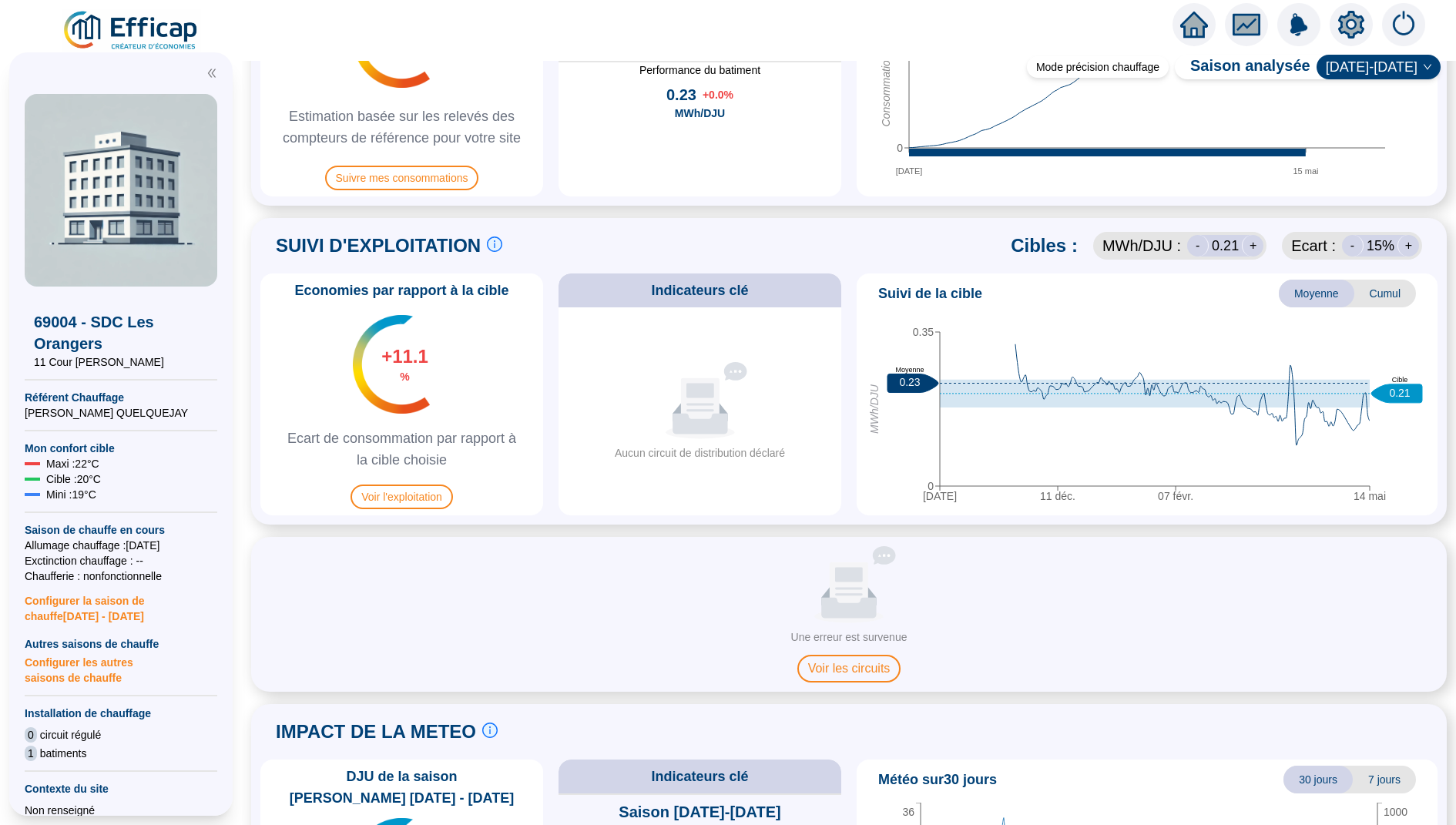
scroll to position [509, 0]
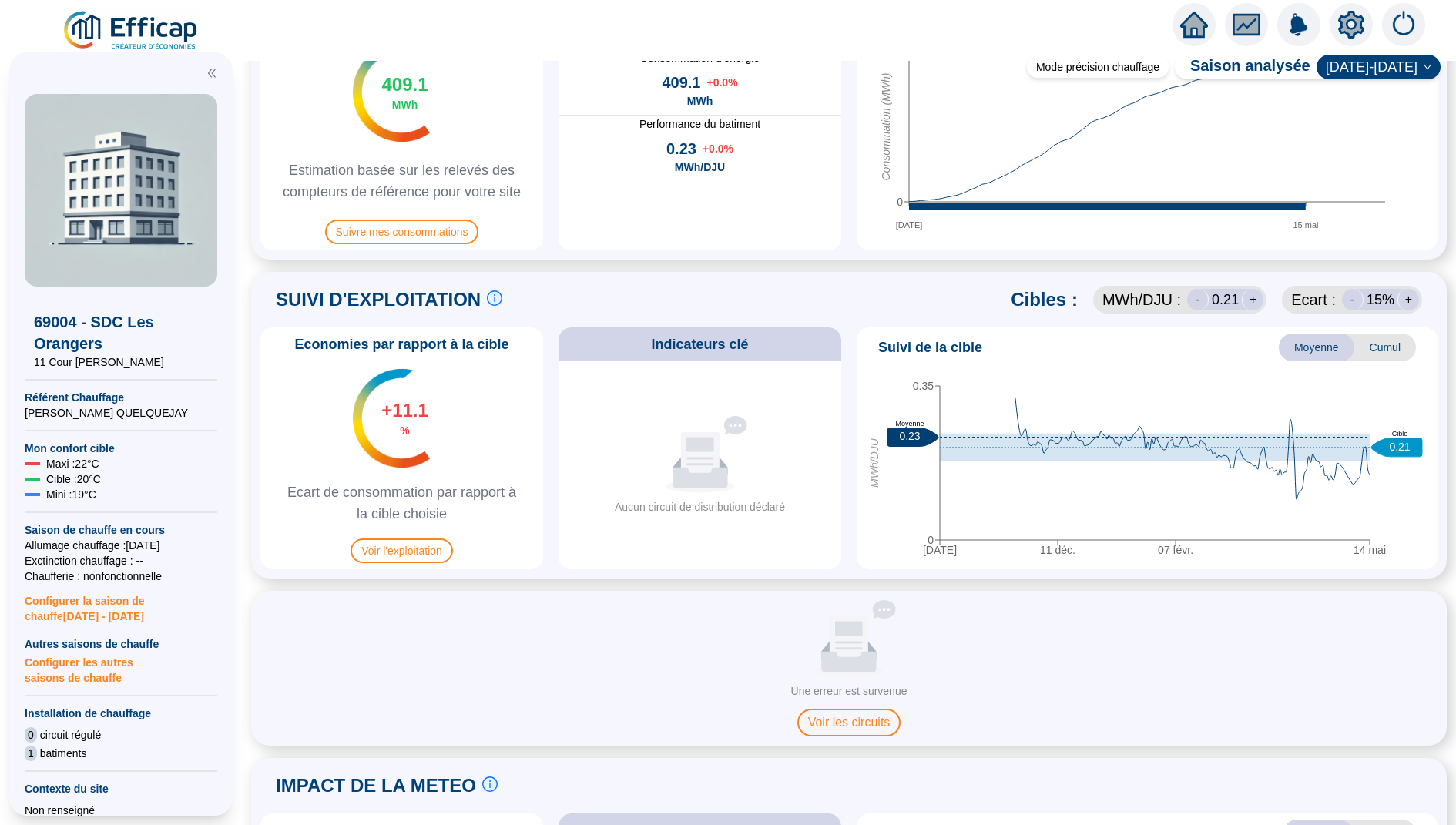
click at [1394, 350] on span "Cumul" at bounding box center [1385, 347] width 62 height 28
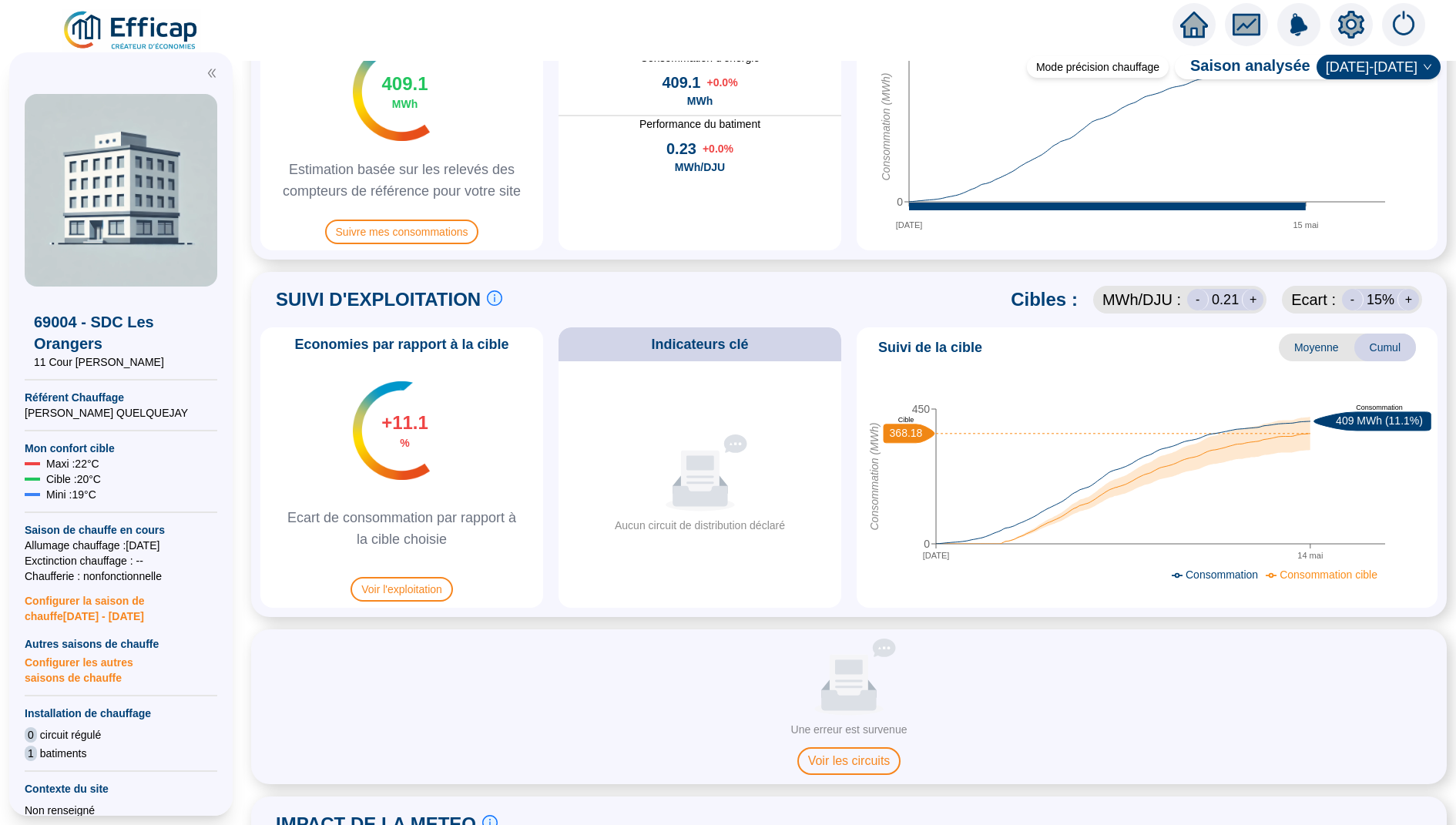
click at [1323, 347] on span "Moyenne" at bounding box center [1317, 347] width 76 height 28
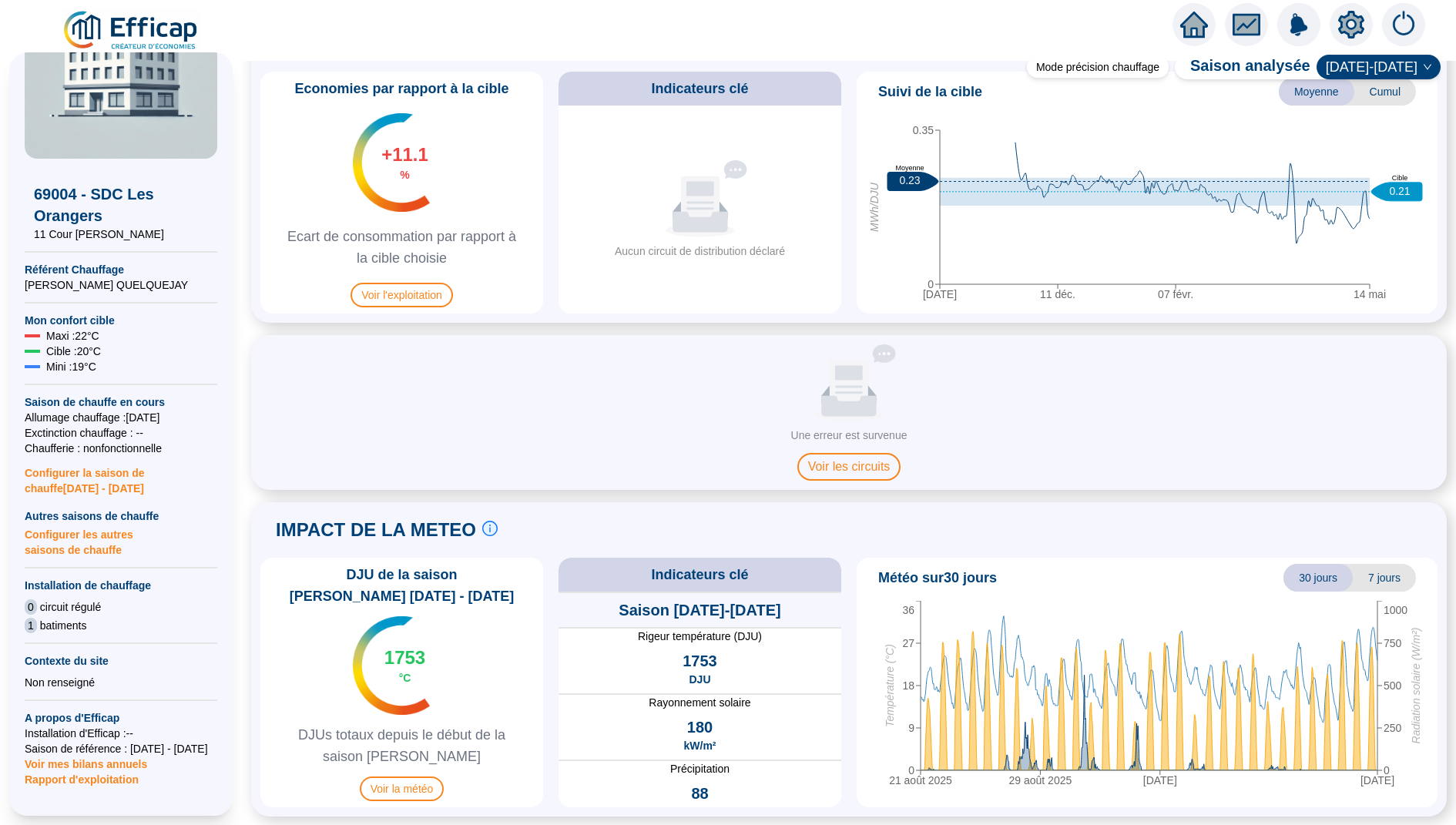
scroll to position [0, 0]
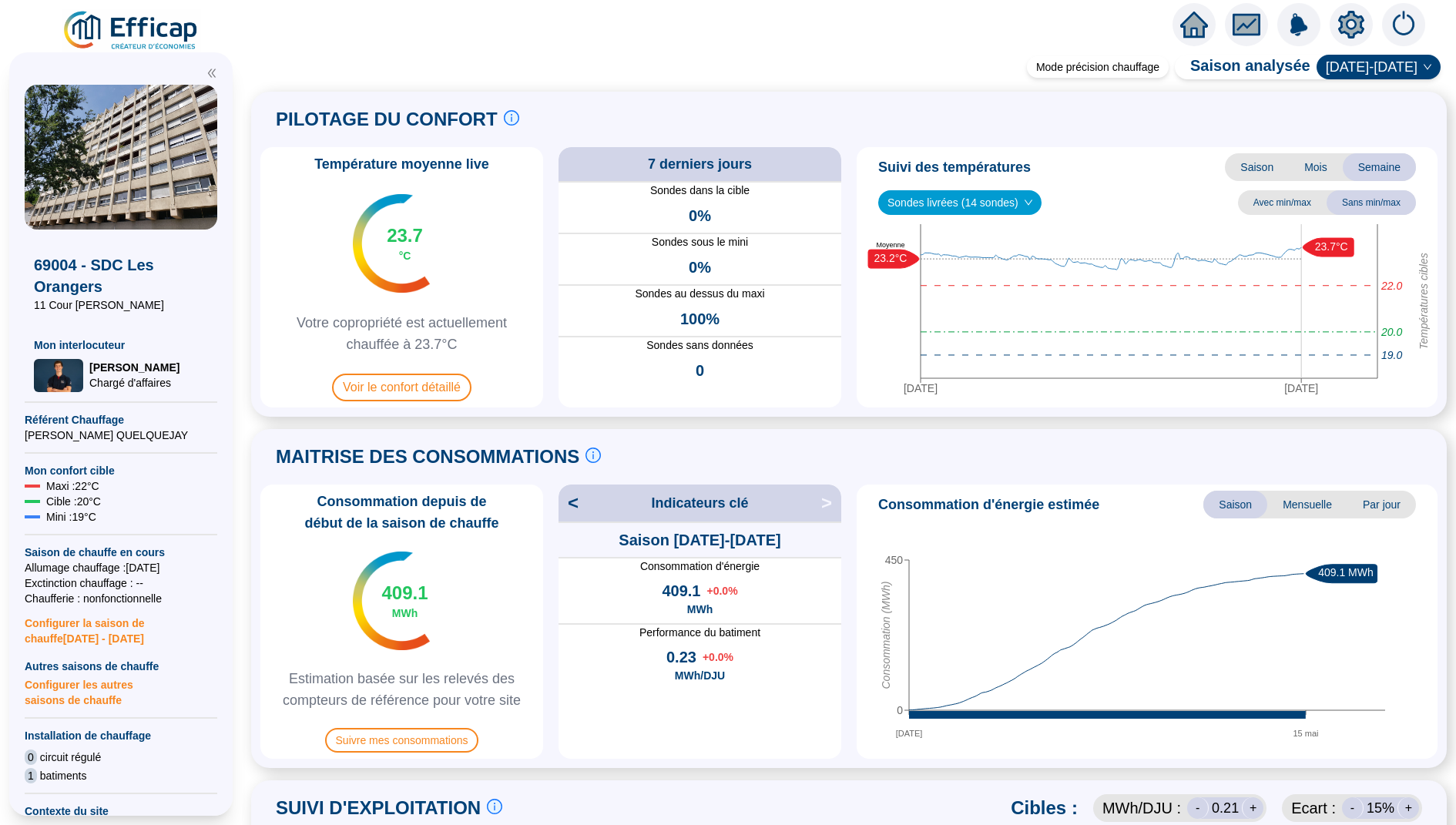
click at [973, 208] on span "Sondes livrées (14 sondes)" at bounding box center [960, 202] width 145 height 23
click at [853, 281] on div "Température moyenne live 23.7 °C Votre copropriété est actuellement chauffée à …" at bounding box center [848, 277] width 1177 height 260
click at [443, 393] on span "Voir le confort détaillé" at bounding box center [402, 388] width 139 height 28
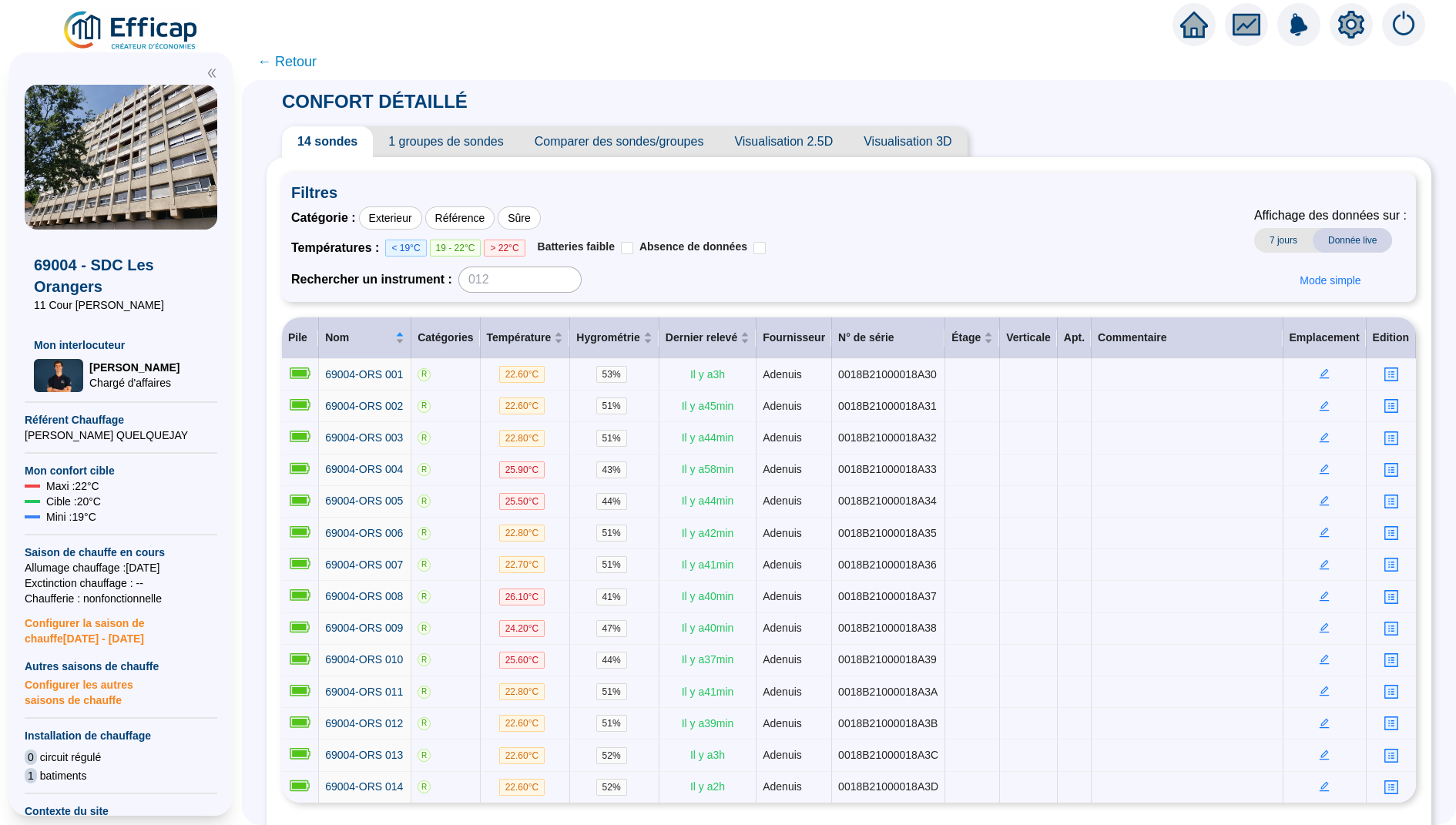
click at [283, 62] on span "← Retour" at bounding box center [287, 61] width 59 height 22
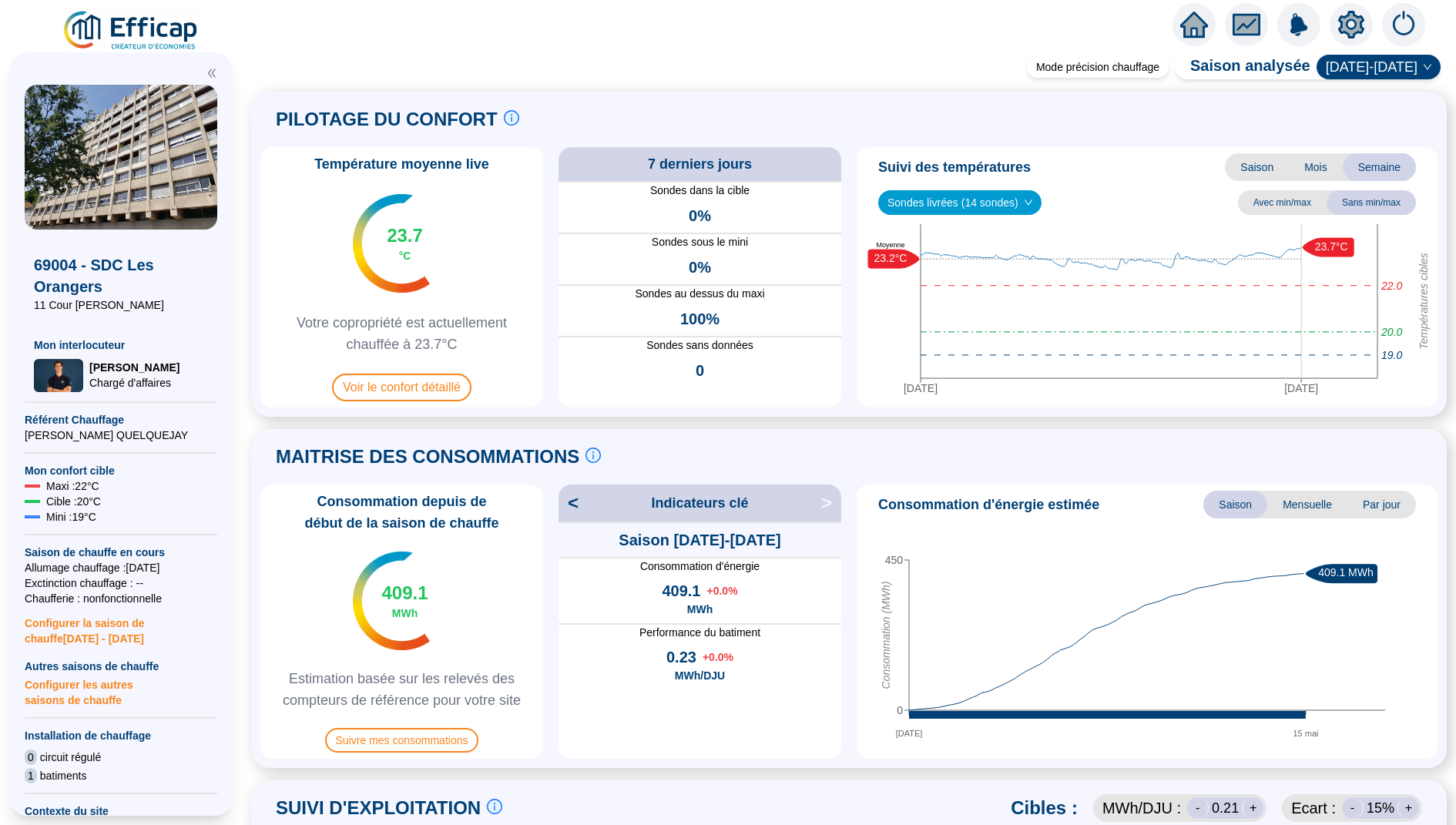
click at [1200, 19] on icon "home" at bounding box center [1194, 24] width 28 height 26
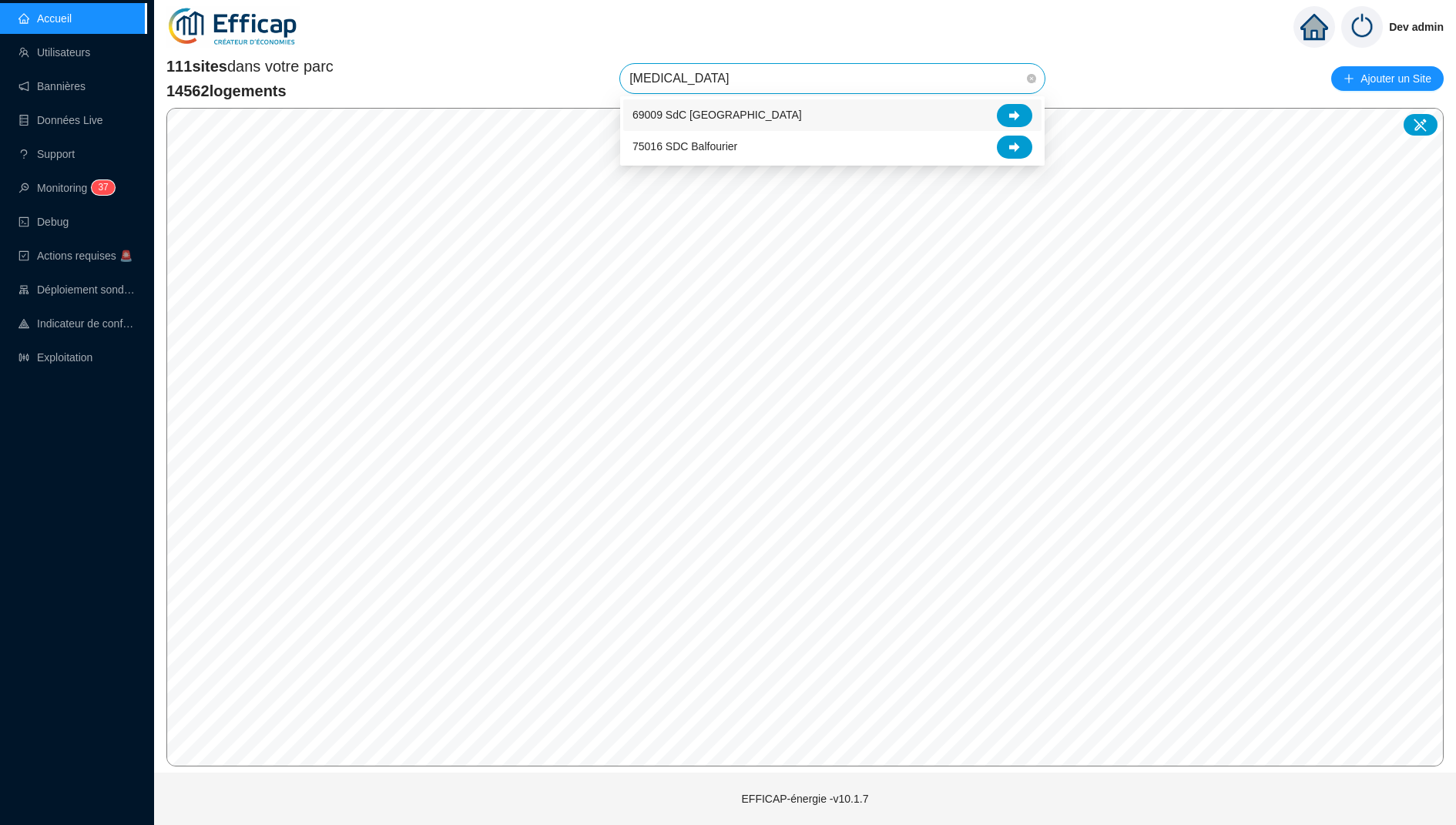
type input "balm"
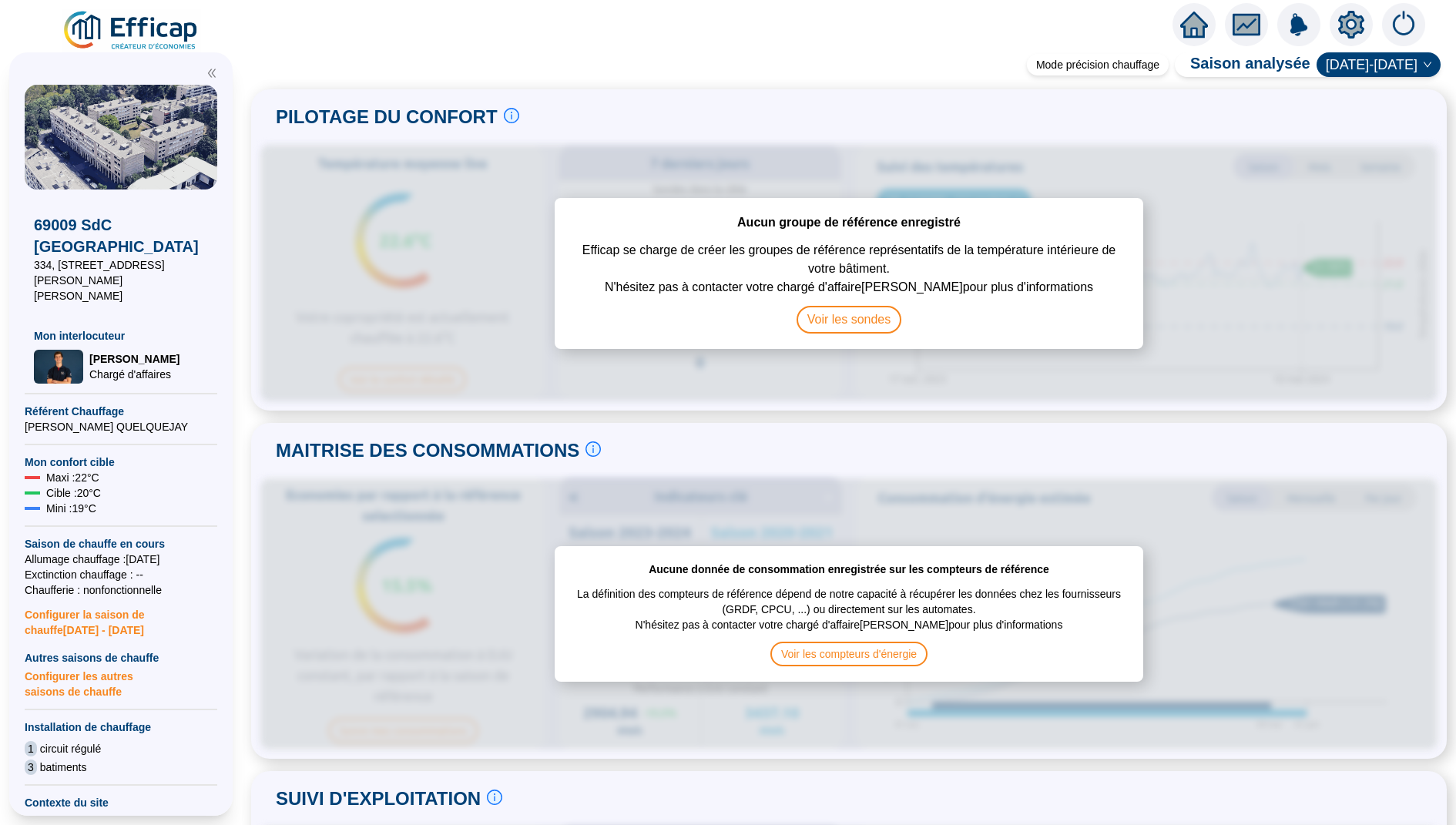
click at [1192, 15] on icon "home" at bounding box center [1194, 24] width 28 height 26
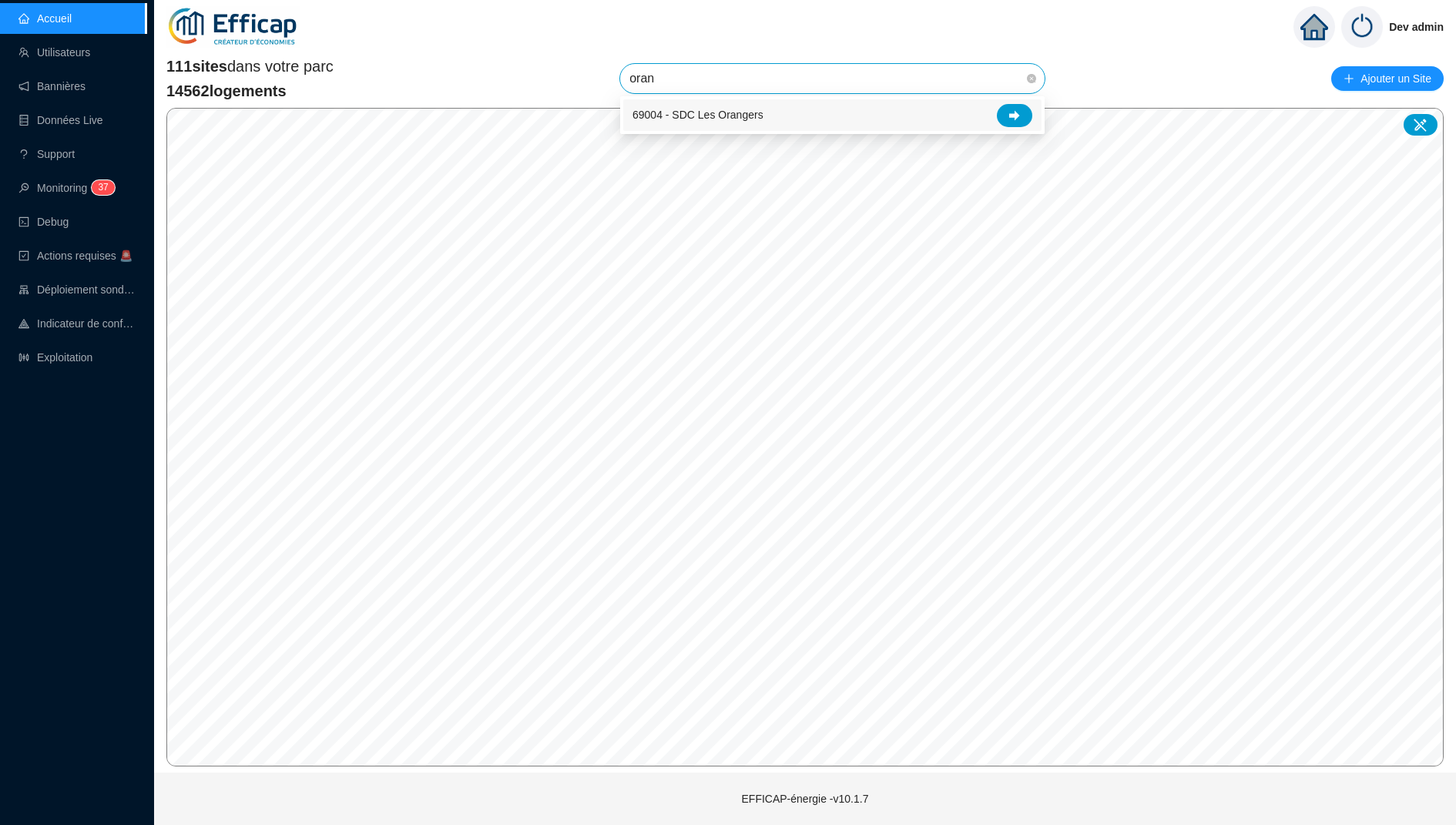
type input "orang"
click at [1007, 113] on div at bounding box center [1014, 115] width 35 height 23
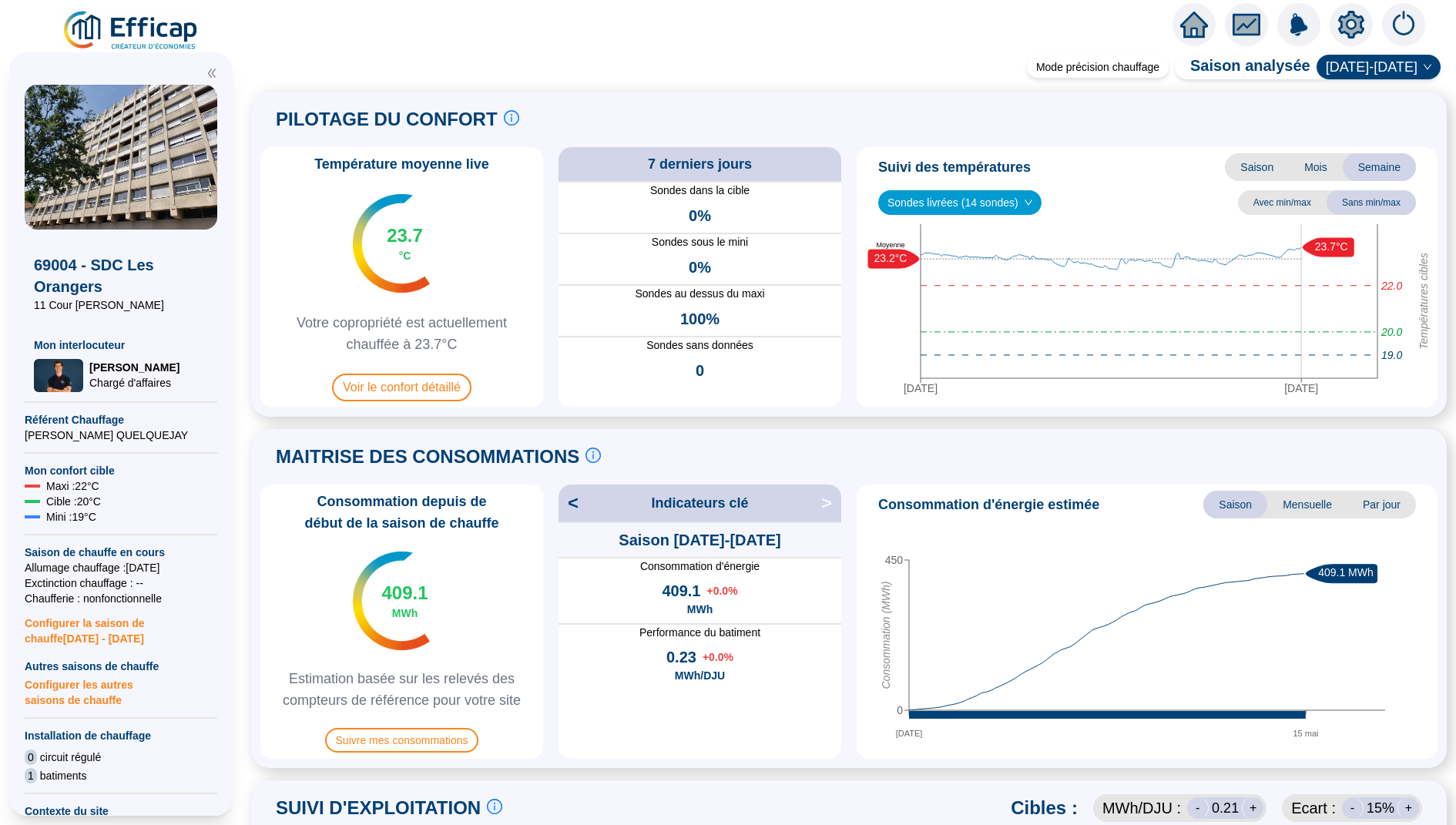
click at [941, 214] on div "Sondes livrées (14 sondes)" at bounding box center [960, 202] width 164 height 25
click at [854, 216] on div "Température moyenne live 23.7 °C Votre copropriété est actuellement chauffée à …" at bounding box center [848, 277] width 1177 height 260
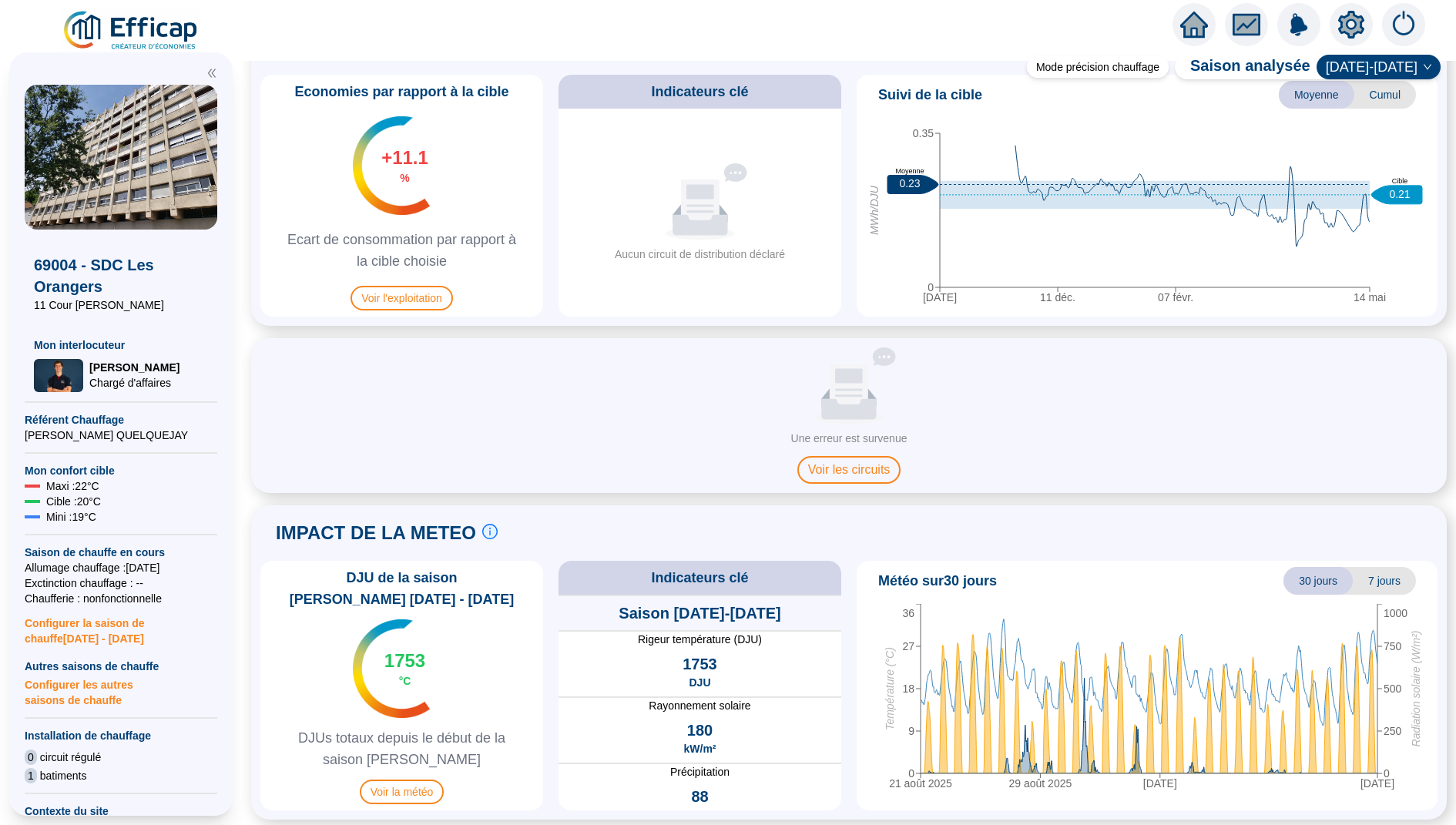
scroll to position [765, 0]
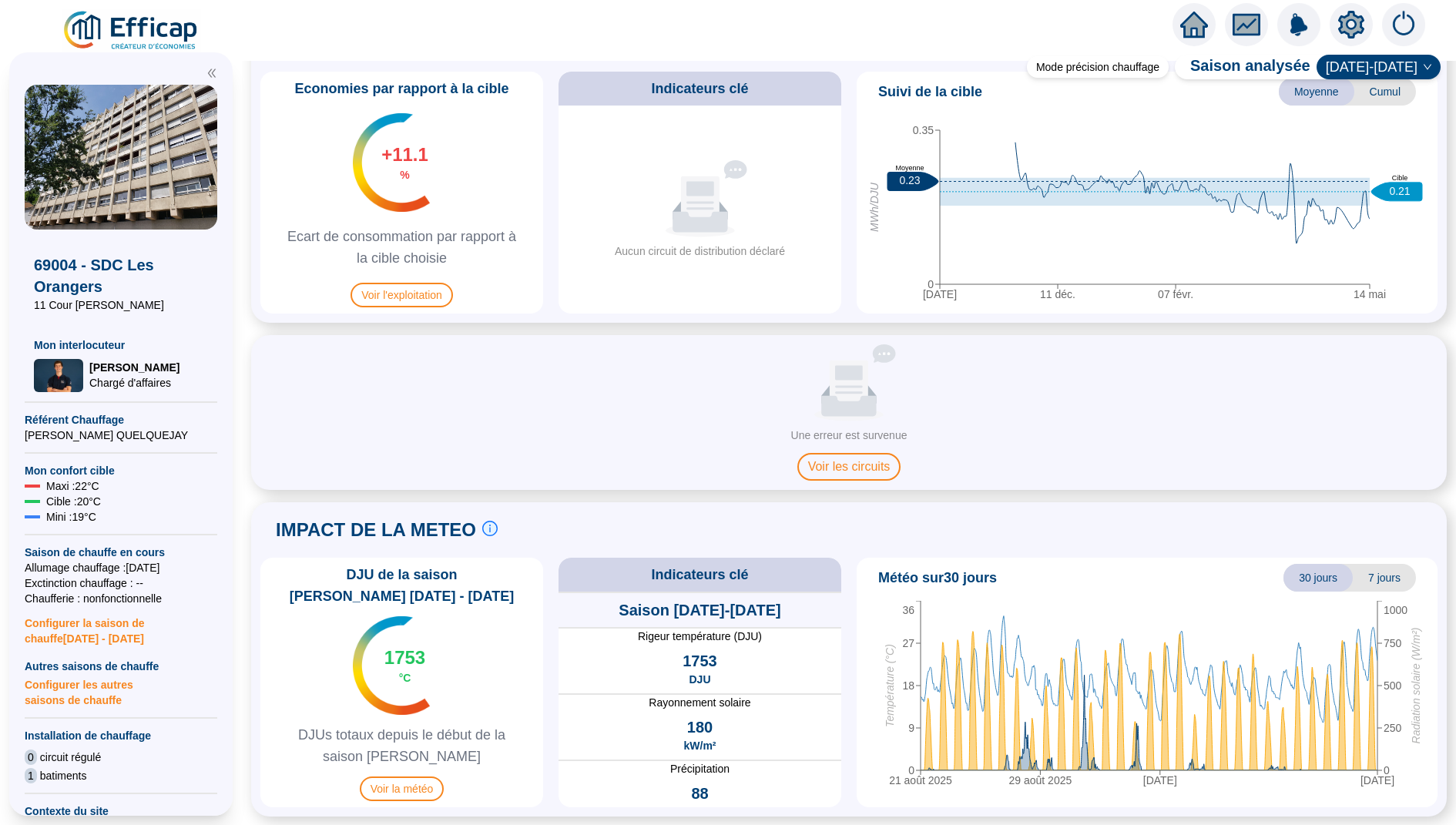
click at [1197, 27] on icon "home" at bounding box center [1194, 24] width 28 height 22
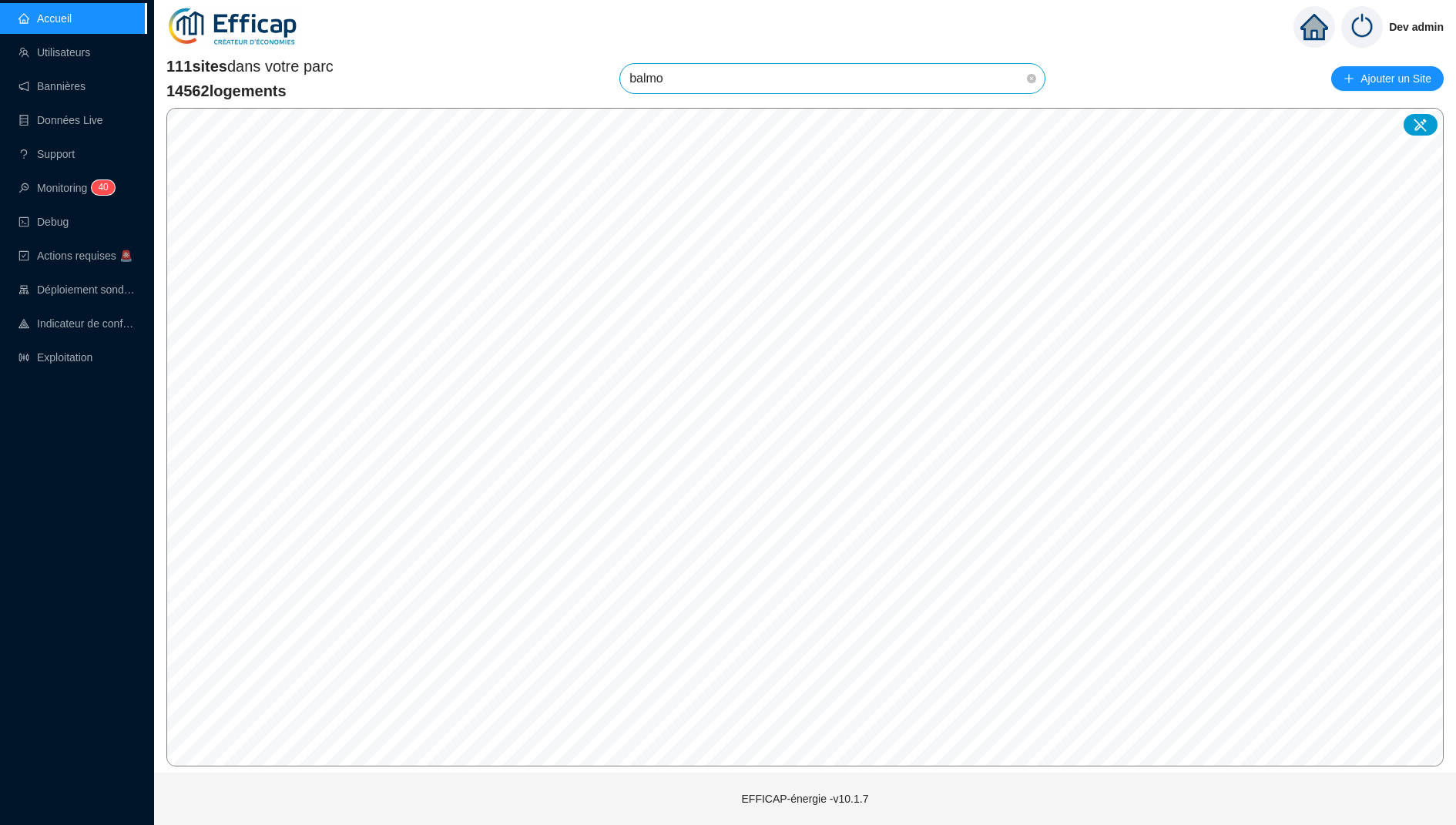
type input "balmon"
click at [1417, 126] on icon at bounding box center [1420, 125] width 13 height 13
click at [826, 460] on input "search" at bounding box center [802, 460] width 115 height 23
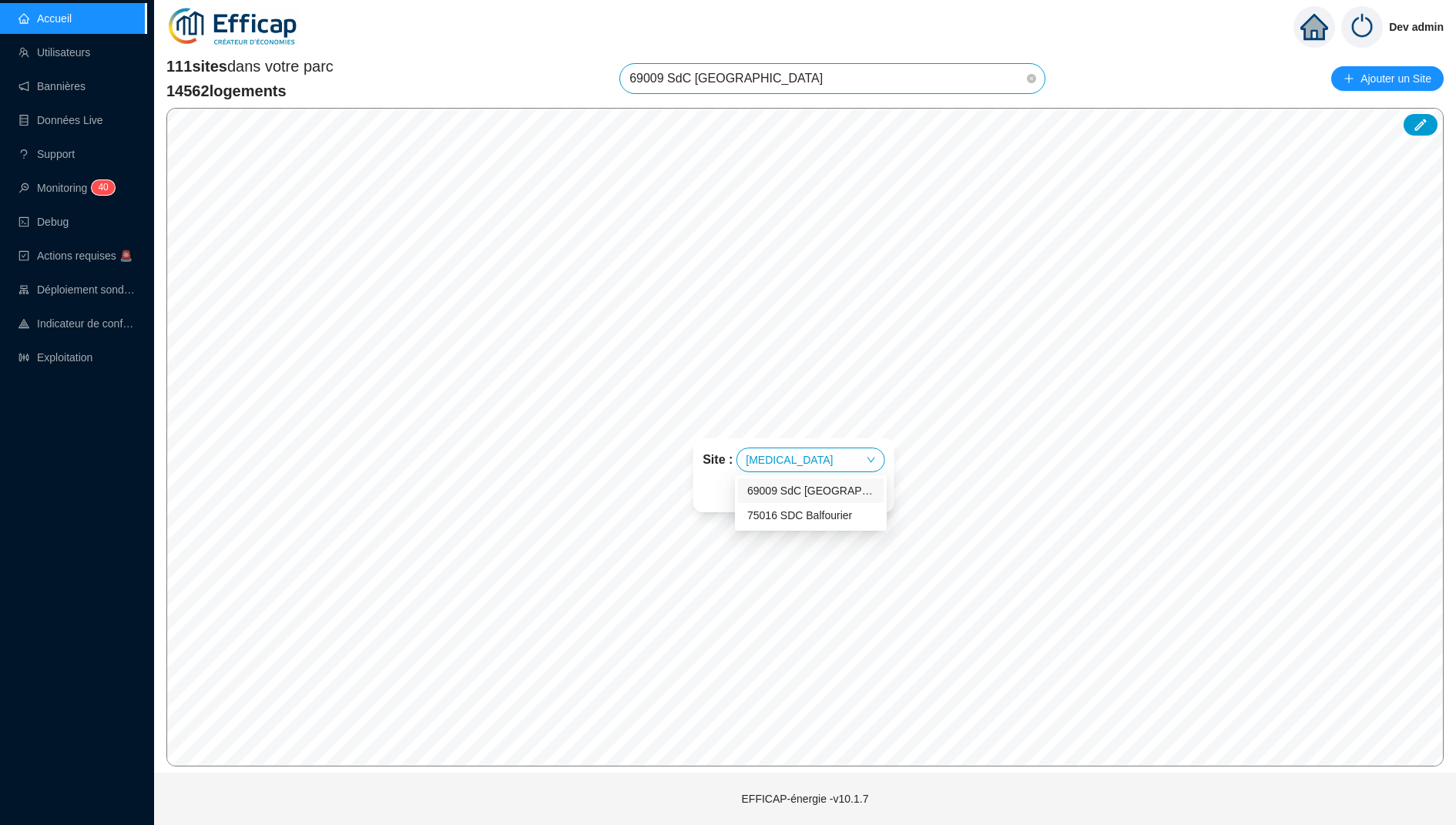
type input "balm"
click at [837, 497] on div "69009 SdC [GEOGRAPHIC_DATA]" at bounding box center [811, 491] width 127 height 16
